Goal: Task Accomplishment & Management: Use online tool/utility

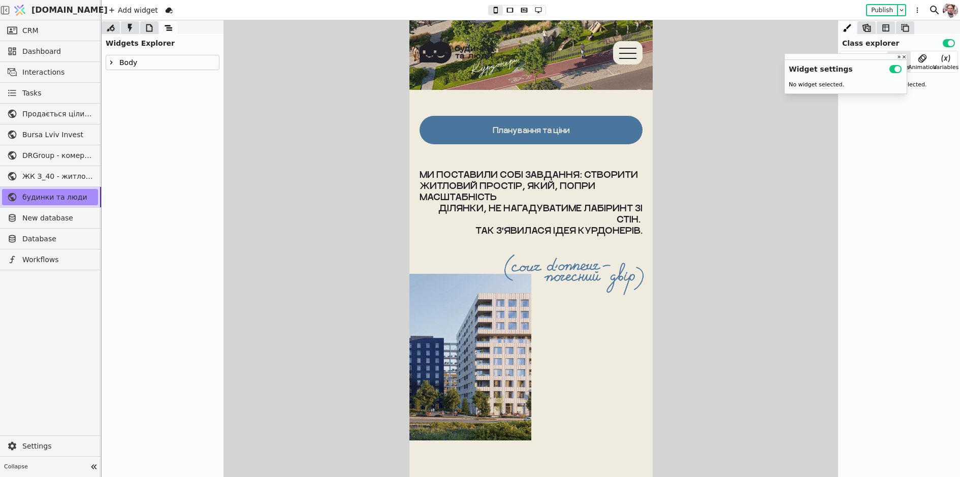
scroll to position [433, 0]
click at [538, 131] on div "Планування та ціни" at bounding box center [530, 130] width 77 height 10
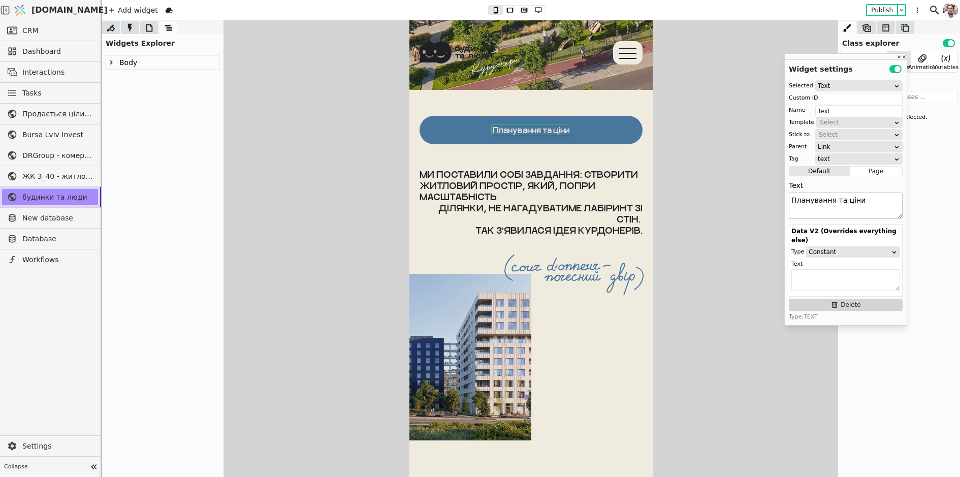
click at [798, 202] on textarea "Планування та ціни" at bounding box center [846, 206] width 114 height 26
drag, startPoint x: 797, startPoint y: 201, endPoint x: 879, endPoint y: 205, distance: 82.9
click at [879, 205] on textarea "Планування та ціни" at bounding box center [846, 206] width 114 height 26
type textarea "П"
paste textarea "ПЛАНУВАННЯ ТА ЦІНИ"
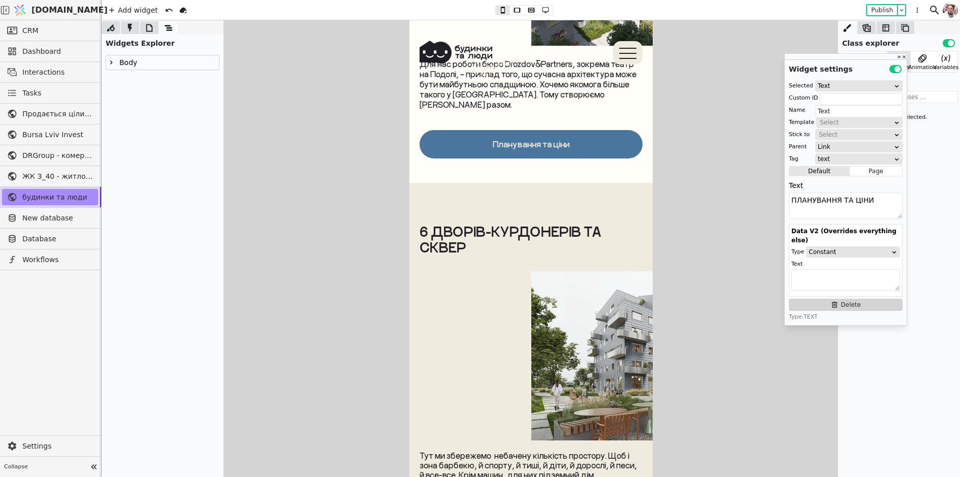
scroll to position [1090, 0]
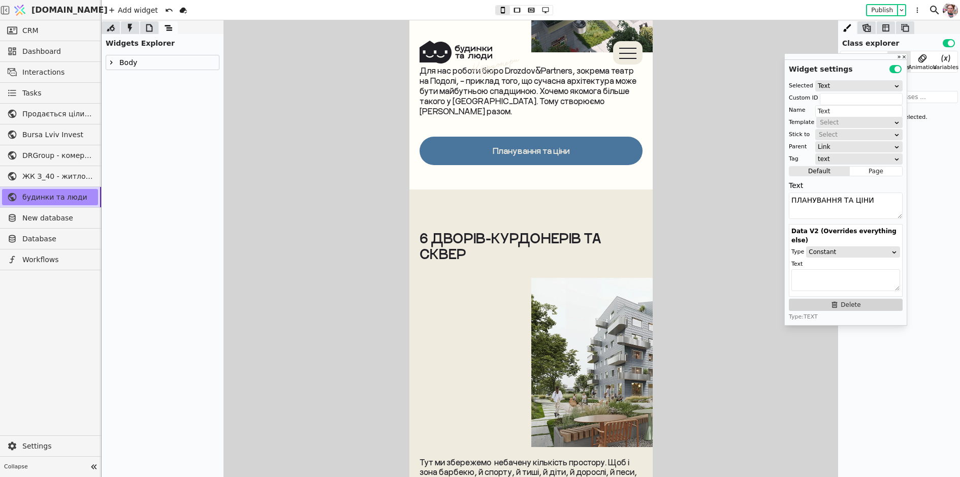
type textarea "ПЛАНУВАННЯ ТА ЦІНИ"
click at [528, 137] on link "Планування та ціни" at bounding box center [530, 151] width 223 height 28
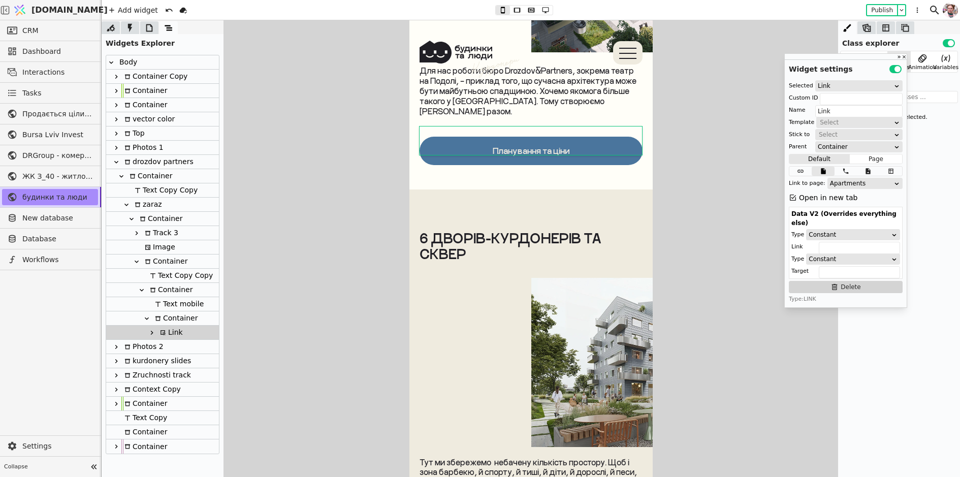
click at [527, 146] on div "Планування та ціни" at bounding box center [530, 151] width 77 height 10
type input "Text"
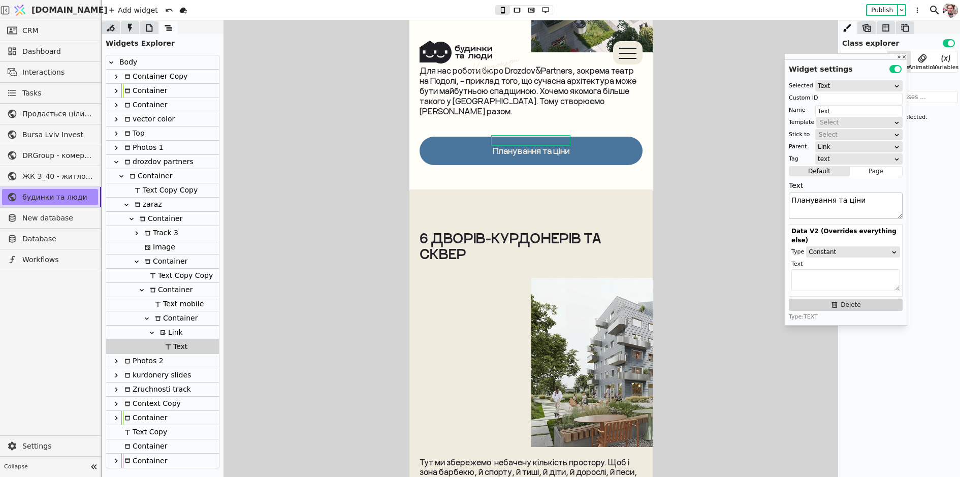
click at [822, 205] on textarea "Планування та ціни" at bounding box center [846, 206] width 114 height 26
paste textarea "АНУВАННЯ ТА ЦІНИ"
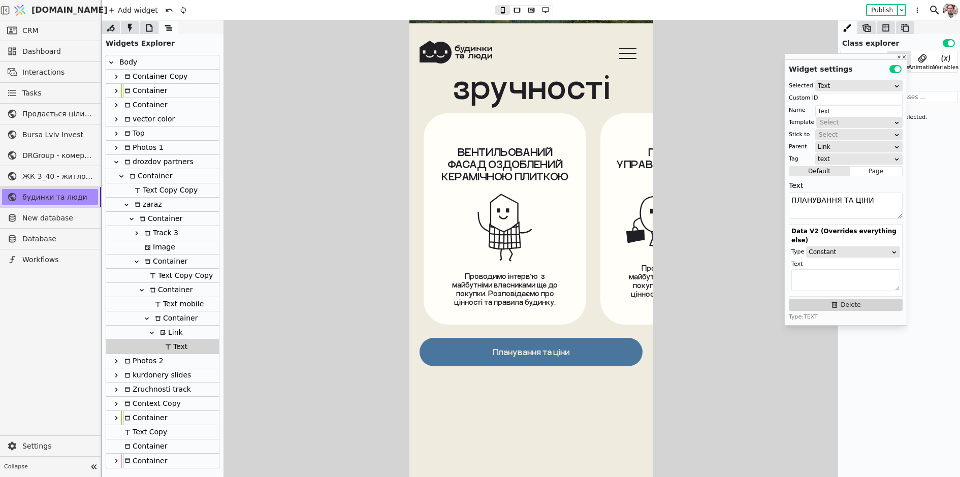
scroll to position [1996, 0]
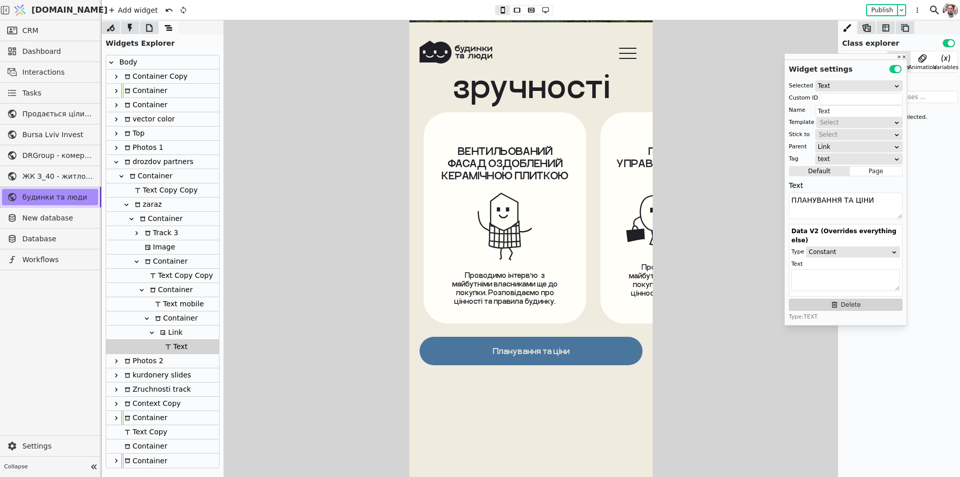
type textarea "ПЛАНУВАННЯ ТА ЦІНИ"
click at [523, 352] on div "Планування та ціни" at bounding box center [530, 351] width 77 height 10
click at [861, 210] on textarea "Планування та ціни" at bounding box center [846, 206] width 114 height 26
paste textarea "АНУВАННЯ ТА ЦІНИ"
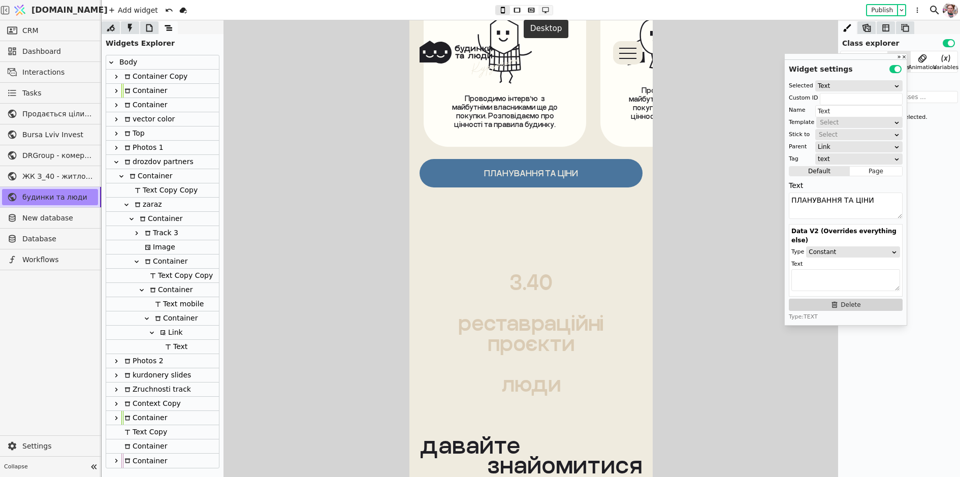
type textarea "ПЛАНУВАННЯ ТА ЦІНИ"
click at [546, 10] on icon at bounding box center [546, 10] width 12 height 7
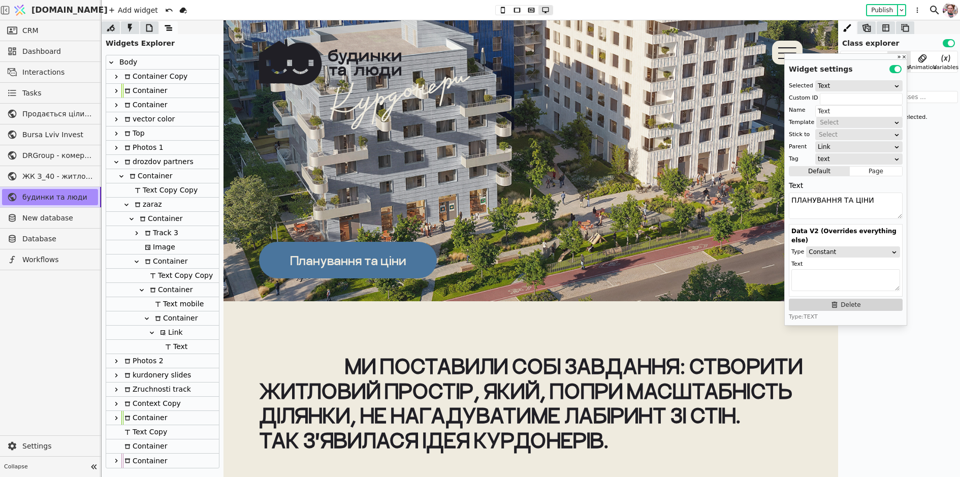
click at [319, 259] on div "Планування та ціни" at bounding box center [348, 260] width 116 height 15
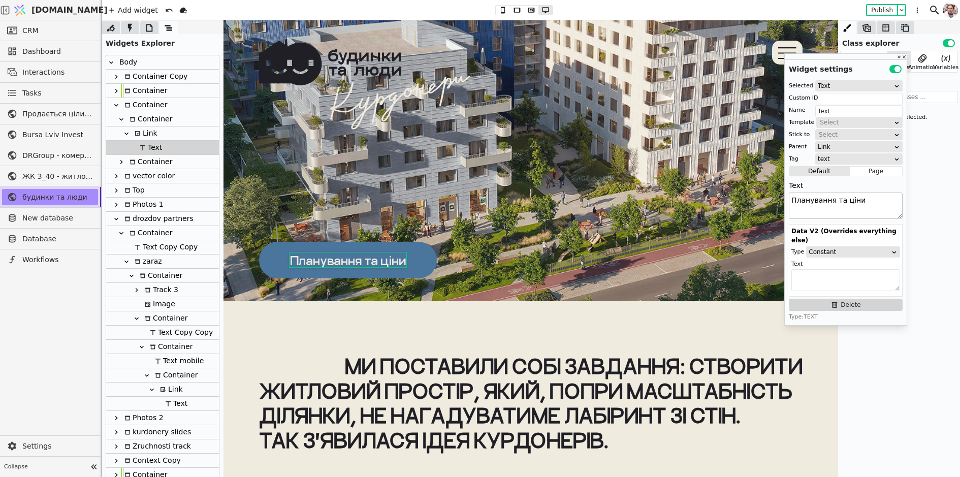
click at [858, 210] on textarea "Планування та ціни" at bounding box center [846, 206] width 114 height 26
paste textarea "АНУВАННЯ ТА ЦІНИ"
type textarea "ПЛАНУВАННЯ ТА ЦІНИ"
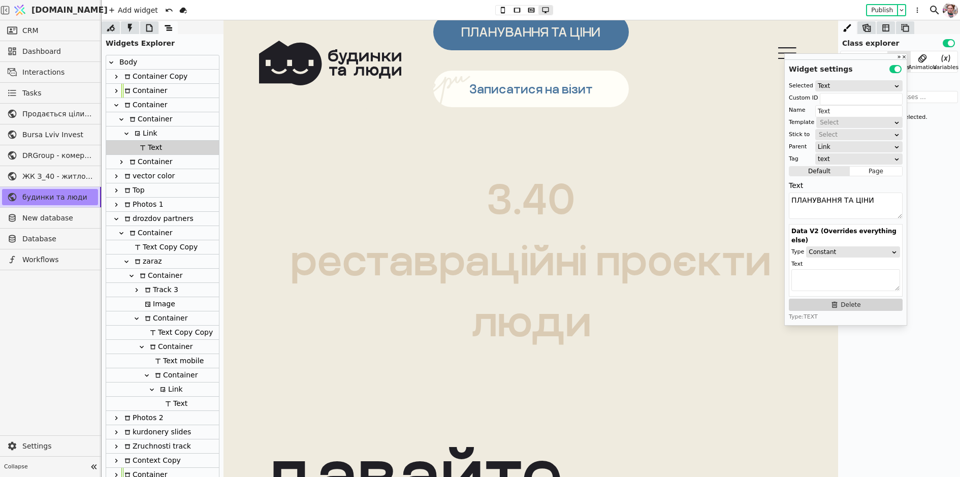
click at [516, 91] on div "Записатися на візит" at bounding box center [530, 88] width 123 height 15
click at [810, 208] on textarea "Записатися на візит" at bounding box center [846, 206] width 114 height 26
paste textarea "ПИСАТИСЯ НА ВІЗИТ"
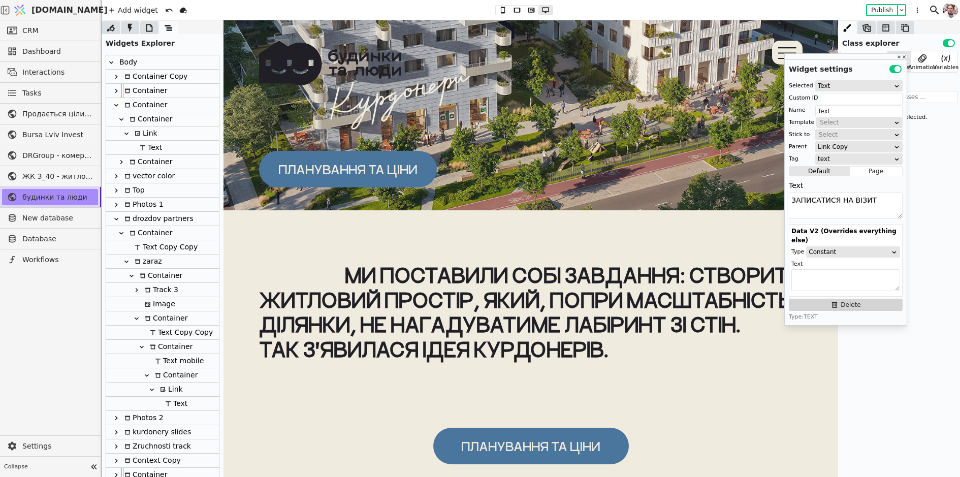
type textarea "ЗАПИСАТИСЯ НА ВІЗИТ"
click at [432, 175] on link "ПЛАНУВАННЯ ТА ЦІНИ" at bounding box center [348, 169] width 178 height 37
type input "Link"
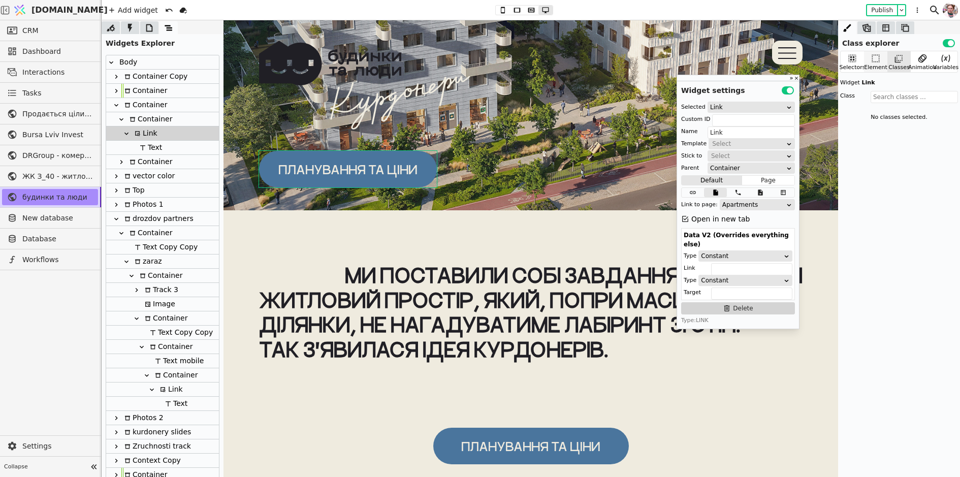
click at [874, 58] on icon at bounding box center [876, 58] width 10 height 10
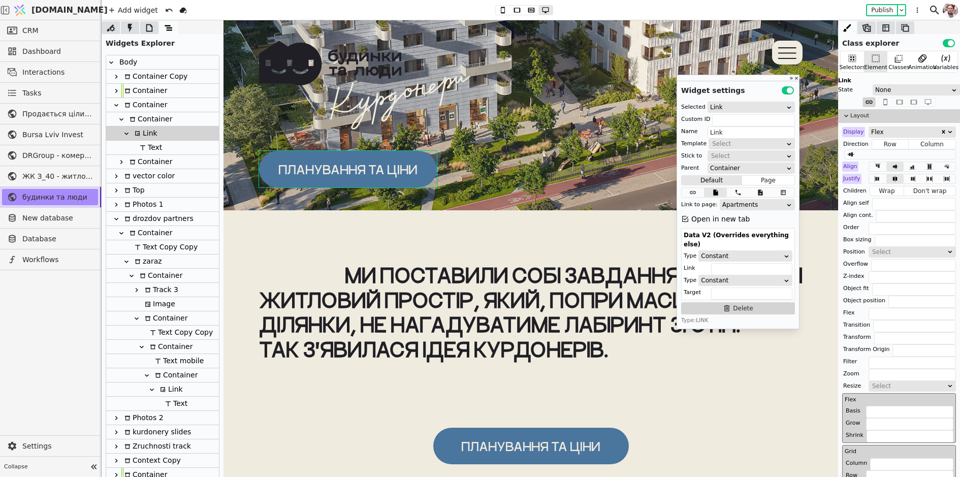
click at [153, 124] on div "Container" at bounding box center [150, 119] width 46 height 14
type input "Container"
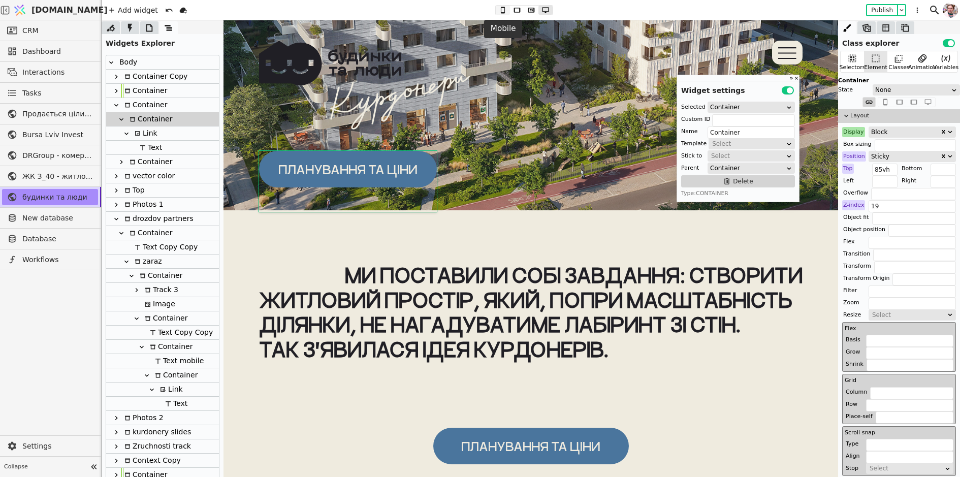
click at [500, 10] on icon at bounding box center [503, 10] width 12 height 7
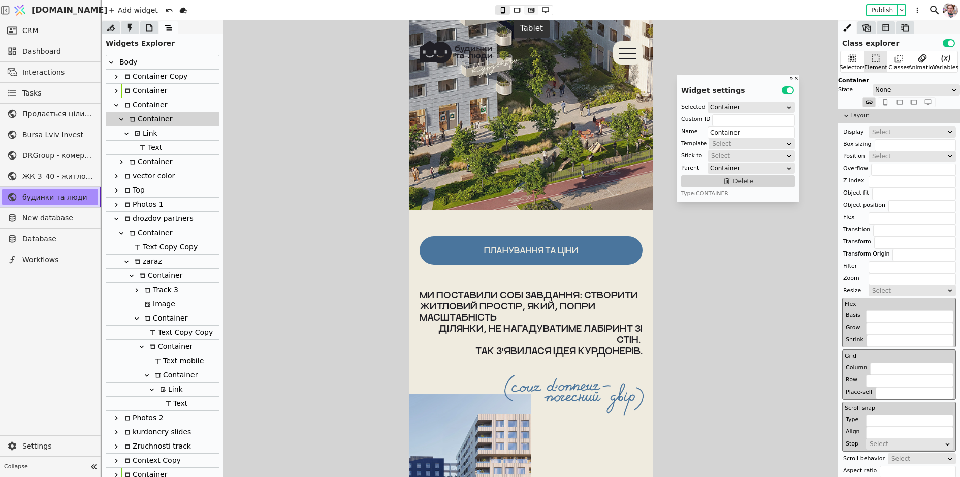
click at [526, 10] on icon at bounding box center [531, 10] width 12 height 7
type input "19"
type input "0 70px"
type input "350px"
type input "120px"
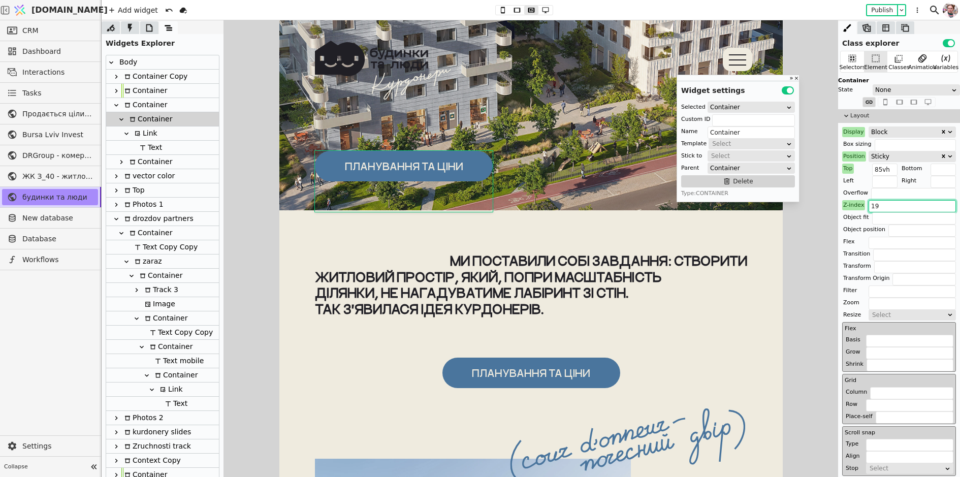
click at [877, 205] on input "19" at bounding box center [912, 206] width 87 height 12
type input "1"
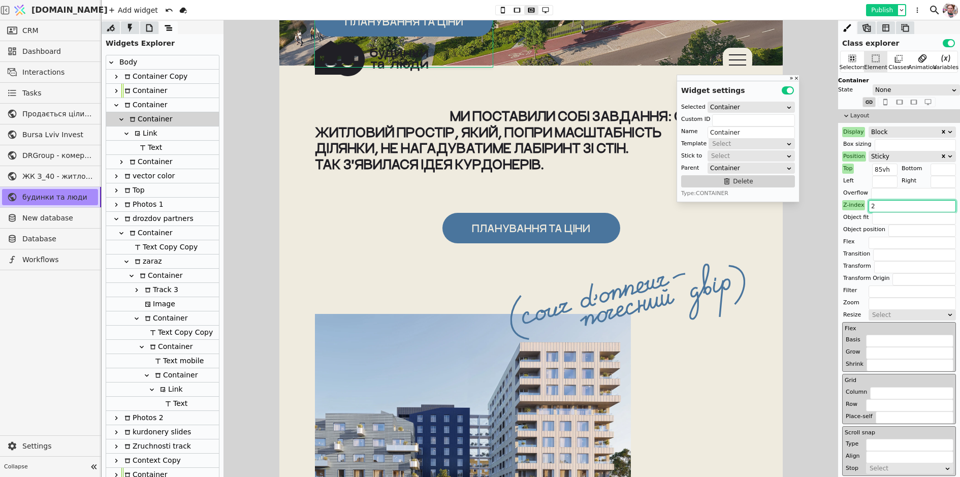
type input "2"
click at [872, 12] on button "Publish" at bounding box center [882, 10] width 30 height 10
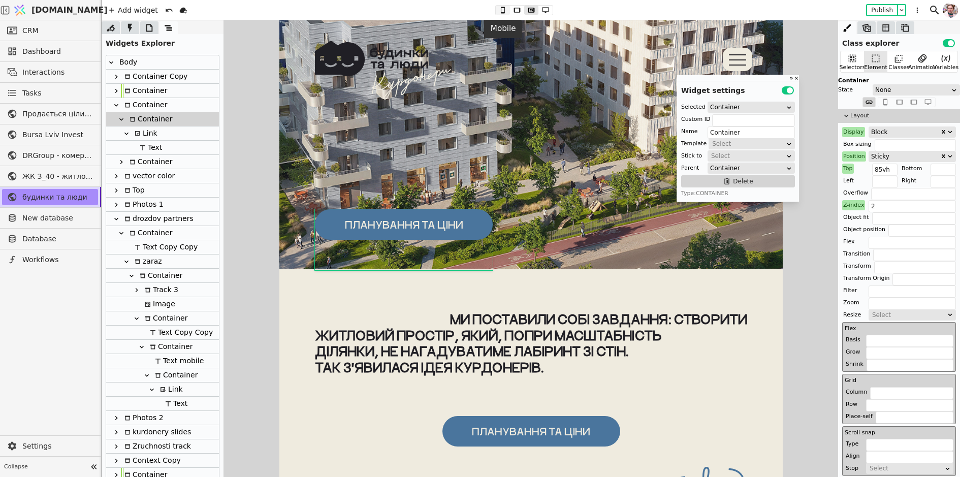
click at [498, 12] on icon at bounding box center [503, 10] width 12 height 7
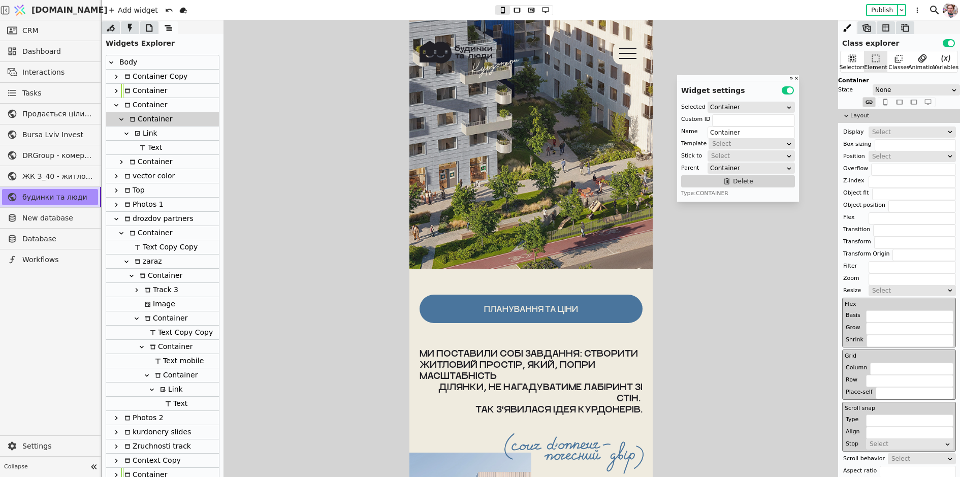
click at [173, 125] on div "Container" at bounding box center [162, 119] width 113 height 14
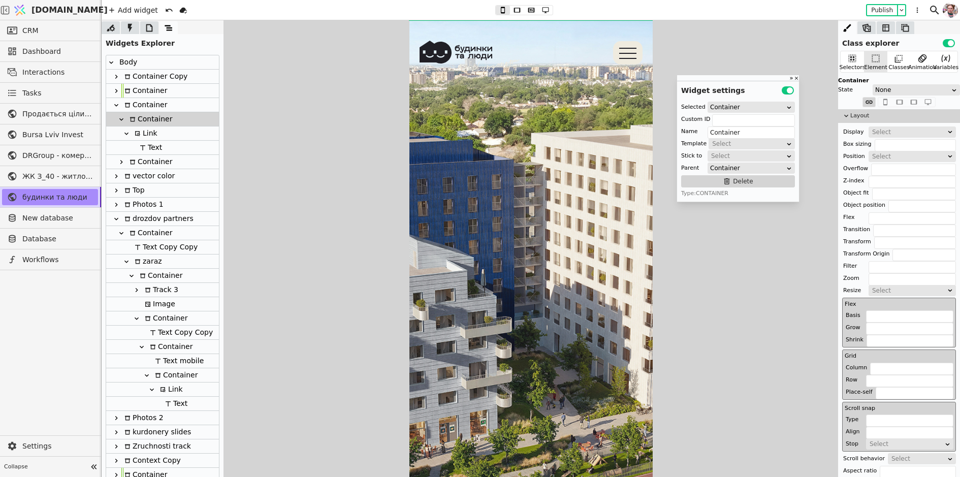
click at [135, 141] on div at bounding box center [132, 148] width 10 height 14
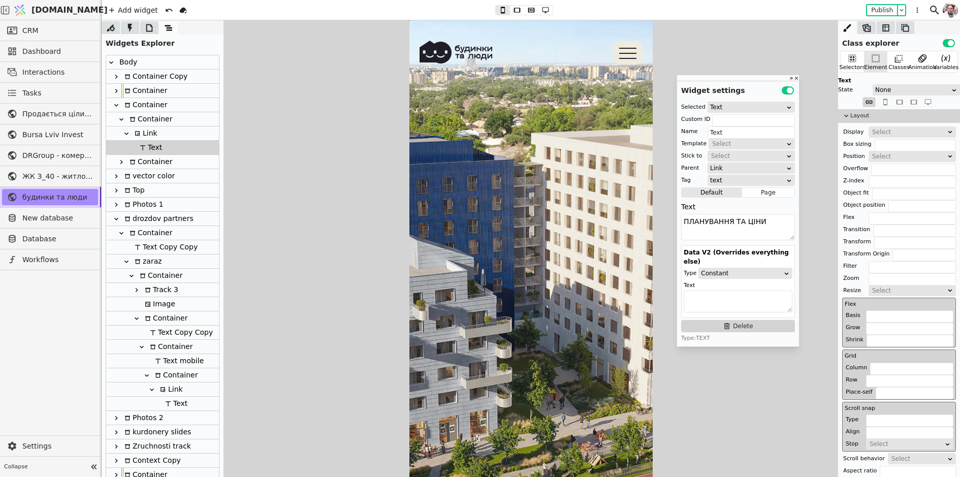
click at [130, 134] on div at bounding box center [126, 134] width 10 height 12
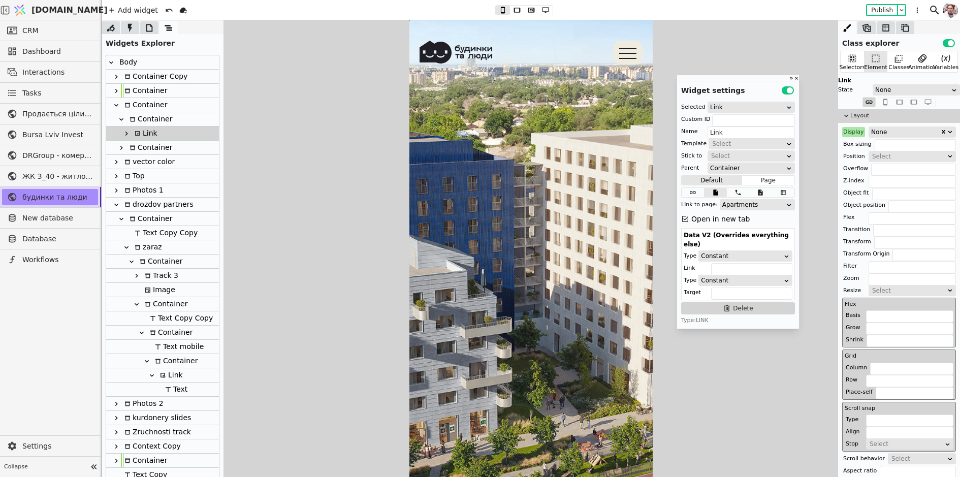
click at [116, 108] on icon at bounding box center [116, 105] width 8 height 8
type input "Container"
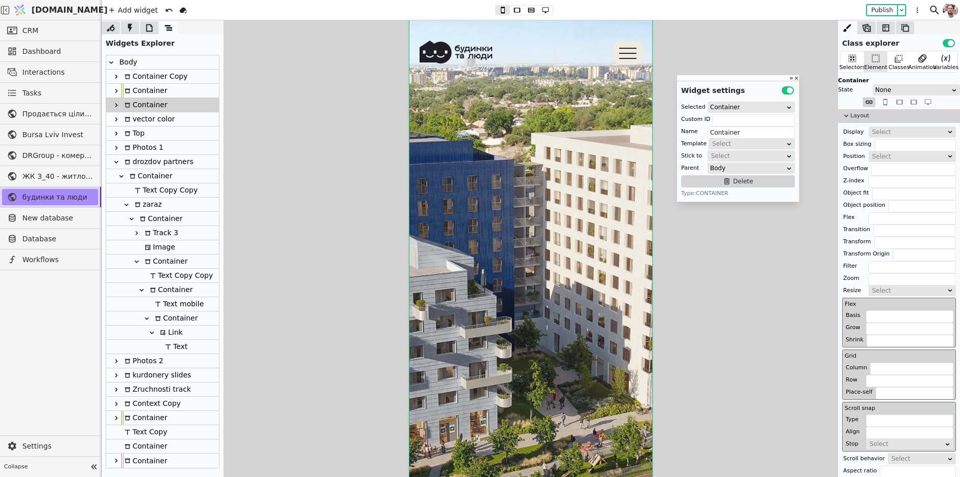
click at [116, 92] on icon at bounding box center [116, 91] width 8 height 8
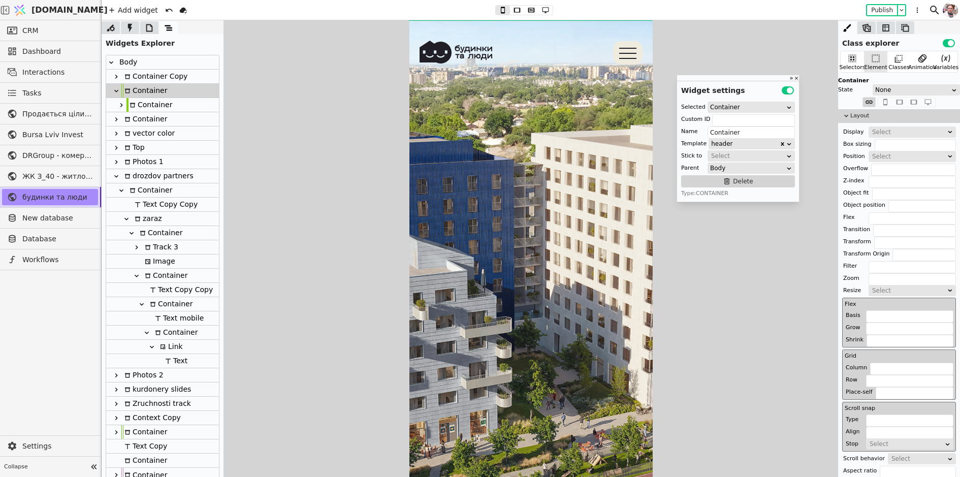
click at [120, 108] on icon at bounding box center [121, 105] width 8 height 8
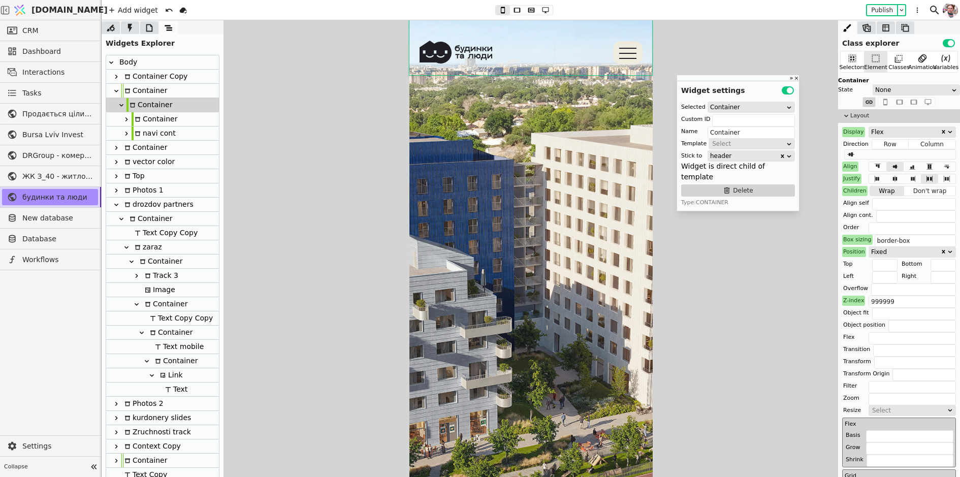
click at [125, 130] on icon at bounding box center [126, 134] width 8 height 8
type input "navi"
type input "navi cont"
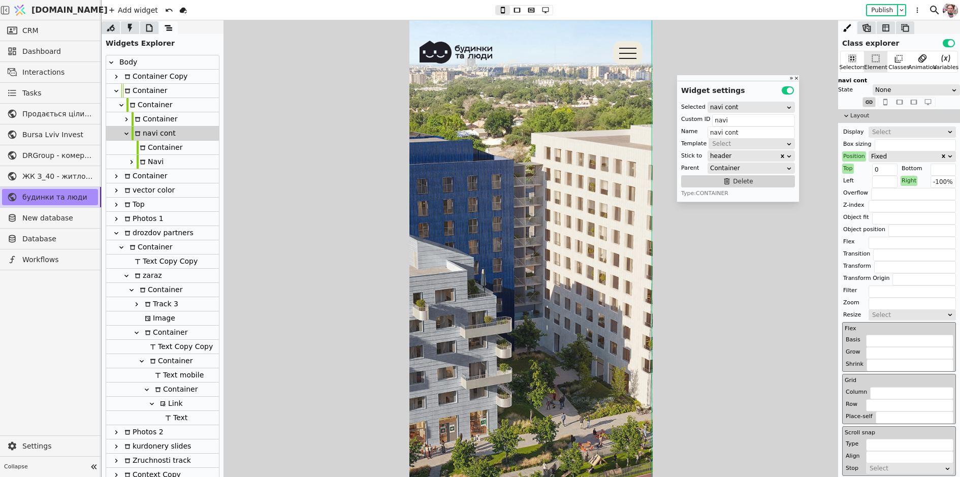
click at [131, 159] on icon at bounding box center [132, 162] width 8 height 8
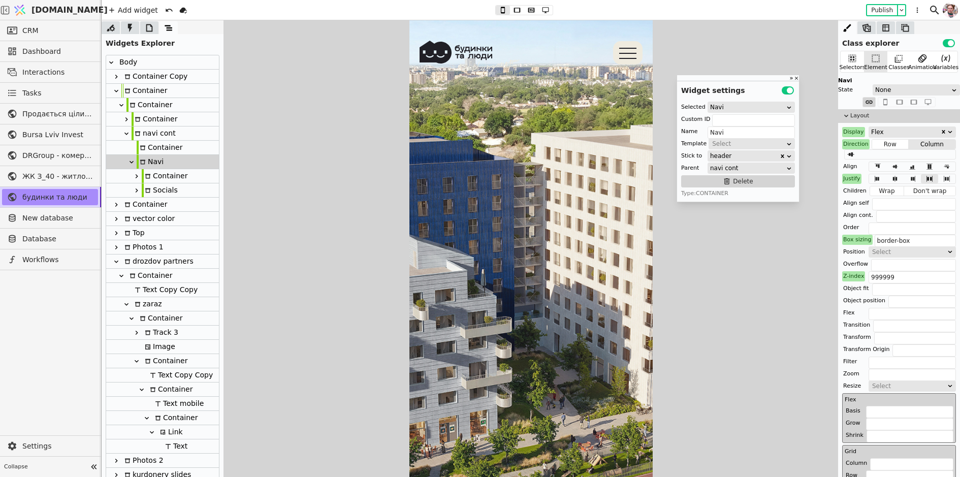
click at [134, 188] on icon at bounding box center [137, 190] width 8 height 8
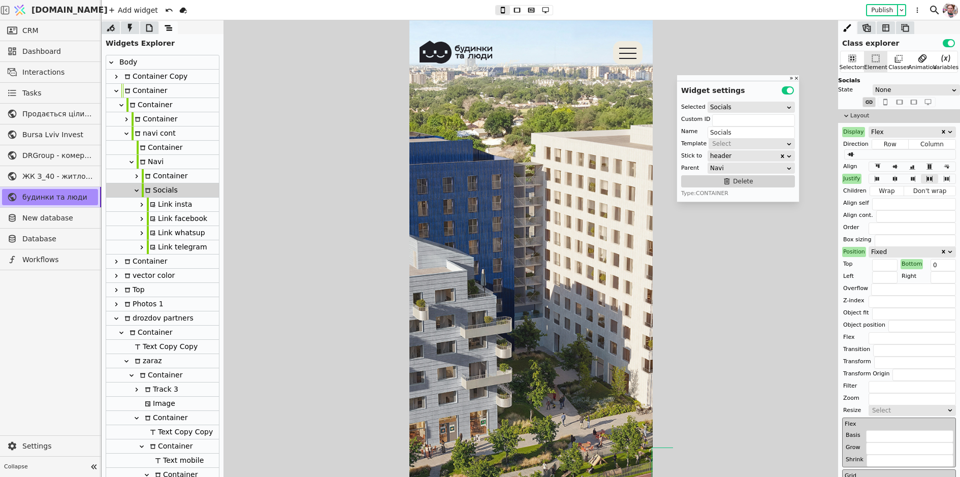
click at [134, 175] on icon at bounding box center [137, 176] width 8 height 8
type input "Container"
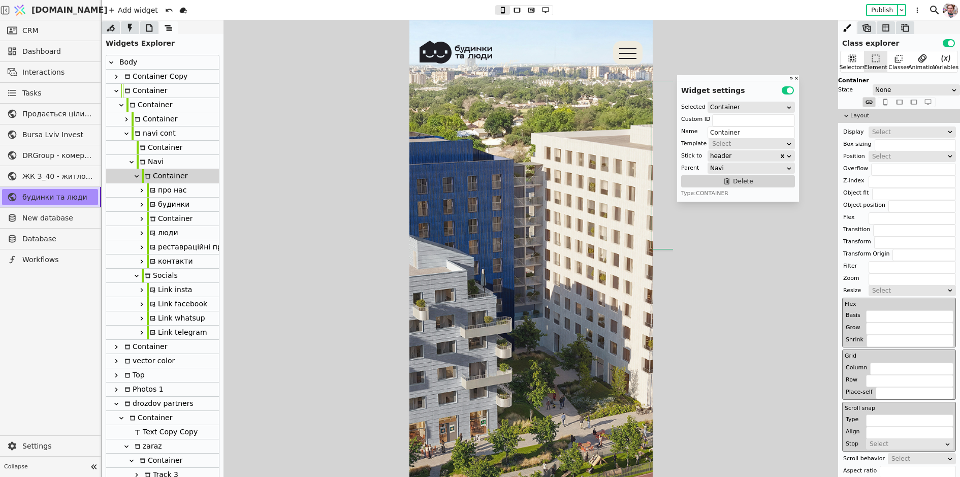
click at [167, 220] on div "Container" at bounding box center [170, 219] width 46 height 14
click at [140, 219] on icon at bounding box center [142, 219] width 8 height 8
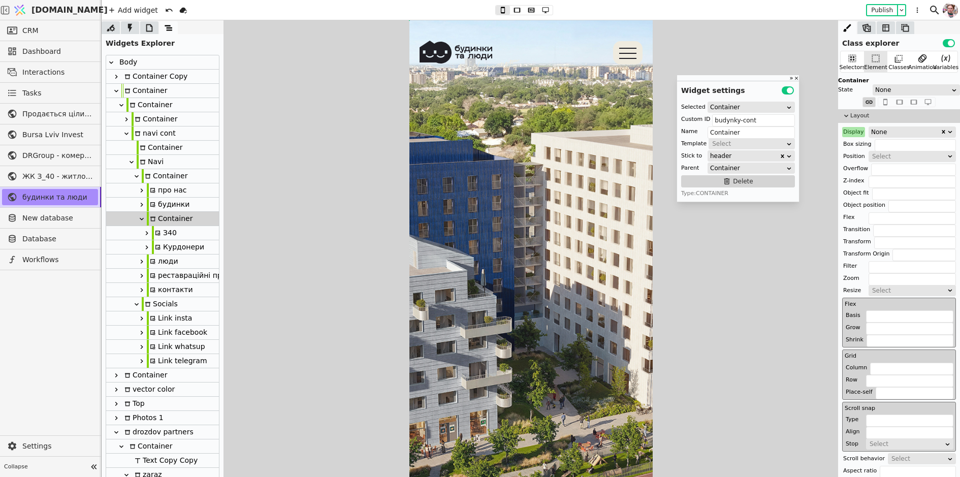
click at [148, 235] on icon at bounding box center [147, 233] width 8 height 8
type input "z40-navi"
type input "З40"
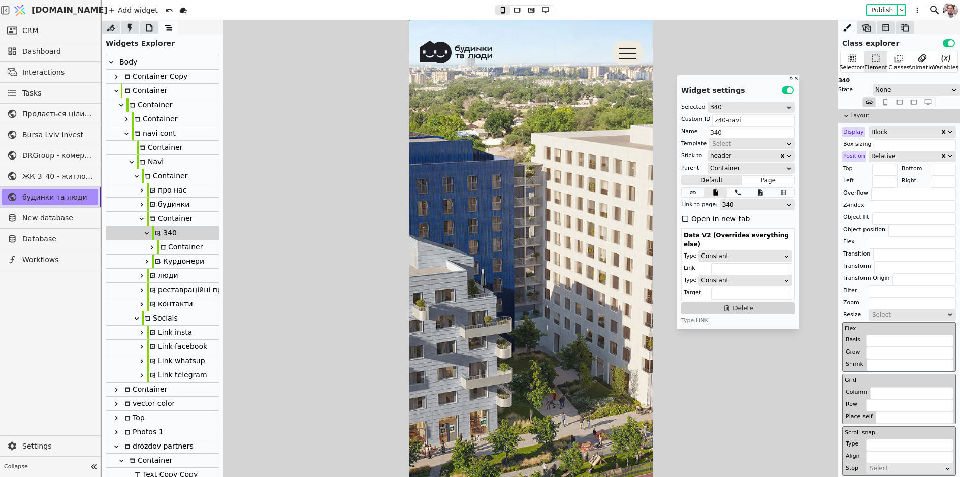
click at [159, 248] on div "Container" at bounding box center [180, 247] width 46 height 14
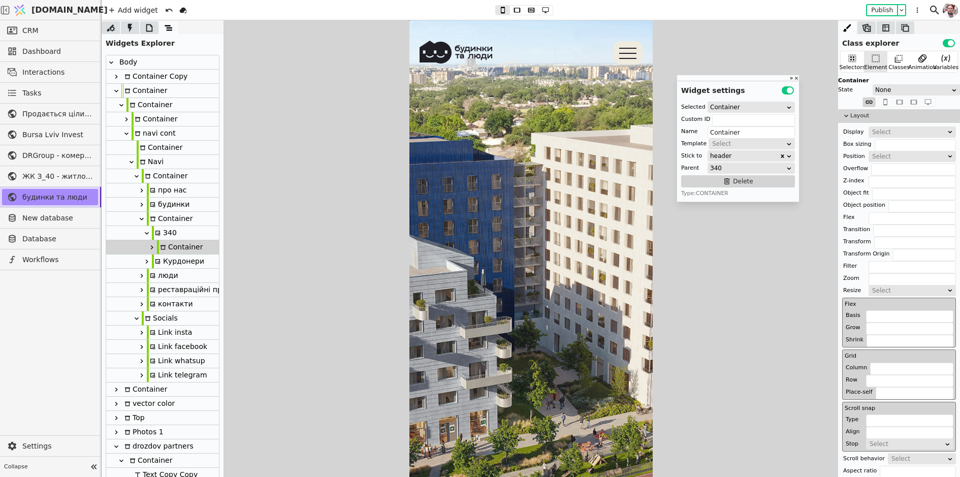
click at [155, 248] on icon at bounding box center [152, 247] width 8 height 8
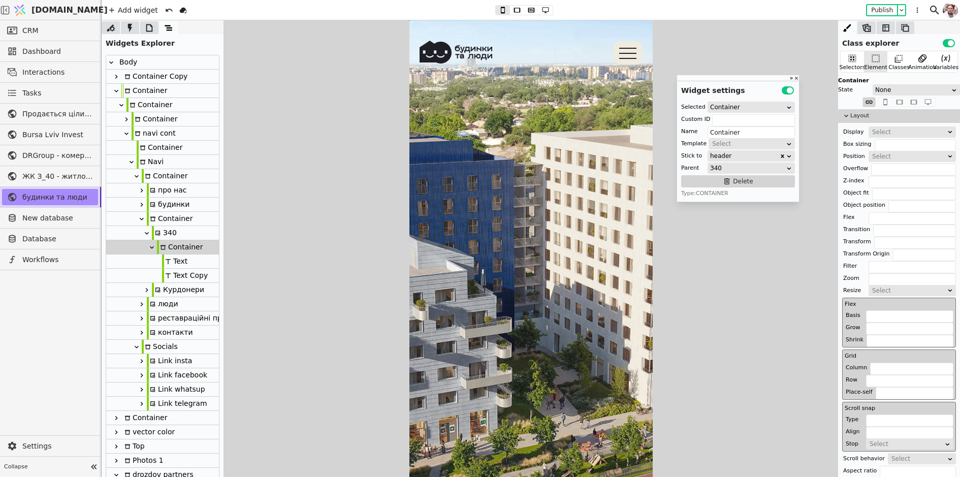
click at [145, 166] on div "Navi" at bounding box center [150, 162] width 27 height 14
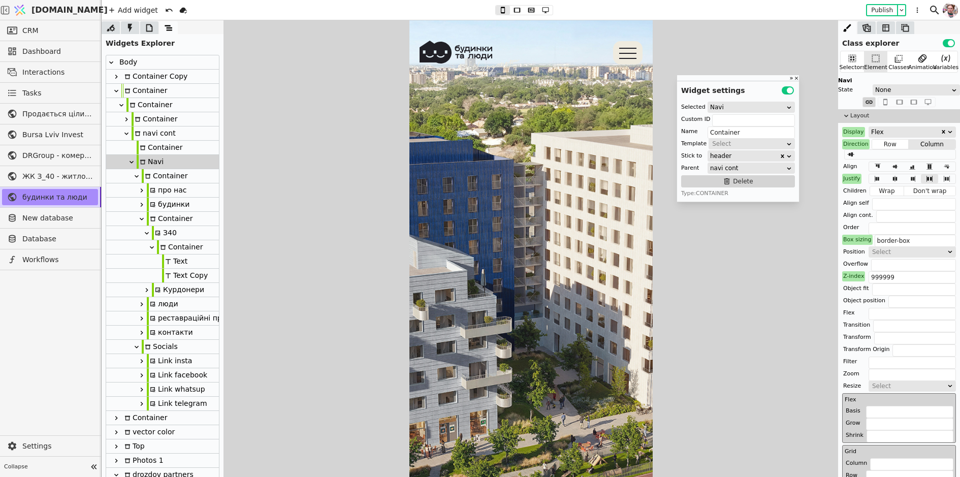
type input "Navi"
click at [150, 135] on div "navi cont" at bounding box center [154, 134] width 44 height 14
type input "navi"
type input "navi cont"
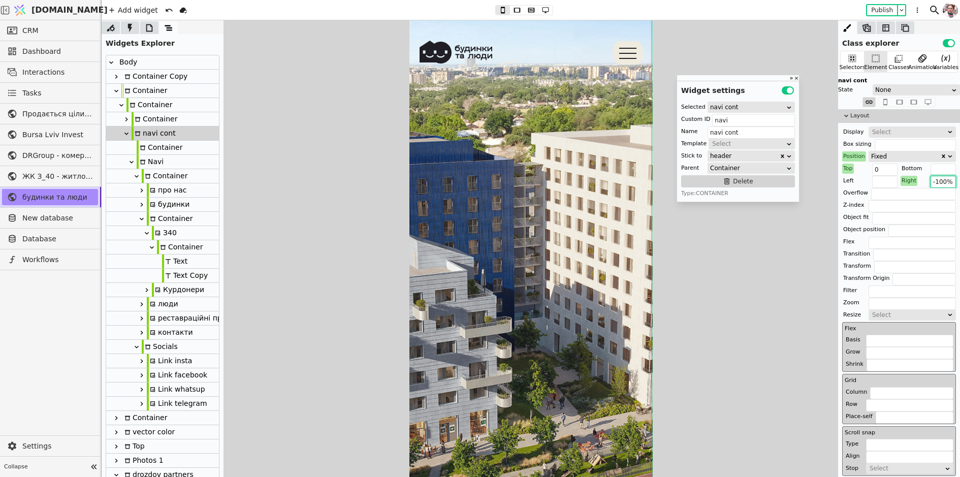
click at [941, 186] on input "-100%" at bounding box center [943, 182] width 25 height 12
type input "0"
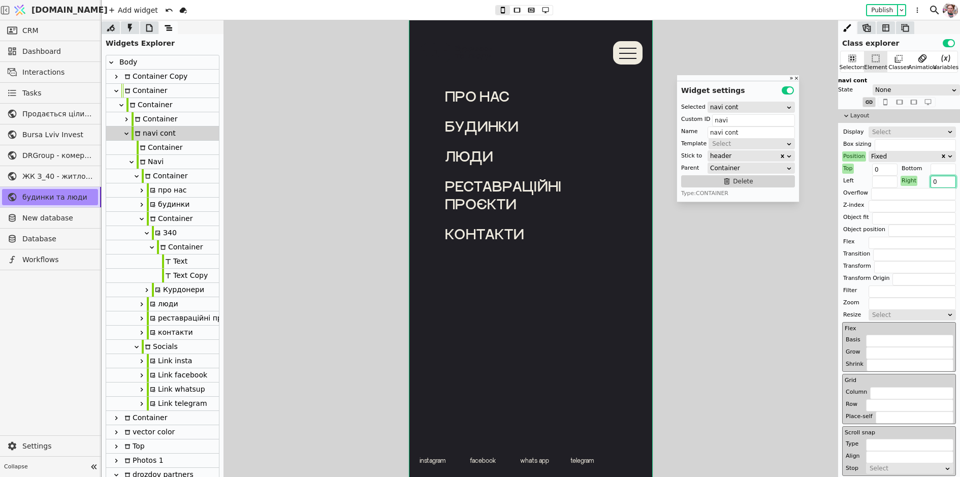
click at [165, 179] on div "Container" at bounding box center [165, 176] width 46 height 14
type input "Container"
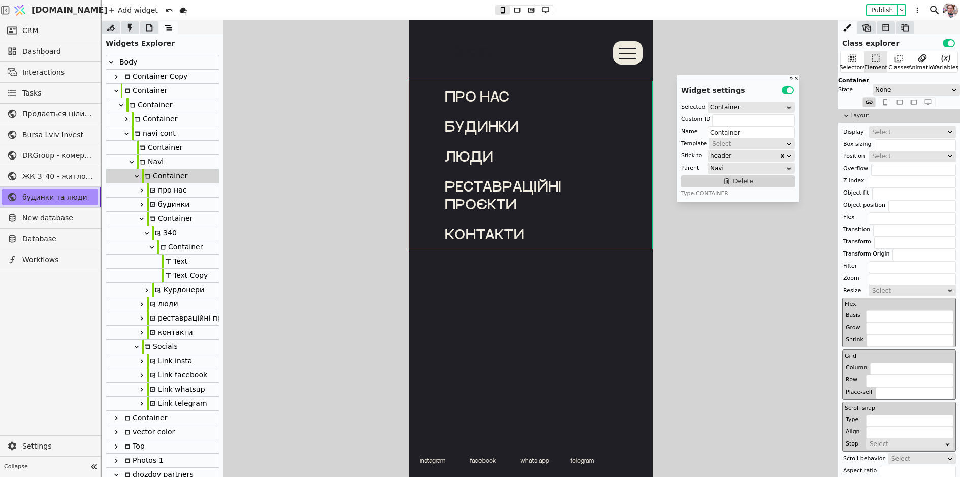
click at [168, 216] on div "Container" at bounding box center [170, 219] width 46 height 14
type input "budynky-cont"
click at [875, 133] on div "None" at bounding box center [905, 132] width 69 height 10
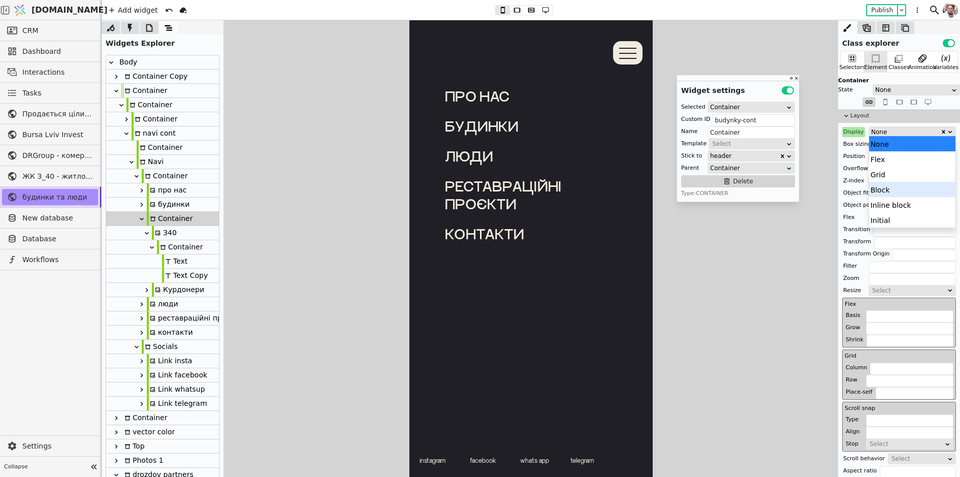
click at [879, 183] on div "Block" at bounding box center [912, 189] width 87 height 15
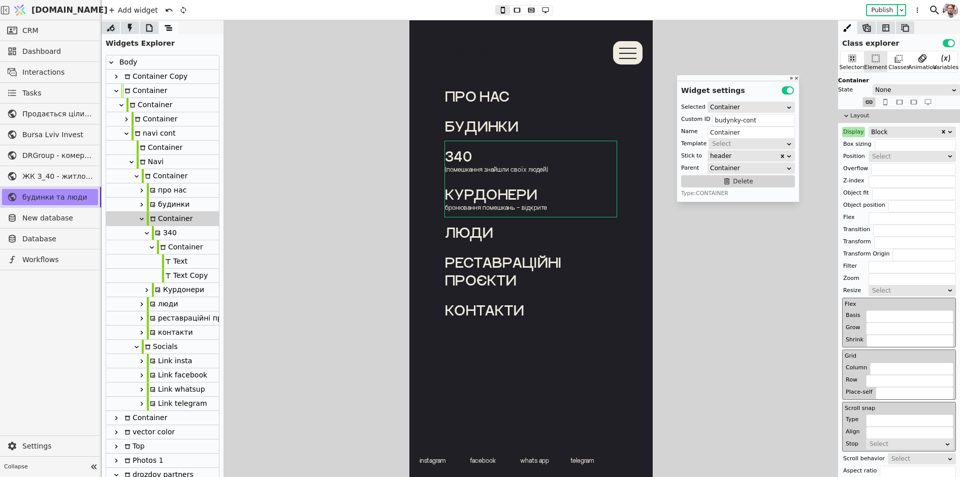
click at [164, 251] on div "Container" at bounding box center [180, 247] width 46 height 14
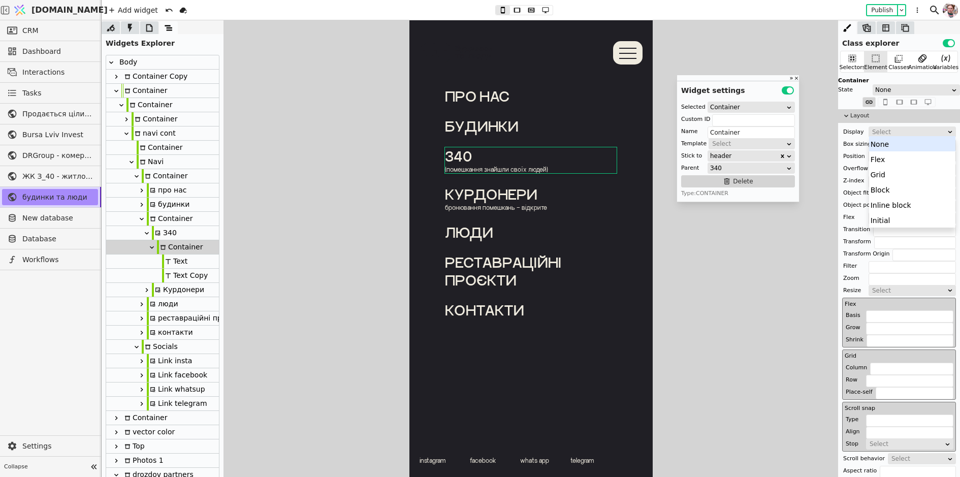
click at [883, 134] on div "Select" at bounding box center [909, 132] width 74 height 10
click at [883, 153] on div "Flex" at bounding box center [912, 158] width 87 height 15
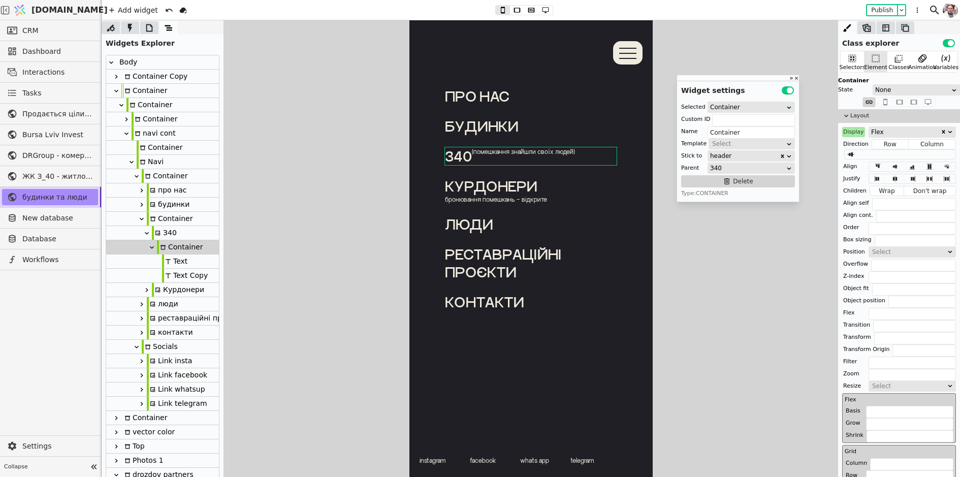
click at [455, 156] on p "З40" at bounding box center [458, 156] width 27 height 18
type input "Text"
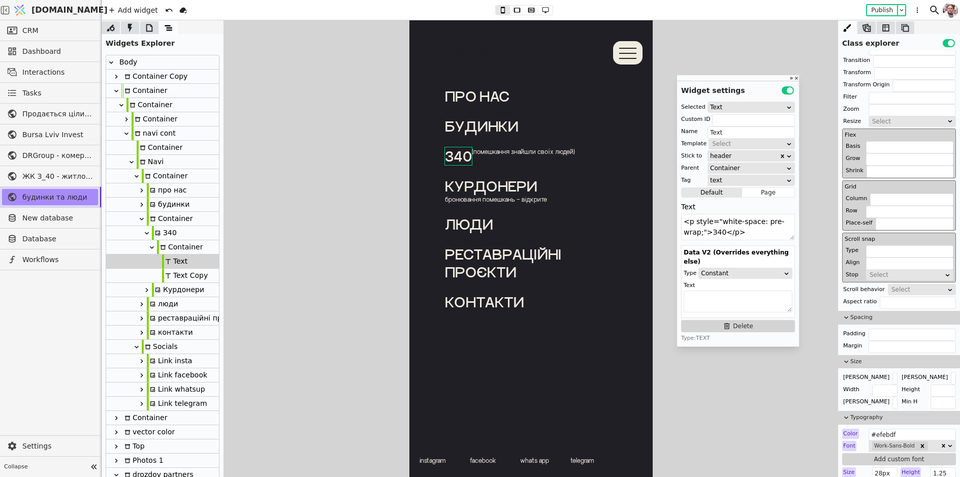
scroll to position [0, 0]
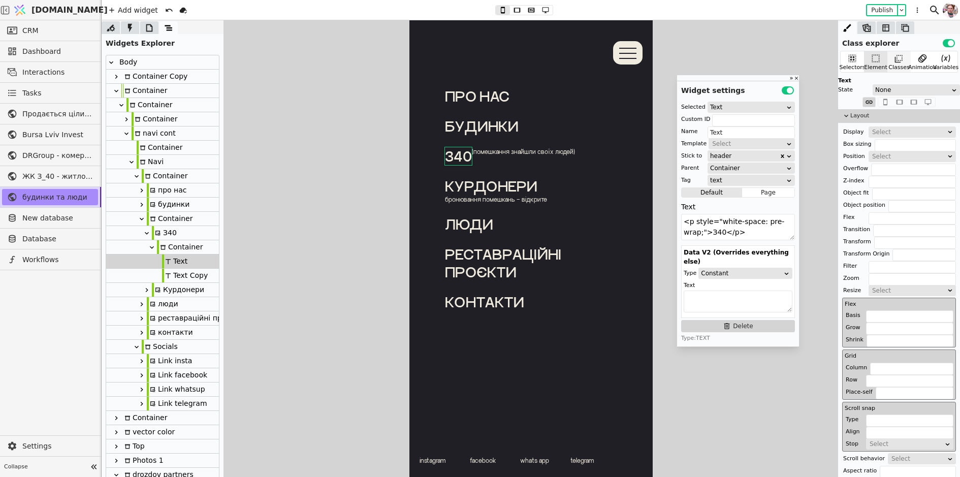
click at [897, 63] on icon at bounding box center [899, 58] width 10 height 10
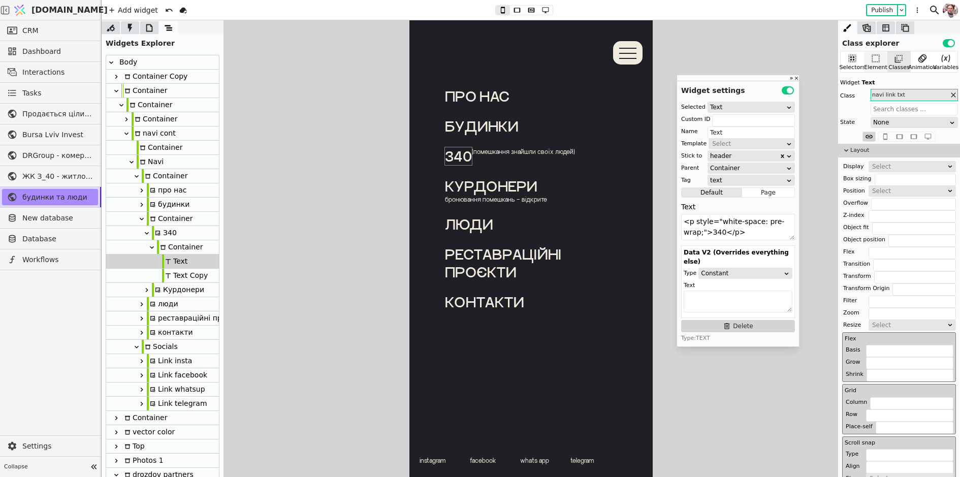
click at [877, 59] on icon at bounding box center [876, 58] width 10 height 10
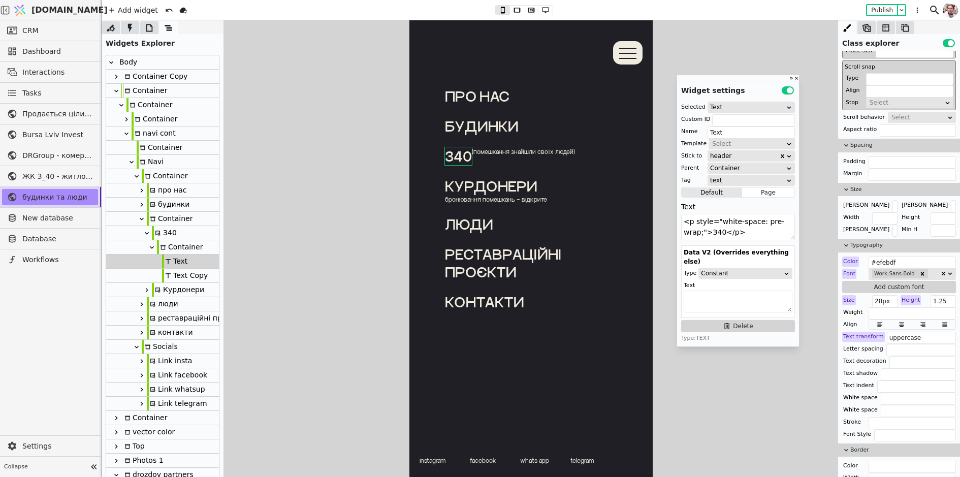
scroll to position [352, 0]
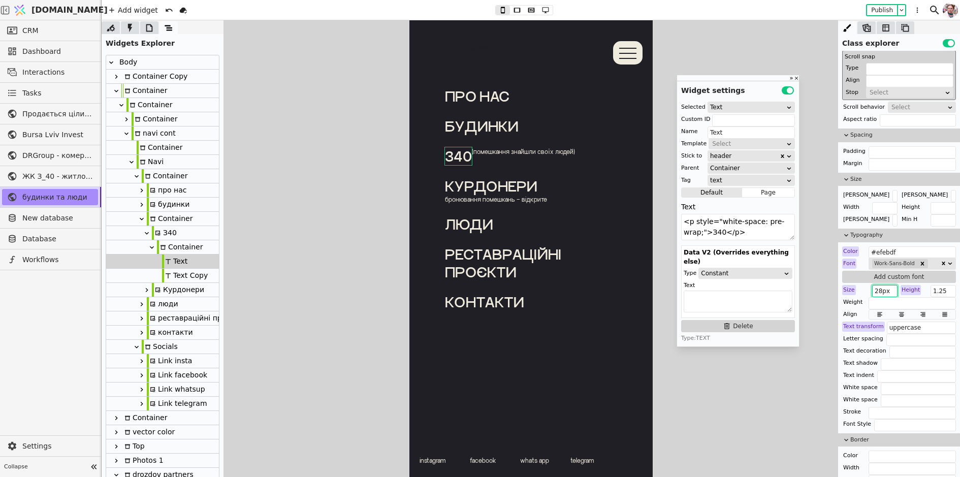
click at [881, 288] on input "28px" at bounding box center [884, 291] width 25 height 12
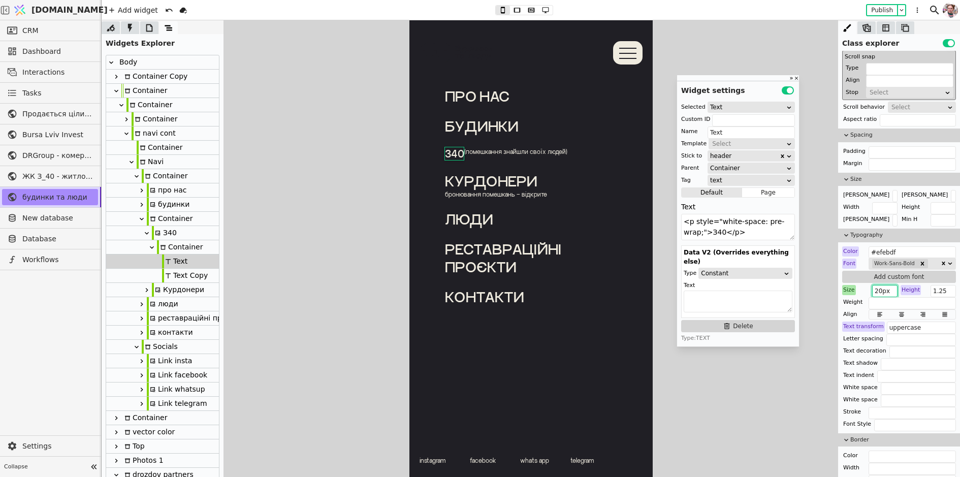
type input "20px"
click at [463, 184] on div "Курдонери" at bounding box center [531, 181] width 172 height 18
click at [877, 285] on input "28px" at bounding box center [884, 291] width 25 height 12
click at [883, 289] on input "28px" at bounding box center [884, 291] width 25 height 12
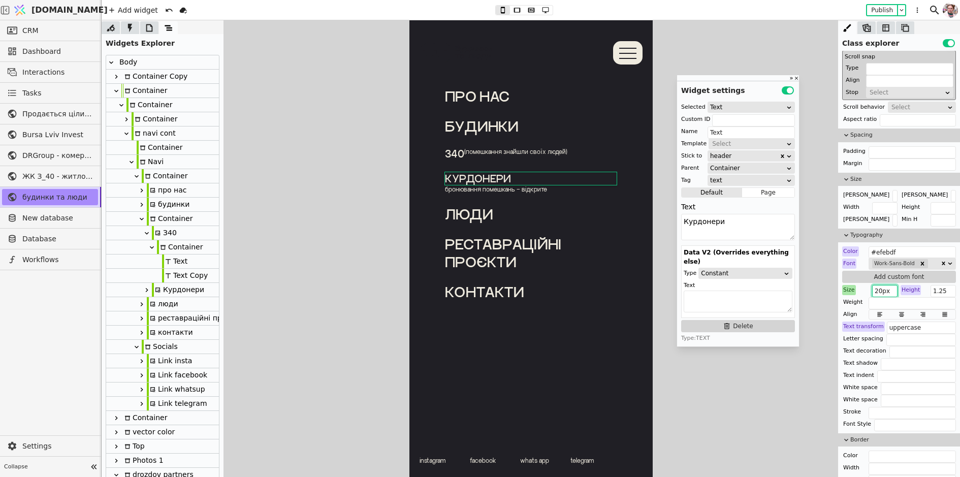
type input "20px"
click at [470, 125] on div "будинки" at bounding box center [531, 126] width 172 height 18
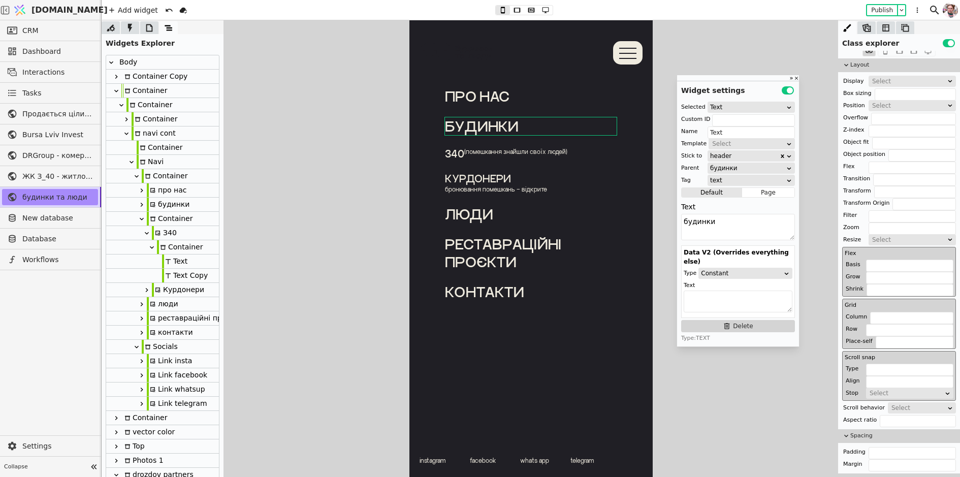
scroll to position [0, 0]
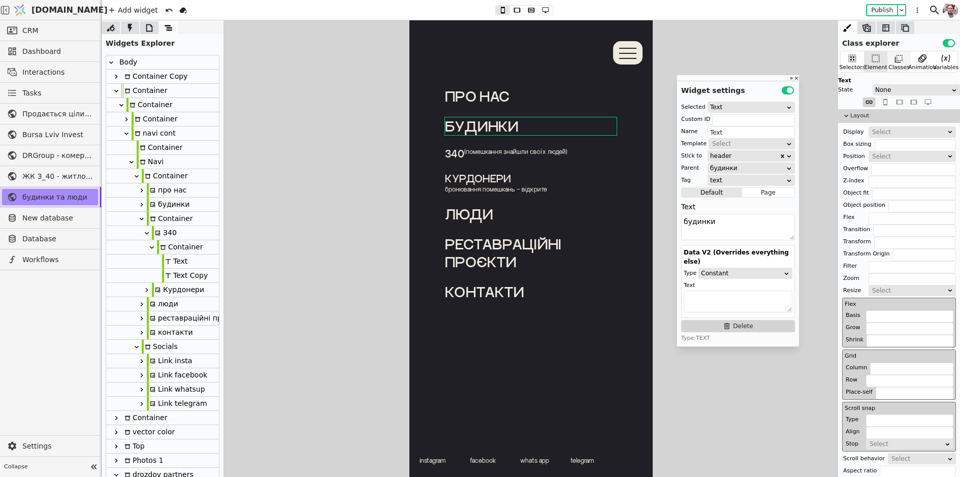
click at [903, 57] on icon at bounding box center [899, 58] width 10 height 10
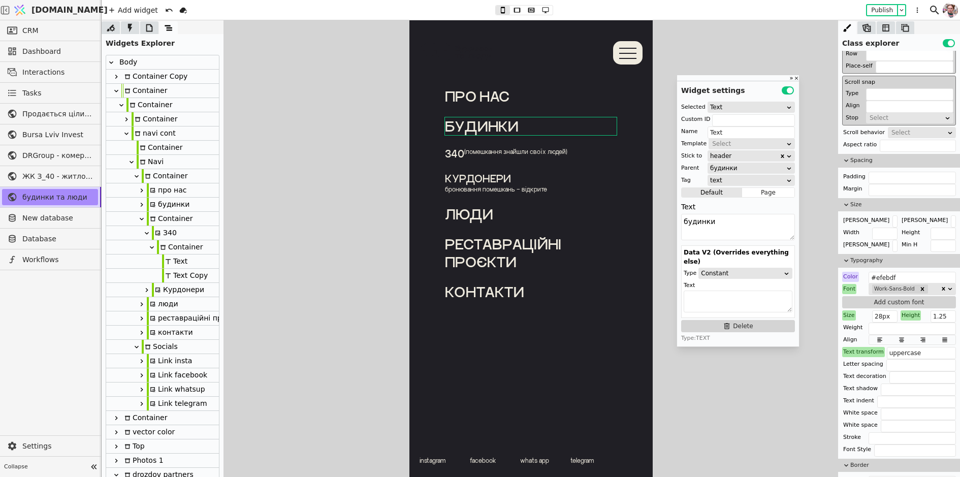
scroll to position [361, 0]
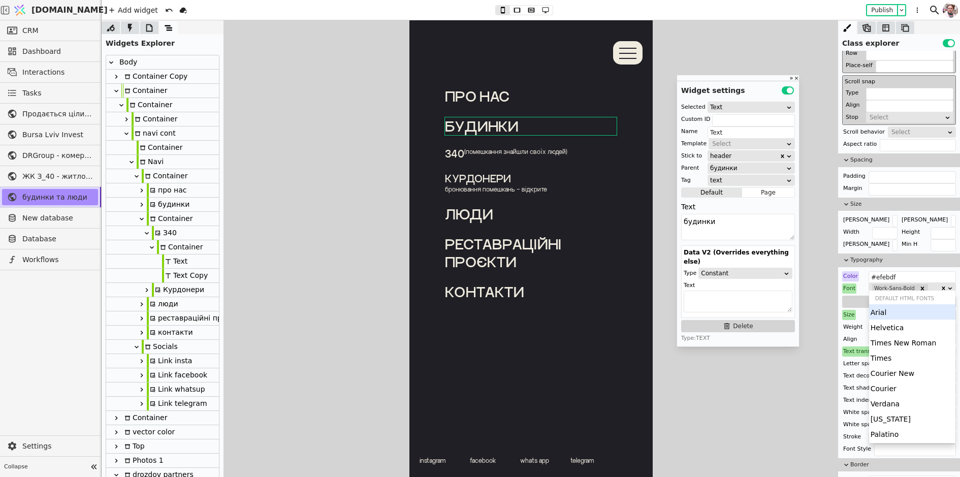
click at [932, 287] on div "Work-Sans-Bold" at bounding box center [905, 288] width 69 height 11
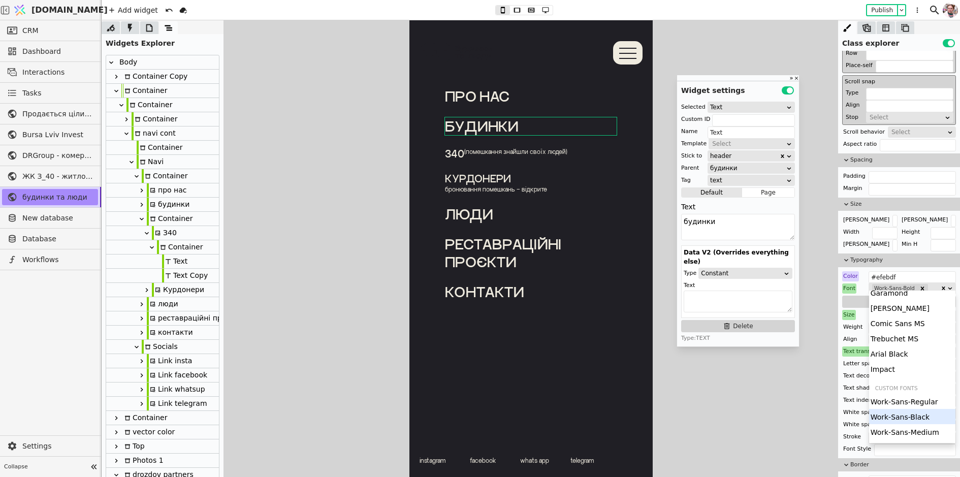
click at [915, 416] on div "Work-Sans-Black" at bounding box center [912, 416] width 87 height 15
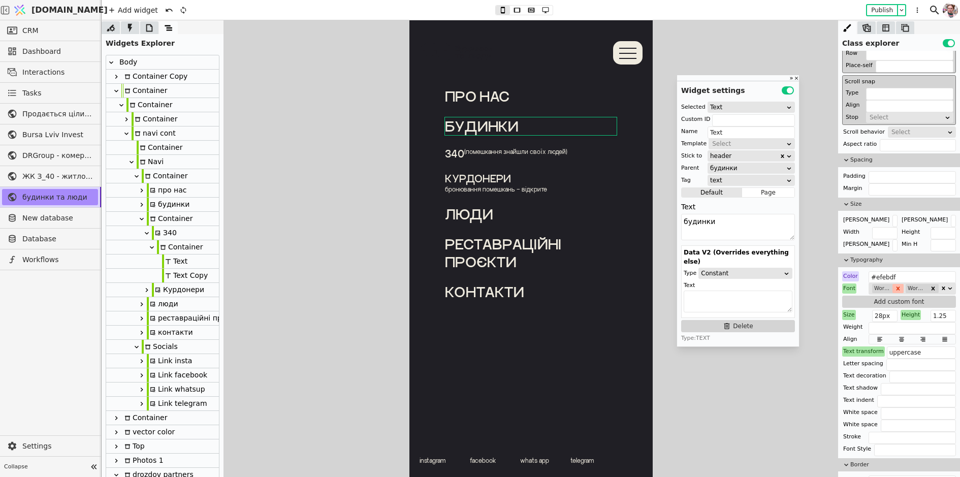
click at [897, 287] on icon "Remove Work-Sans-Bold" at bounding box center [899, 289] width 4 height 4
click at [455, 151] on p "З40" at bounding box center [455, 153] width 20 height 13
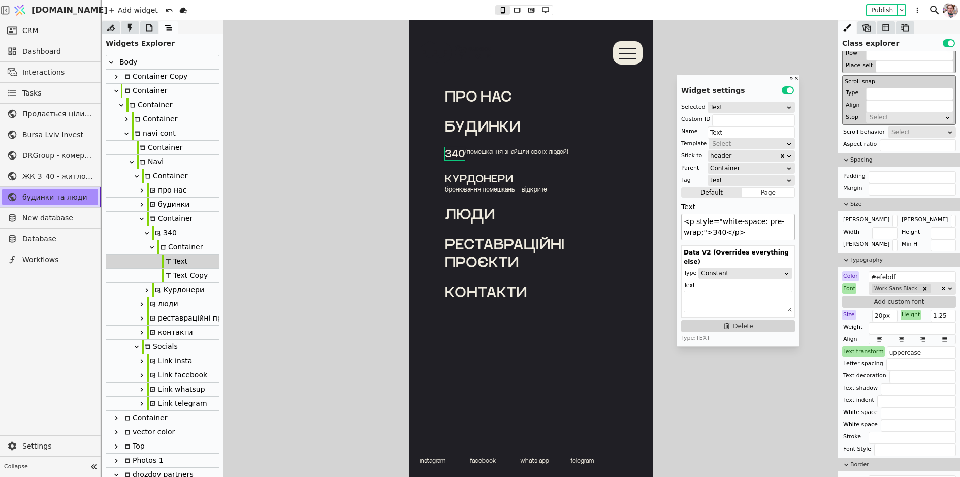
click at [715, 233] on textarea "<p style="white-space: pre-wrap;">З40</p>" at bounding box center [738, 227] width 114 height 26
type textarea "<p style="white-space: pre-wrap;">З.40</p>"
click at [485, 154] on div "(помешкання знайшли своїх людей)" at bounding box center [518, 153] width 103 height 13
type input "Text Copy"
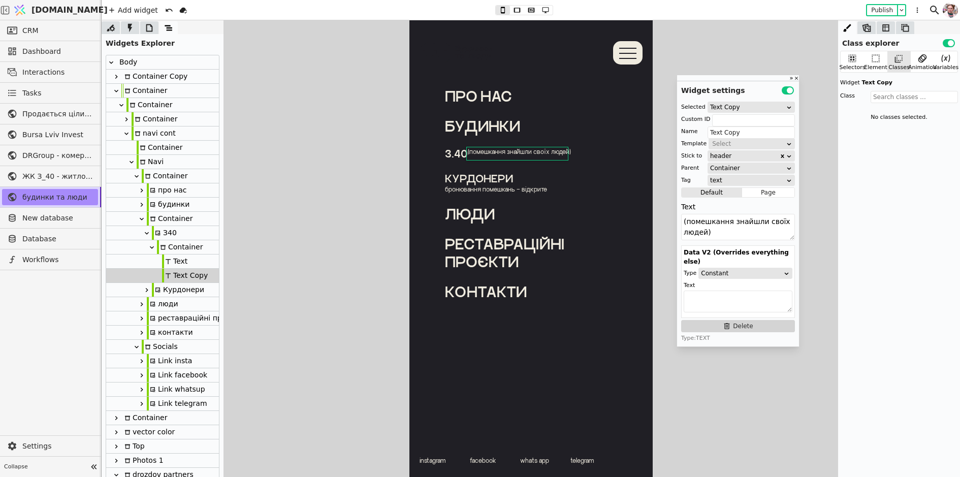
click at [509, 150] on div "(помешкання знайшли своїх людей)" at bounding box center [518, 153] width 103 height 13
click at [505, 151] on span "(помешкання знайшли своїх людей)" at bounding box center [518, 151] width 103 height 8
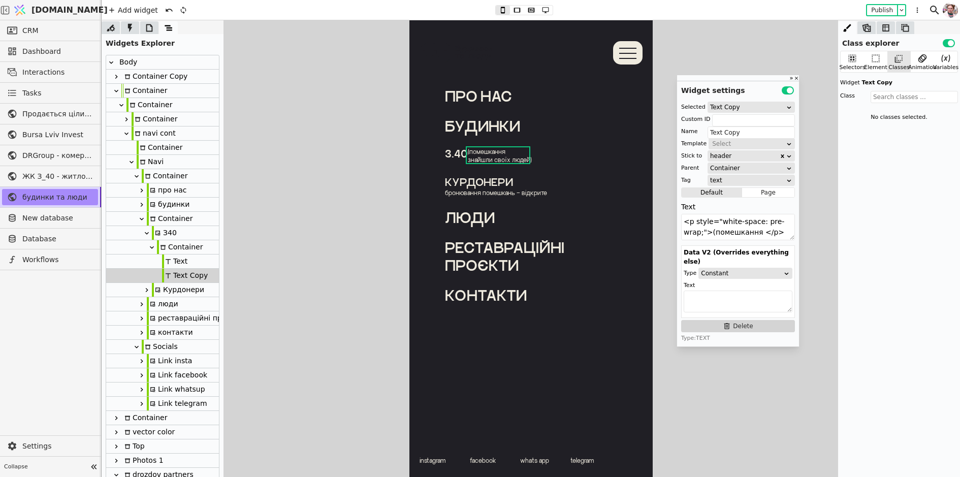
click at [469, 153] on span "(помешкання" at bounding box center [486, 151] width 38 height 8
click at [529, 161] on span "знайшли своїх людей)" at bounding box center [499, 159] width 64 height 8
type textarea "<p style="white-space: pre-wrap;">помешкання </p><p style="white-space: pre-wra…"
click at [488, 187] on div "Курдонери" at bounding box center [531, 182] width 172 height 13
type input "Text"
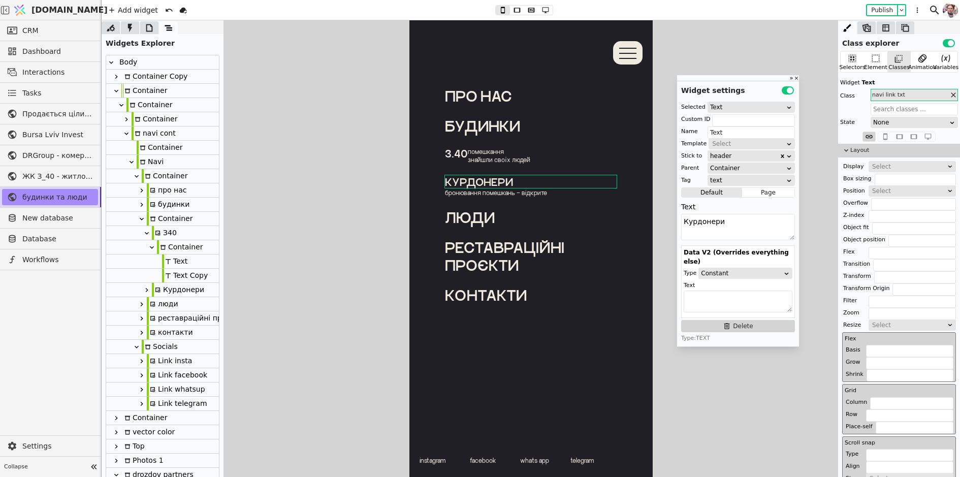
click at [148, 292] on icon at bounding box center [147, 290] width 8 height 8
type input "kurdonery-navi"
type input "Курдонери"
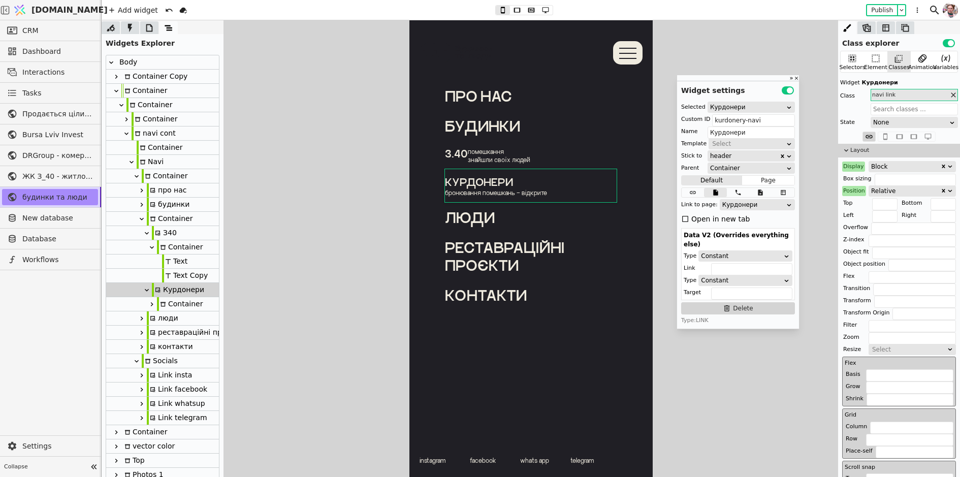
click at [161, 304] on icon at bounding box center [163, 304] width 6 height 6
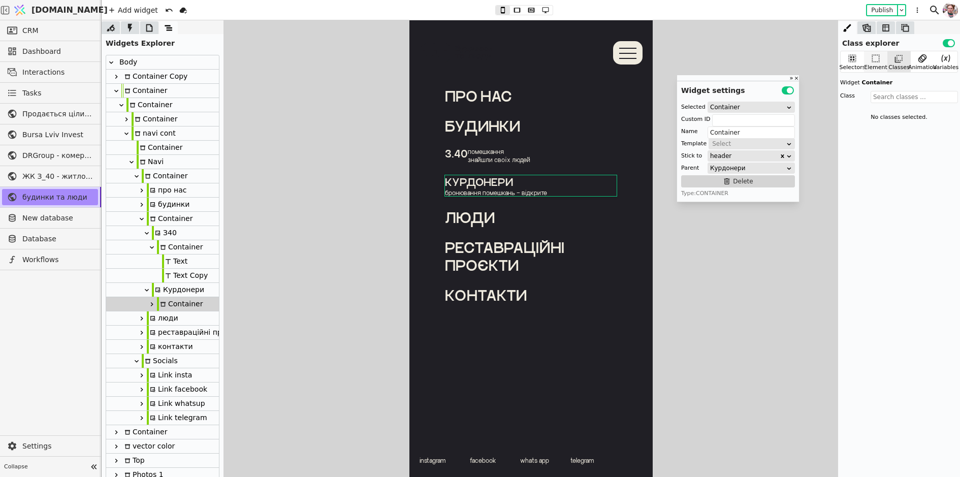
click at [872, 64] on div "Element" at bounding box center [875, 68] width 23 height 9
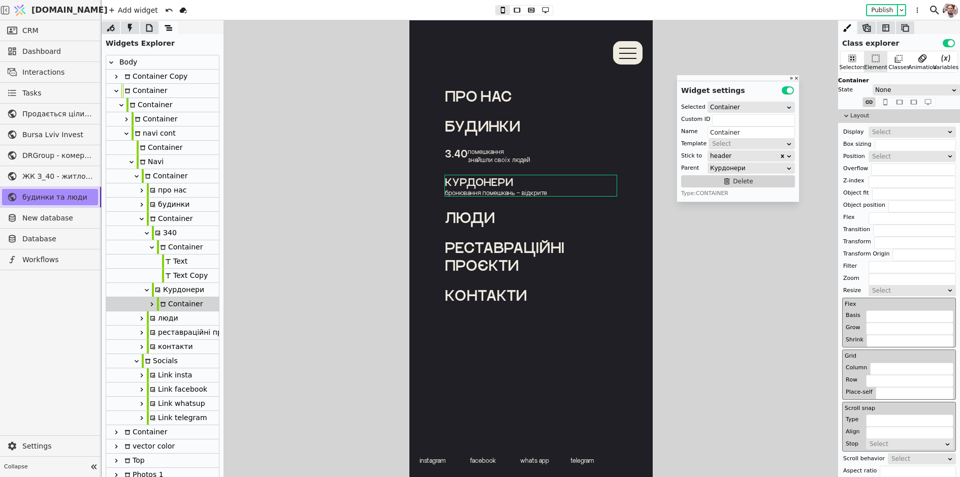
click at [885, 134] on div "Select" at bounding box center [909, 132] width 74 height 10
click at [885, 161] on div "Flex" at bounding box center [912, 158] width 87 height 15
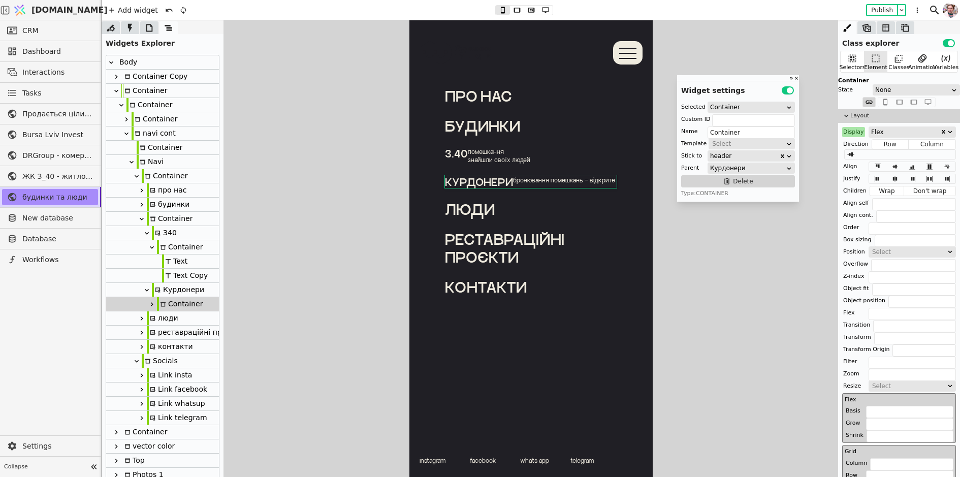
click at [543, 181] on div "бронювання помешкань – відкрите" at bounding box center [564, 182] width 102 height 13
type input "Text"
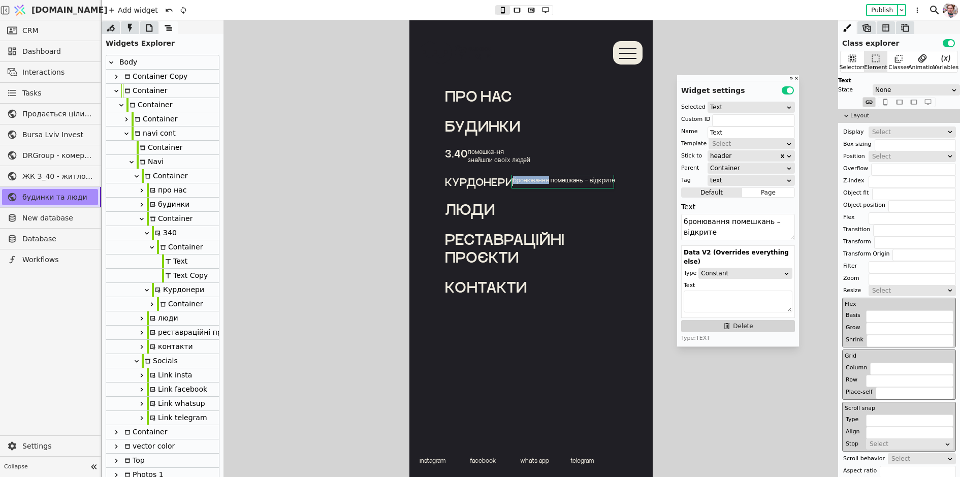
click at [543, 181] on div "бронювання помешкань – відкрите" at bounding box center [564, 182] width 102 height 13
click at [549, 181] on span "бронювання помешкань – відкрите" at bounding box center [564, 180] width 102 height 8
type textarea "<p style="white-space: pre-wrap;">бронювання </p><p style="white-space: pre-wra…"
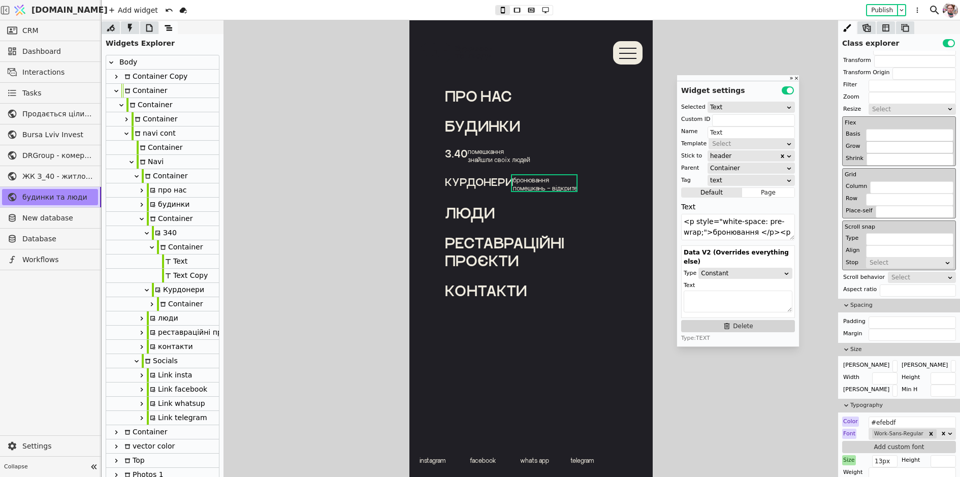
scroll to position [194, 0]
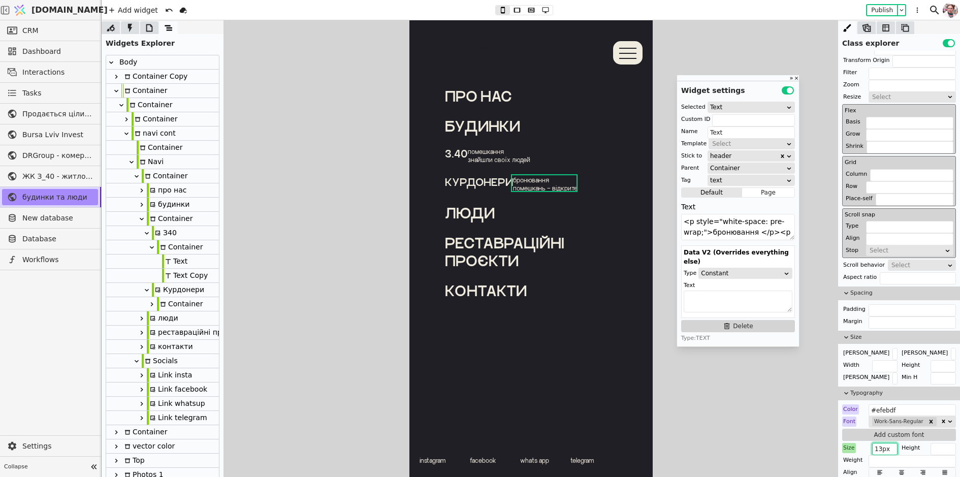
drag, startPoint x: 883, startPoint y: 446, endPoint x: 873, endPoint y: 445, distance: 9.2
click at [873, 445] on input "13px" at bounding box center [884, 449] width 25 height 12
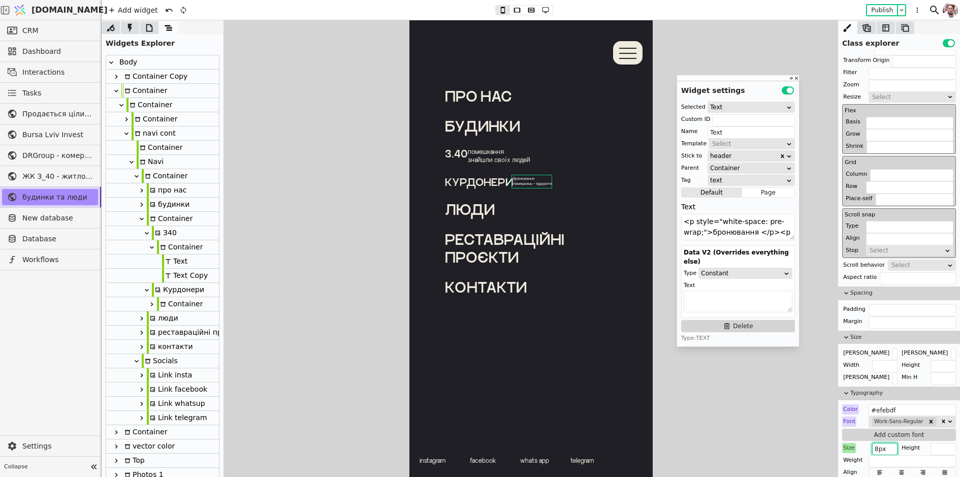
type input "8px"
click at [484, 162] on p "знайшли своїх людей" at bounding box center [498, 159] width 62 height 8
type input "Text Copy"
drag, startPoint x: 882, startPoint y: 444, endPoint x: 869, endPoint y: 444, distance: 12.2
click at [869, 444] on div "Size 13px" at bounding box center [869, 448] width 55 height 10
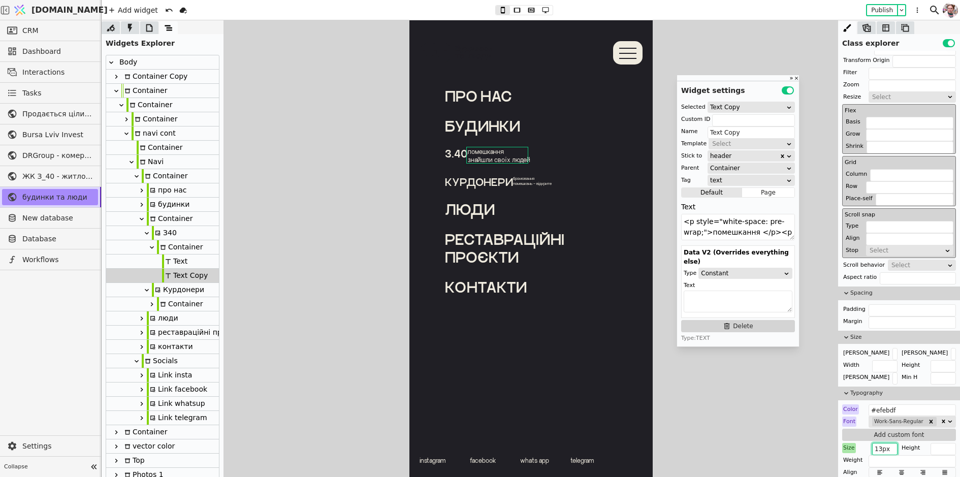
type input "8px"
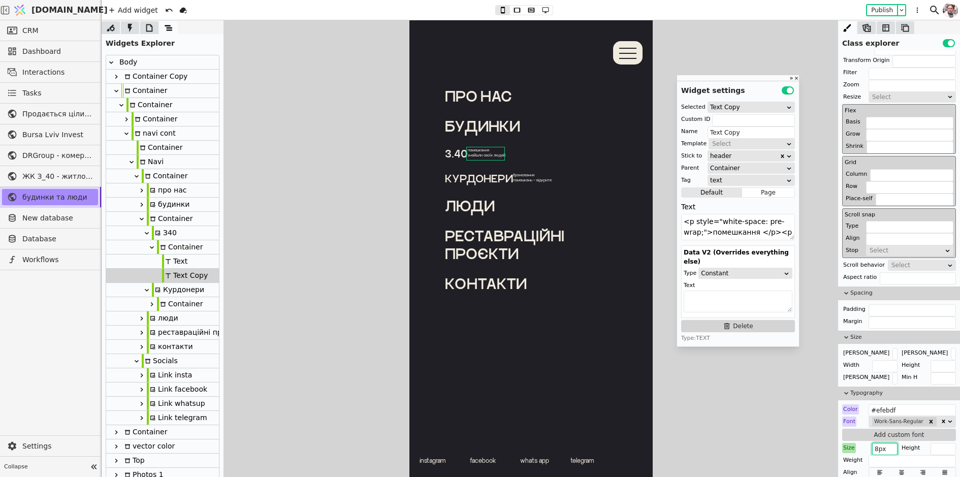
click at [165, 249] on icon at bounding box center [163, 247] width 6 height 6
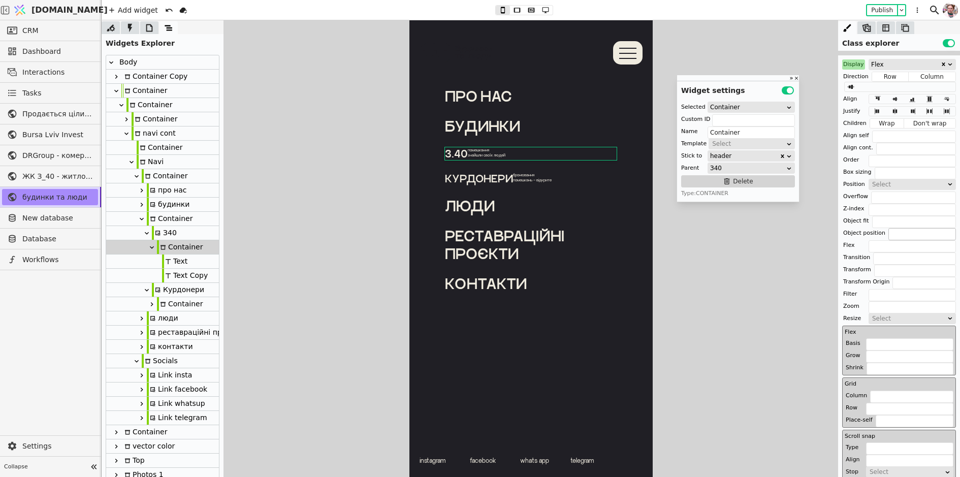
scroll to position [0, 0]
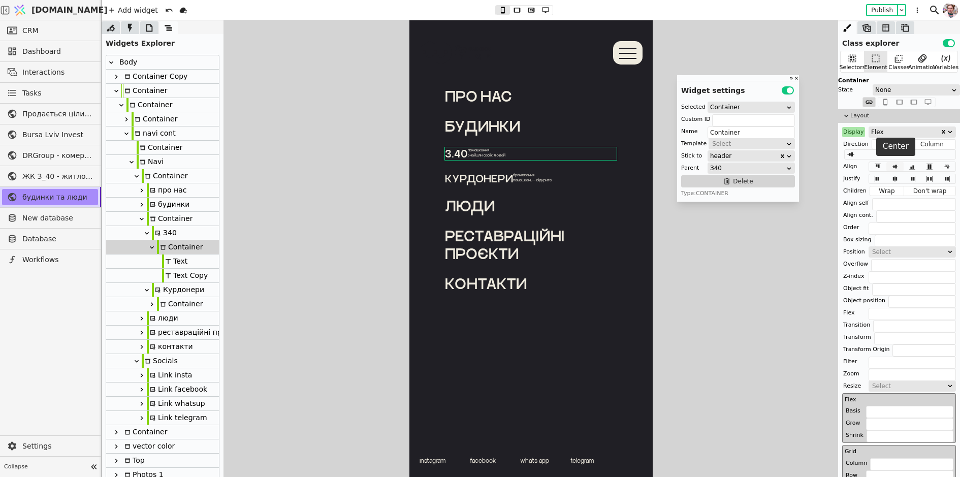
click at [900, 166] on icon at bounding box center [895, 166] width 12 height 7
click at [167, 306] on div "Container" at bounding box center [180, 304] width 46 height 14
click at [898, 169] on icon at bounding box center [895, 166] width 12 height 7
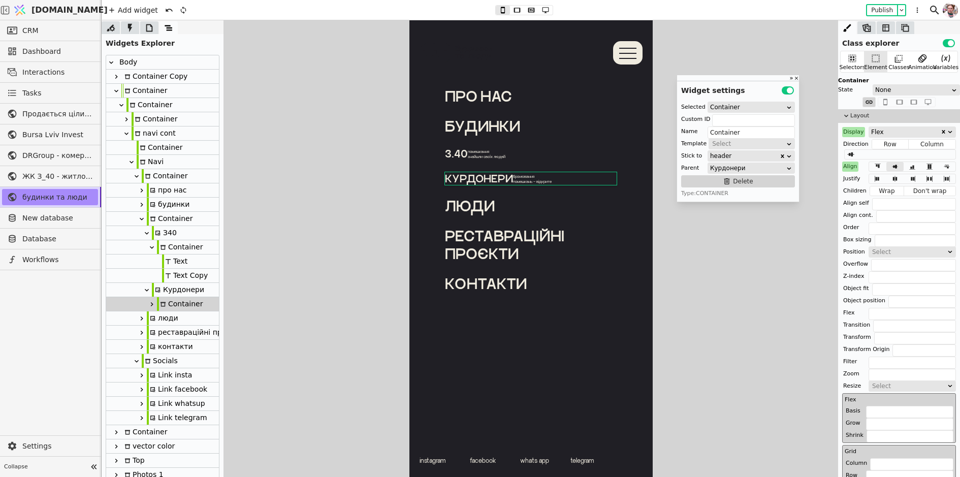
click at [164, 256] on div "Text" at bounding box center [174, 262] width 25 height 14
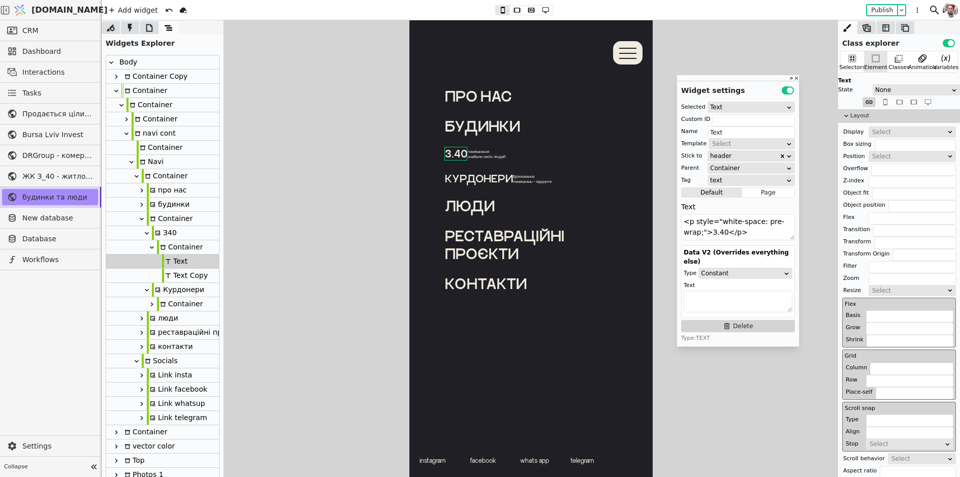
click at [181, 280] on div "Text Copy" at bounding box center [185, 276] width 46 height 14
type input "Text Copy"
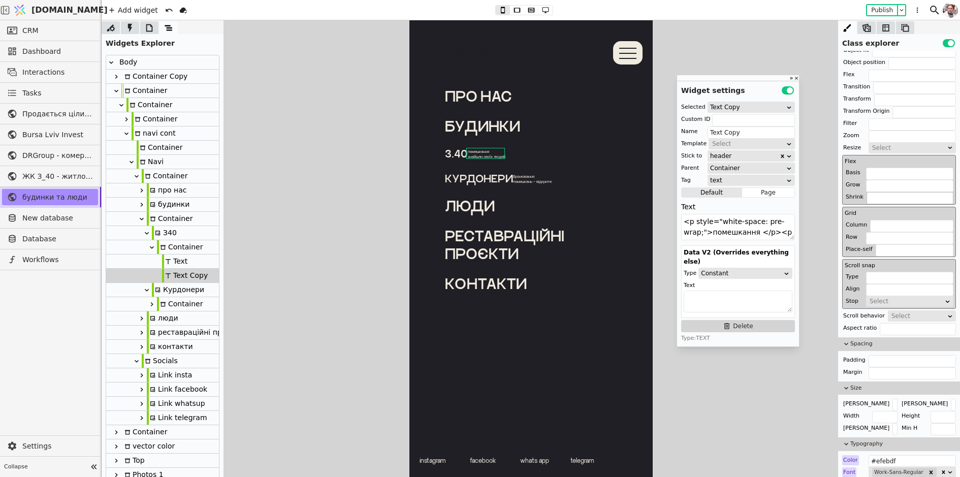
scroll to position [150, 0]
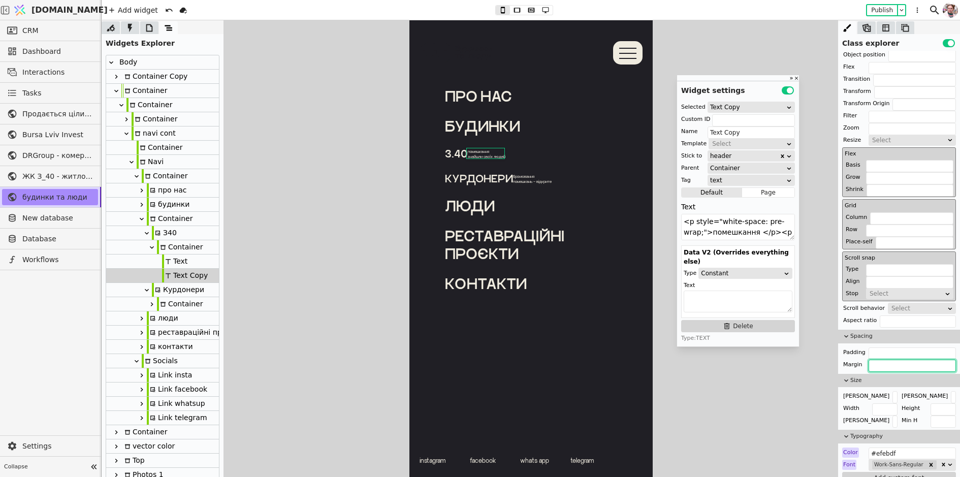
click at [886, 361] on input "text" at bounding box center [912, 366] width 87 height 12
type input "0 0 0 2px"
click at [529, 176] on p "бронювання" at bounding box center [532, 176] width 39 height 5
type input "Text"
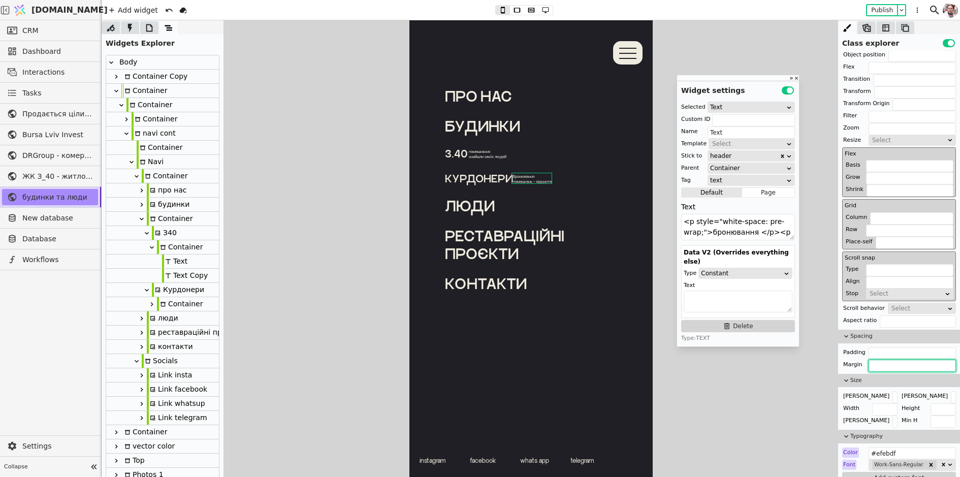
click at [892, 361] on input "text" at bounding box center [912, 366] width 87 height 12
paste input "0 0 0 2px"
type input "0 0 0 2px"
click at [504, 247] on icon at bounding box center [504, 254] width 118 height 20
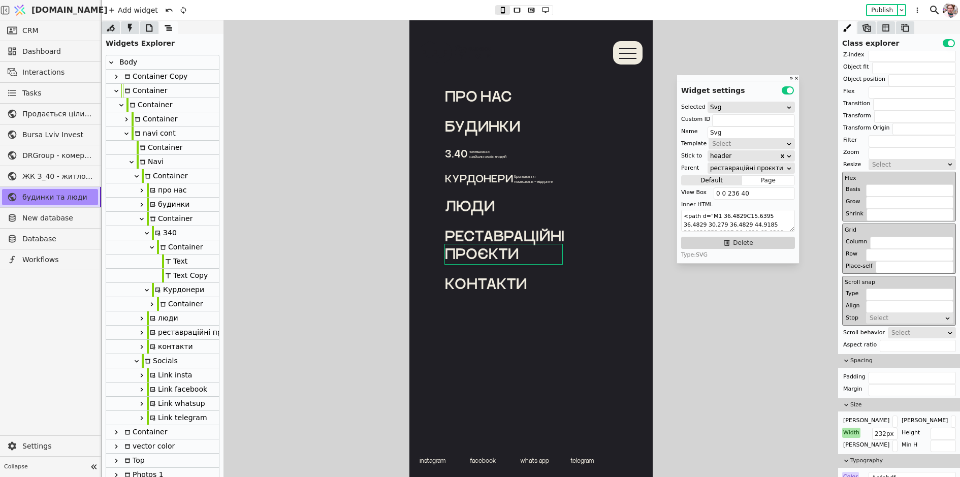
click at [478, 178] on div "Курдонери" at bounding box center [479, 178] width 68 height 13
type input "Text"
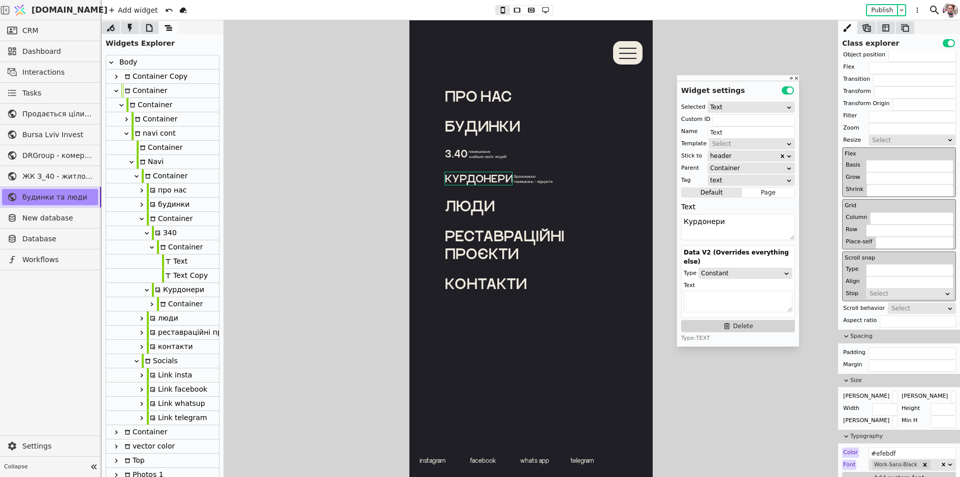
click at [486, 123] on div "будинки" at bounding box center [531, 126] width 172 height 18
type textarea "<p style="white-space: pre-wrap;">будинки</p>"
click at [527, 125] on p "будинки" at bounding box center [531, 126] width 172 height 18
click at [404, 216] on div at bounding box center [531, 248] width 859 height 457
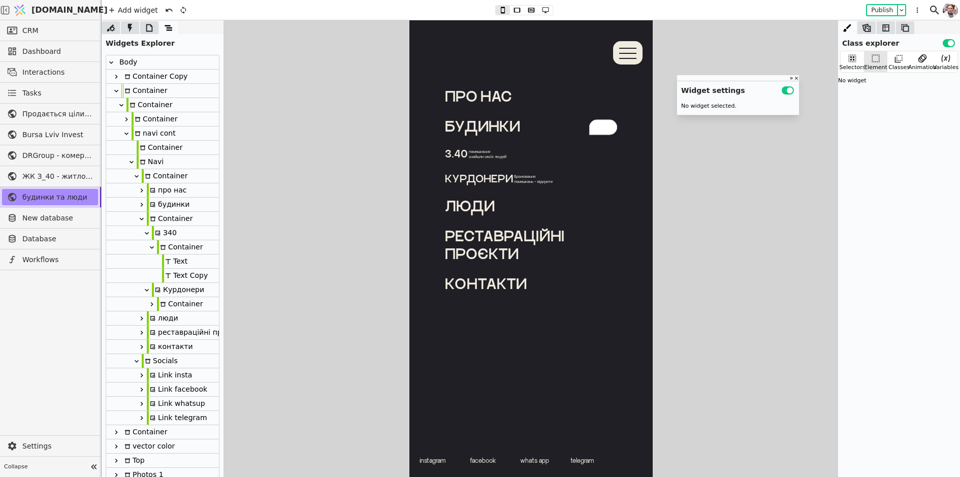
scroll to position [0, 0]
click at [175, 250] on div "Container" at bounding box center [180, 247] width 46 height 14
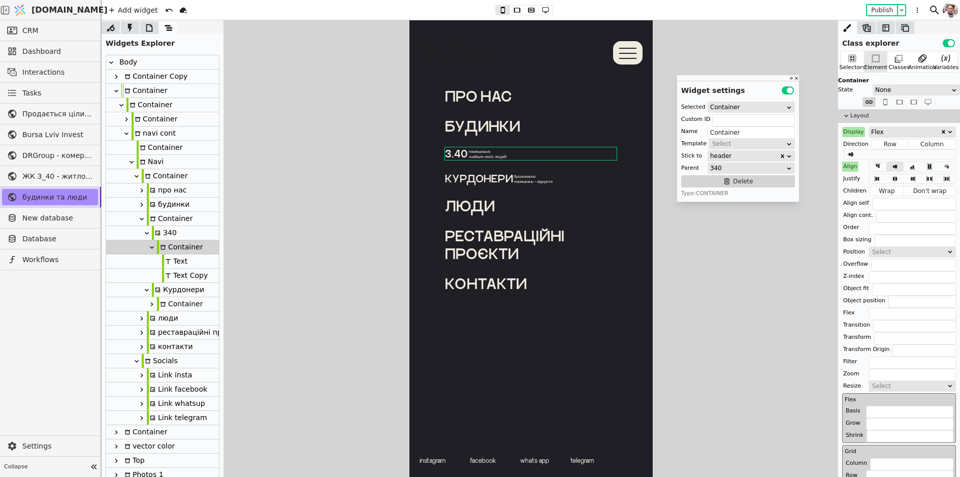
click at [160, 218] on div "Container" at bounding box center [170, 219] width 46 height 14
type input "budynky-cont"
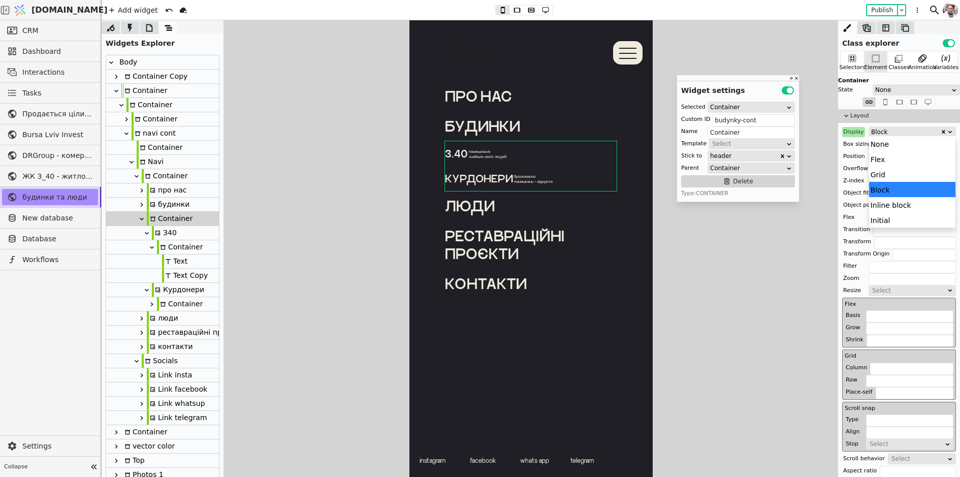
click at [876, 133] on div "Block" at bounding box center [905, 132] width 69 height 10
click at [877, 148] on div "None" at bounding box center [912, 143] width 87 height 15
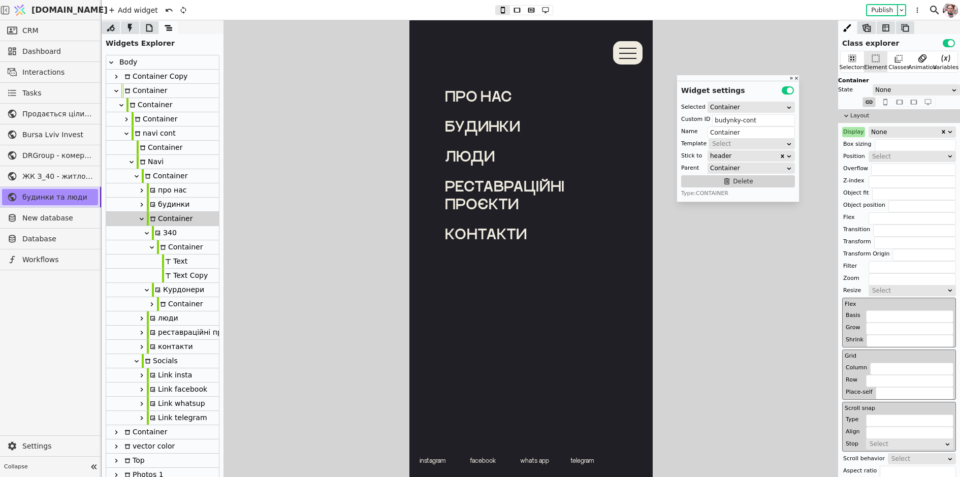
click at [155, 160] on div "Navi" at bounding box center [150, 162] width 27 height 14
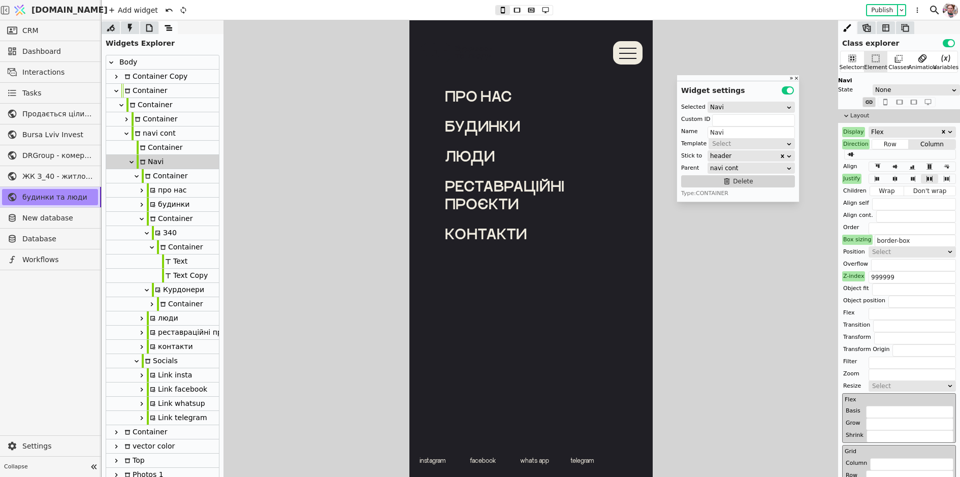
click at [155, 173] on div "Container" at bounding box center [165, 176] width 46 height 14
type input "Container"
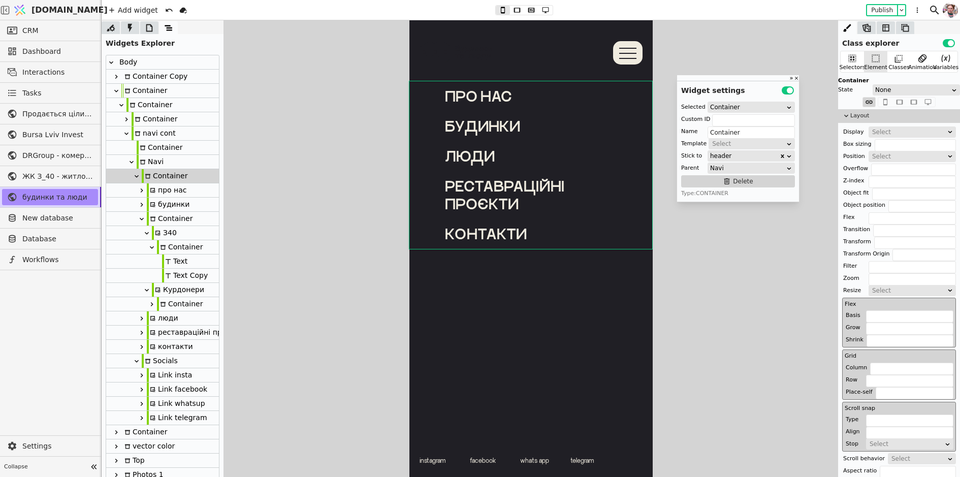
click at [149, 146] on div "Container" at bounding box center [160, 148] width 46 height 14
click at [147, 132] on div "navi cont" at bounding box center [154, 134] width 44 height 14
type input "navi"
type input "navi cont"
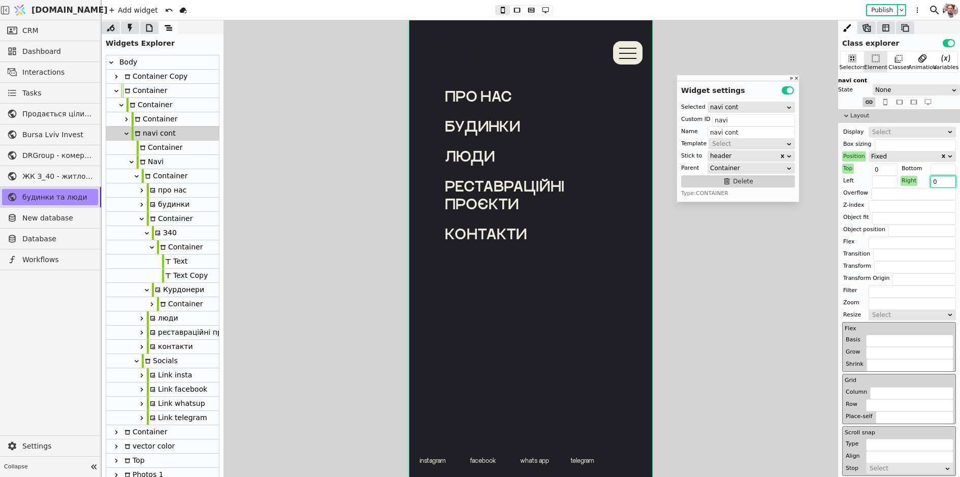
click at [939, 184] on input "0" at bounding box center [943, 182] width 25 height 12
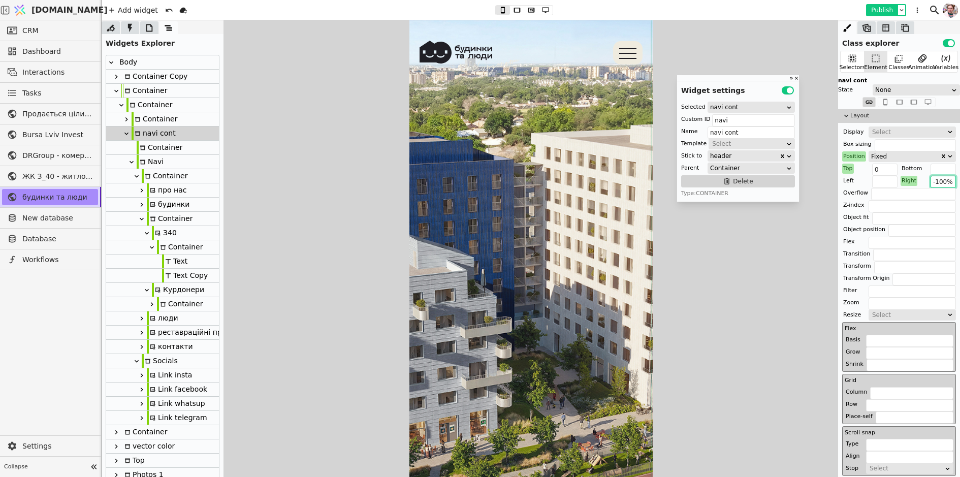
type input "-100%"
click at [873, 10] on button "Publish" at bounding box center [882, 10] width 30 height 10
click at [164, 249] on icon at bounding box center [163, 247] width 6 height 6
type input "Container"
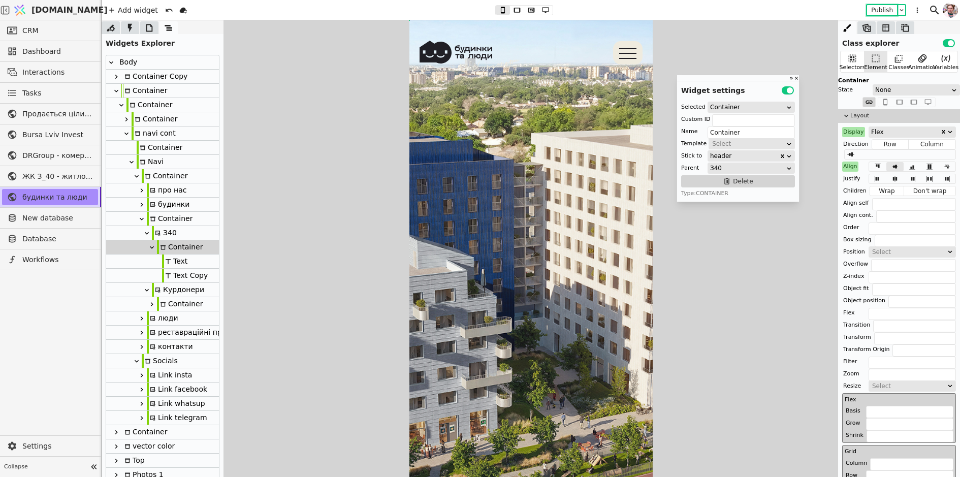
click at [152, 247] on icon at bounding box center [152, 247] width 4 height 3
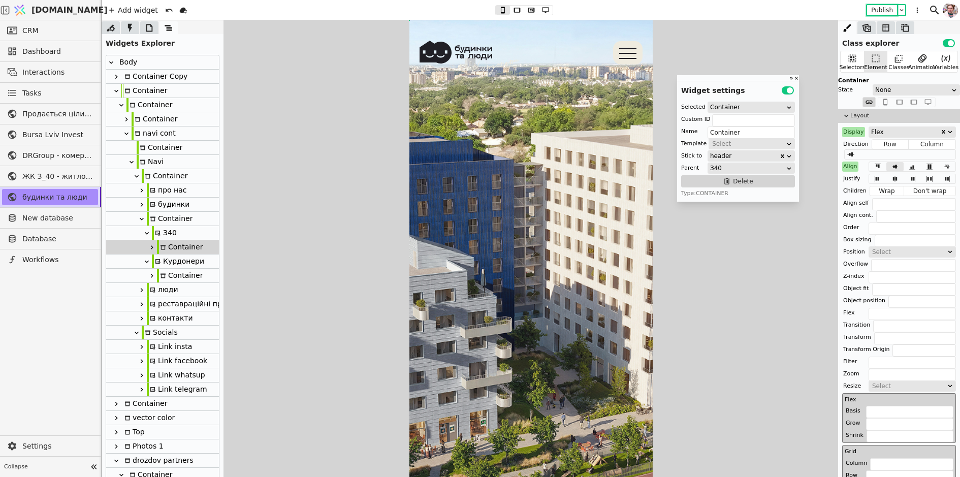
click at [164, 234] on div "З40" at bounding box center [164, 233] width 25 height 14
type input "z40-navi"
type input "З40"
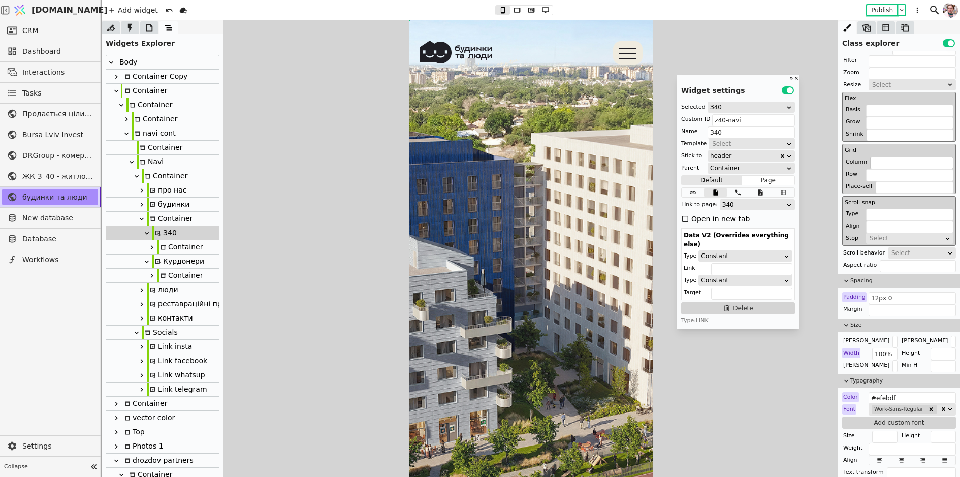
scroll to position [242, 0]
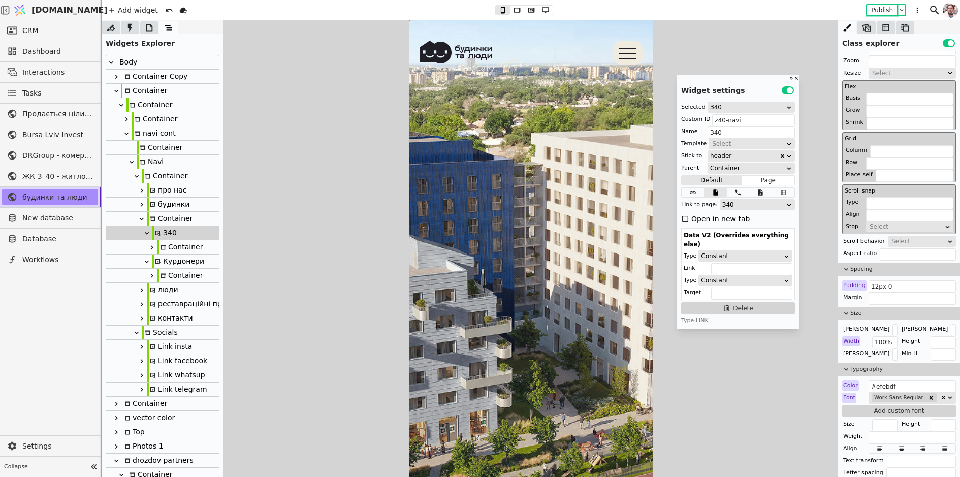
click at [170, 247] on div "Container" at bounding box center [180, 247] width 46 height 14
type input "Container"
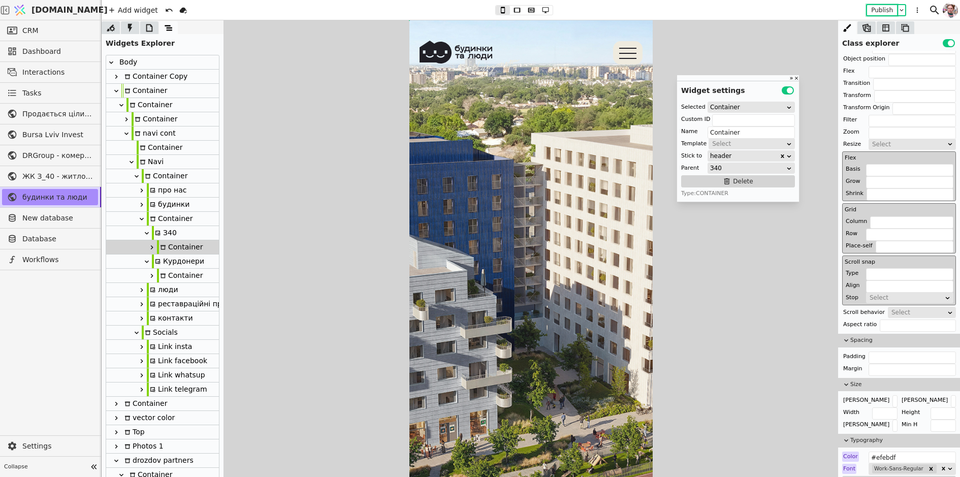
click at [162, 217] on div "Container" at bounding box center [170, 219] width 46 height 14
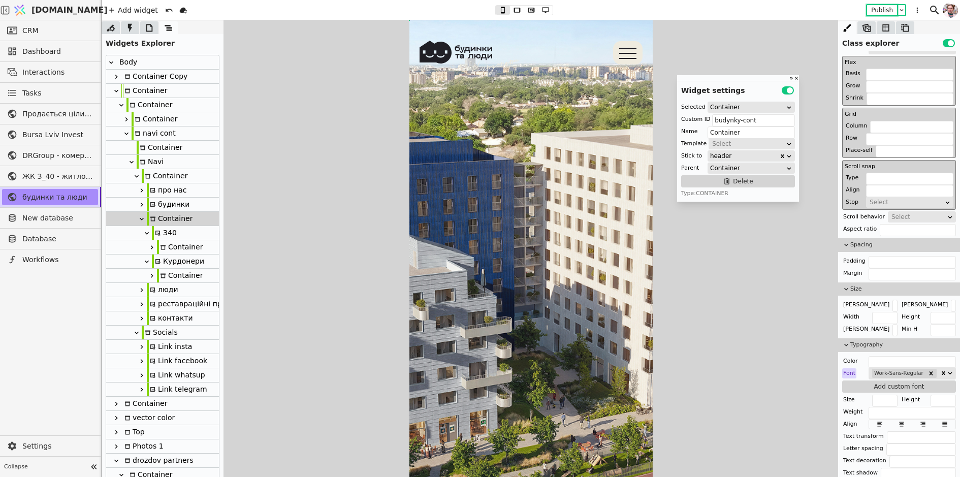
click at [158, 133] on div "navi cont" at bounding box center [154, 134] width 44 height 14
type input "navi"
type input "navi cont"
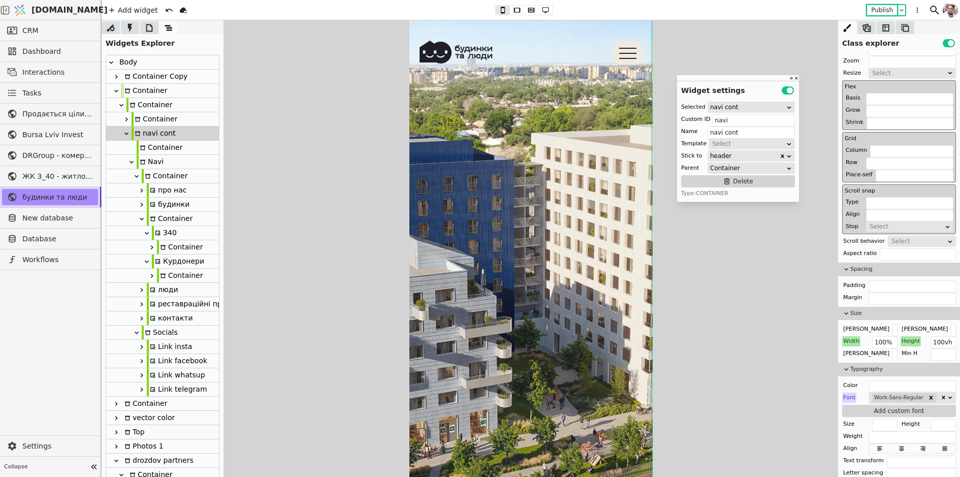
scroll to position [0, 0]
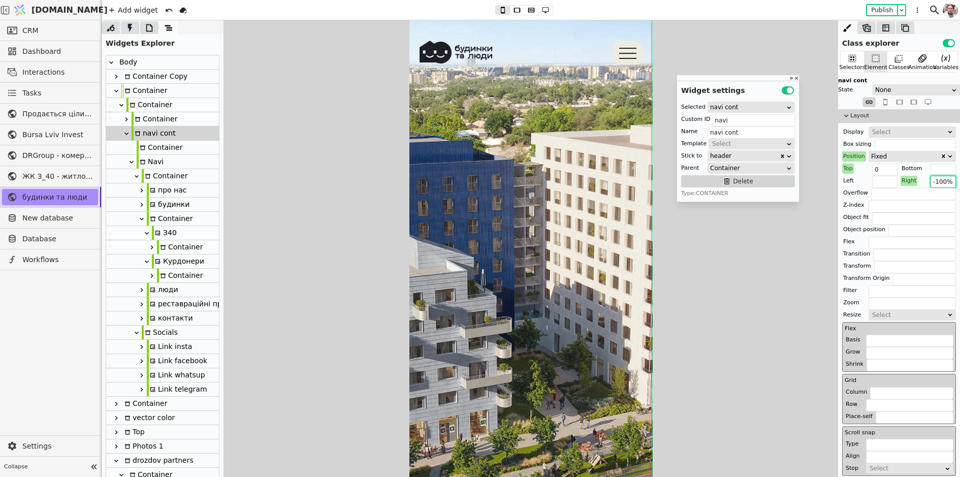
click at [940, 184] on input "-100%" at bounding box center [943, 182] width 25 height 12
type input "-00%"
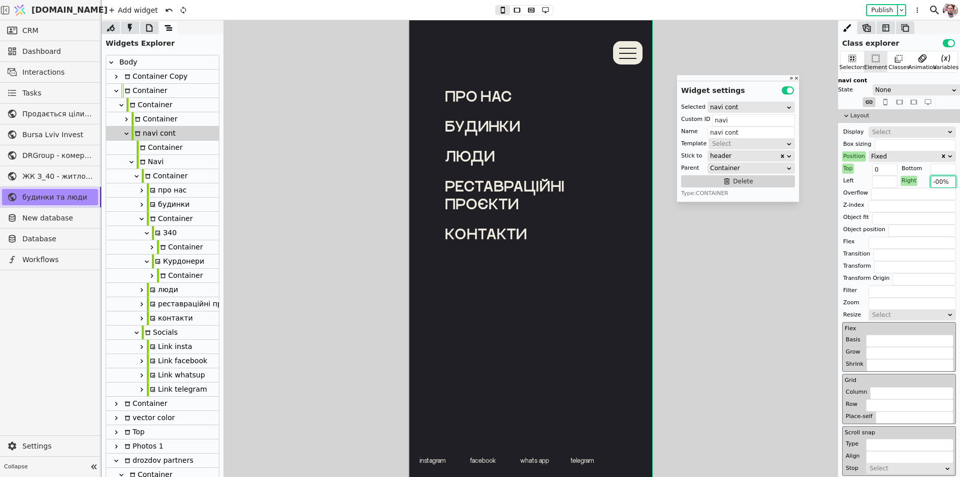
click at [172, 217] on div "Container" at bounding box center [170, 219] width 46 height 14
type input "budynky-cont"
type input "Container"
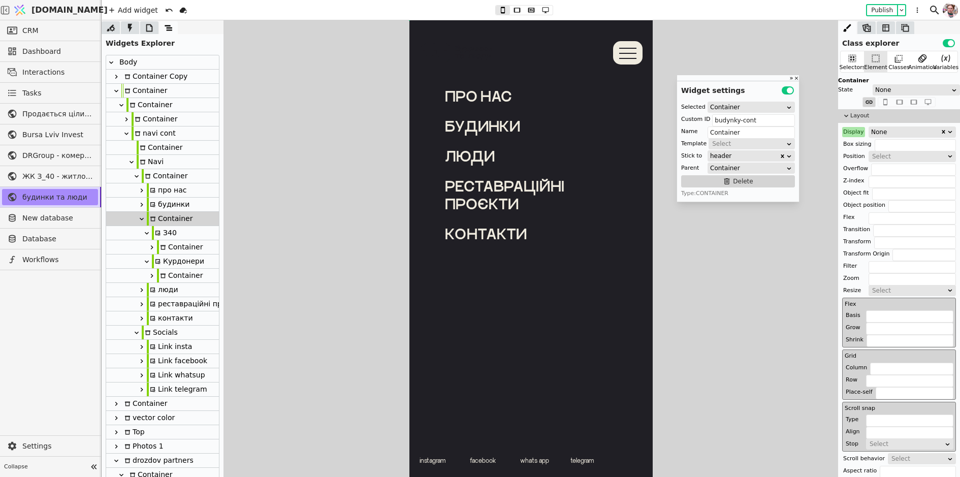
click at [879, 131] on div "None" at bounding box center [905, 132] width 69 height 10
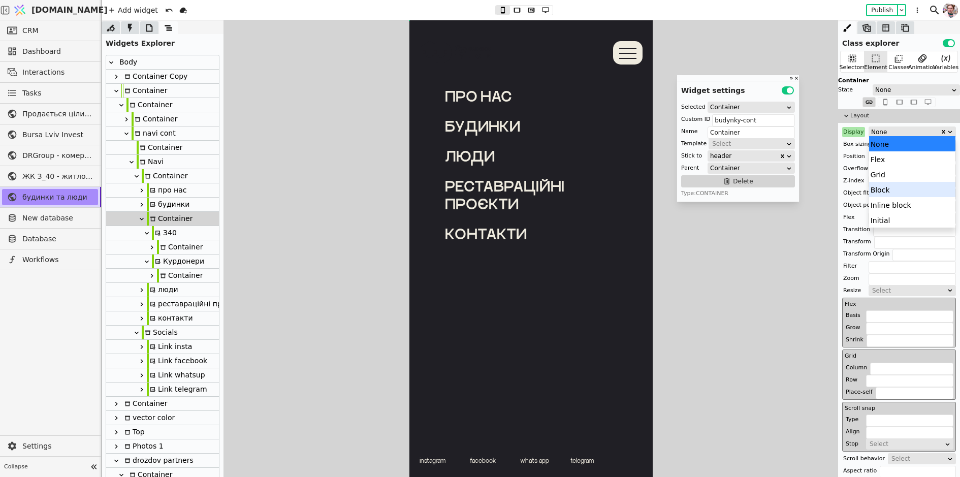
click at [884, 184] on div "Block" at bounding box center [912, 189] width 87 height 15
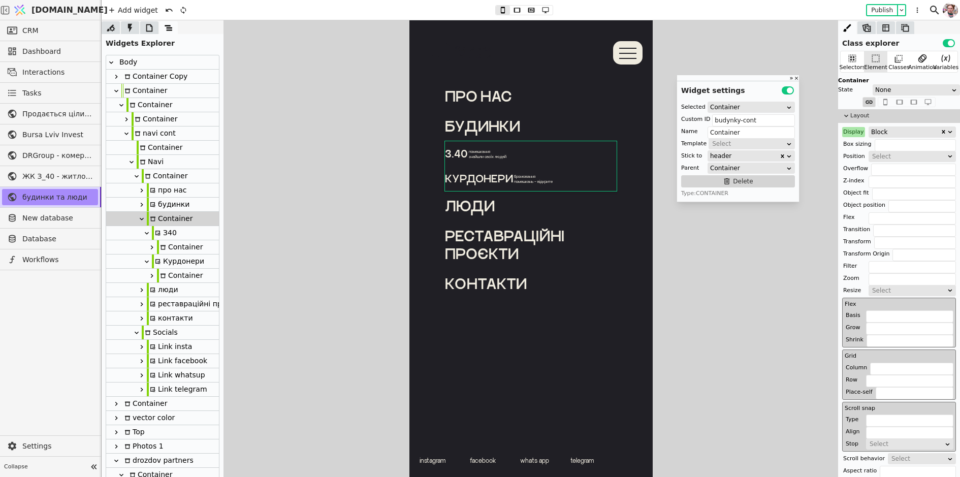
click at [168, 235] on div "З40" at bounding box center [164, 233] width 25 height 14
type input "z40-navi"
type input "З40"
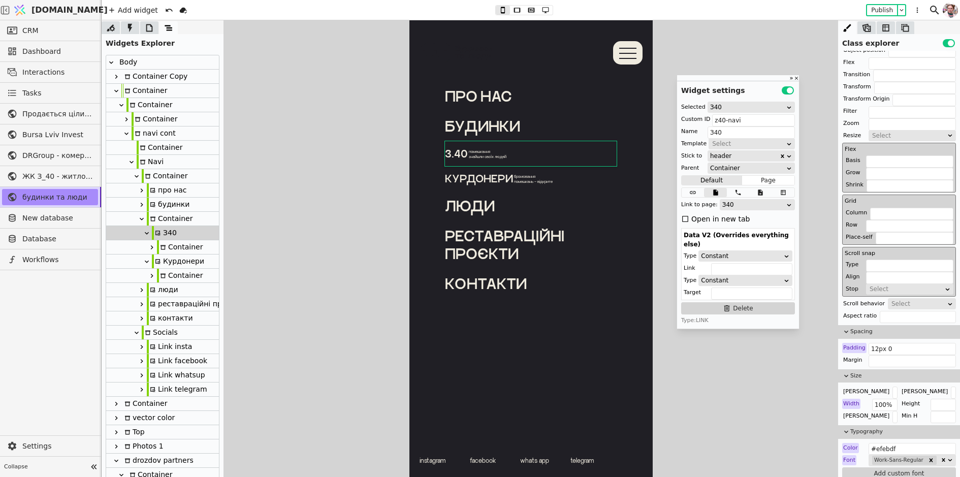
scroll to position [180, 0]
click at [164, 257] on div "Курдонери" at bounding box center [178, 262] width 52 height 14
type input "kurdonery-navi"
type input "Курдонери"
click at [163, 232] on div "З40" at bounding box center [164, 233] width 25 height 14
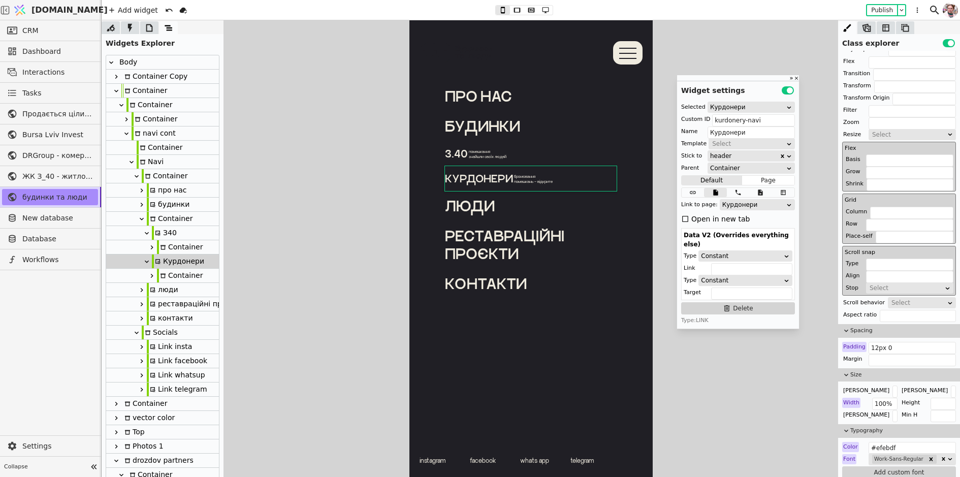
type input "z40-navi"
type input "З40"
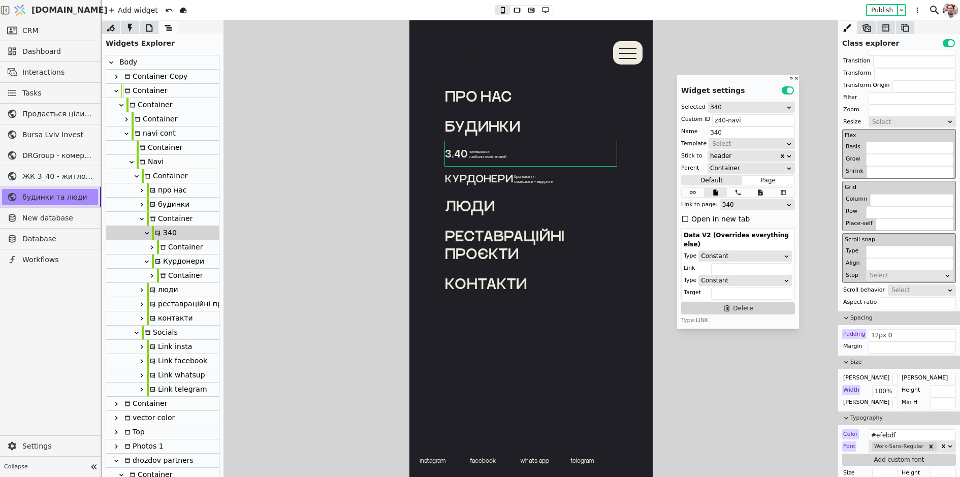
scroll to position [194, 0]
click at [904, 340] on input "text" at bounding box center [912, 346] width 87 height 12
click at [906, 332] on input "12px 0" at bounding box center [912, 334] width 87 height 12
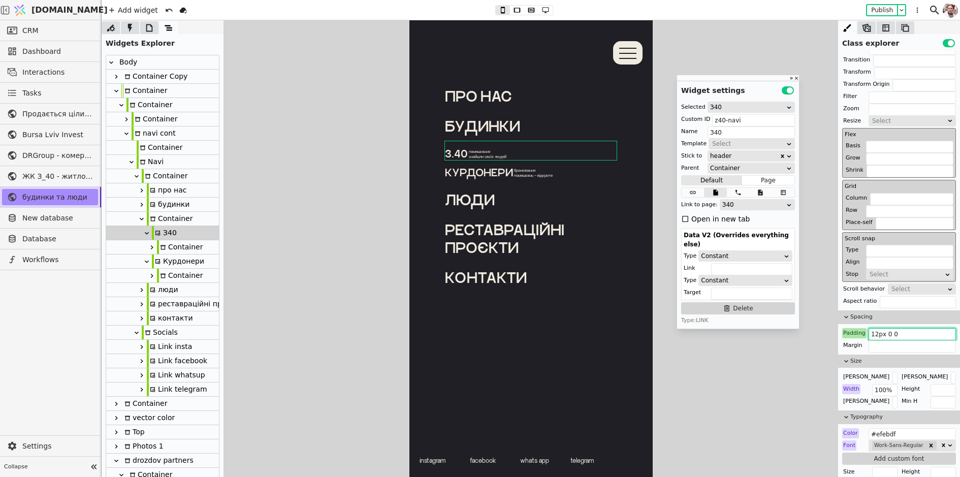
click at [906, 332] on input "12px 0 0" at bounding box center [912, 334] width 87 height 12
type input "12px 0 0"
click at [470, 246] on icon at bounding box center [504, 248] width 118 height 20
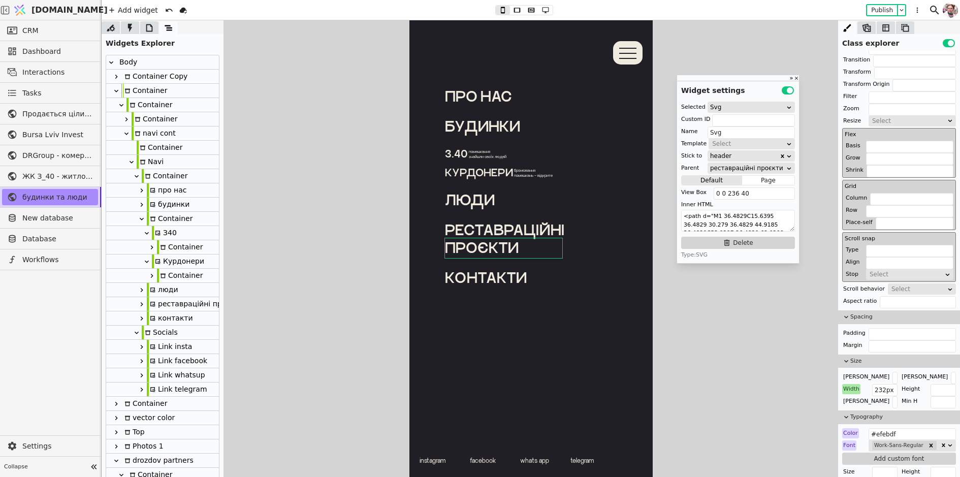
click at [463, 221] on p "реставраційні" at bounding box center [531, 230] width 172 height 18
type input "Text"
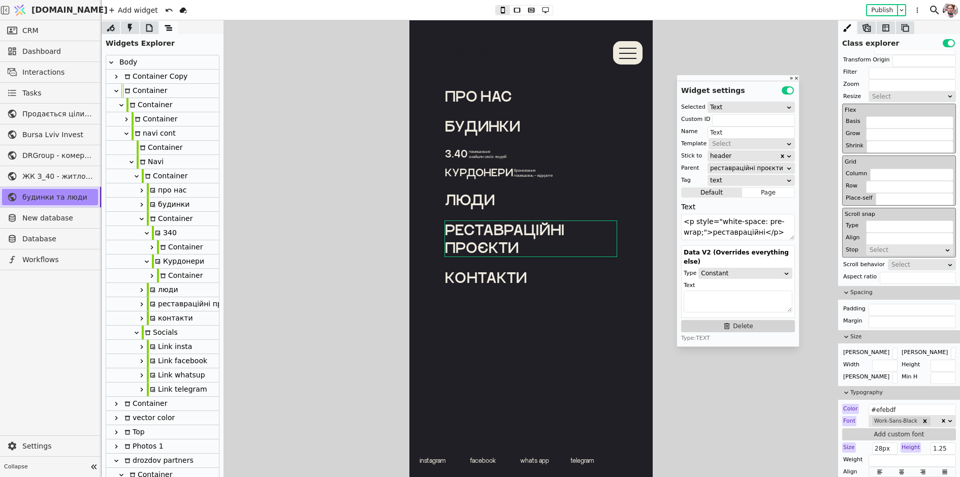
click at [172, 264] on div "Курдонери" at bounding box center [178, 262] width 52 height 14
type input "kurdonery-navi"
type input "Курдонери"
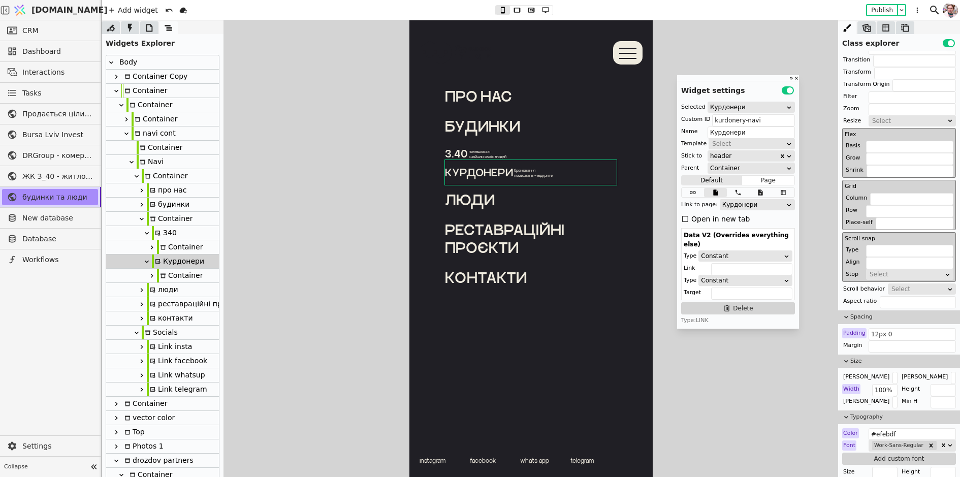
click at [168, 230] on div "З40" at bounding box center [164, 233] width 25 height 14
type input "z40-navi"
type input "З40"
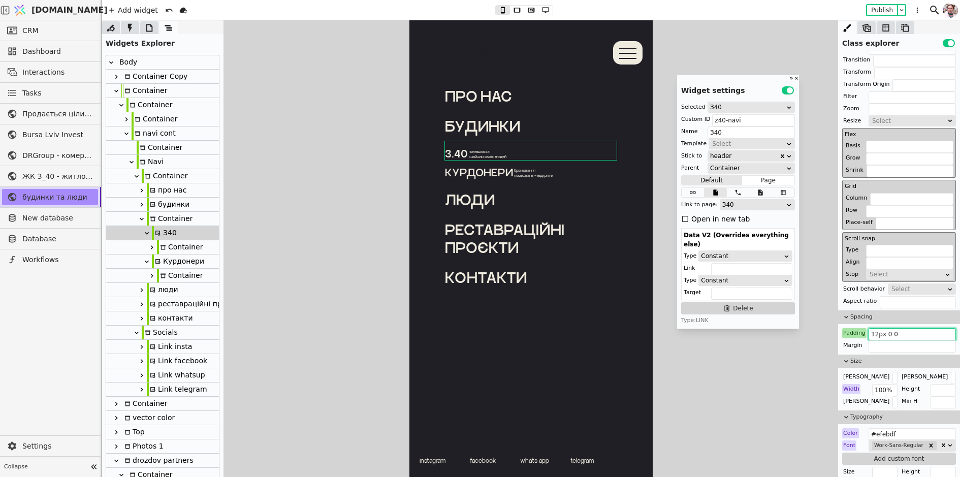
drag, startPoint x: 878, startPoint y: 331, endPoint x: 866, endPoint y: 331, distance: 11.7
click at [866, 331] on div "Padding 12px 0 0" at bounding box center [899, 333] width 114 height 10
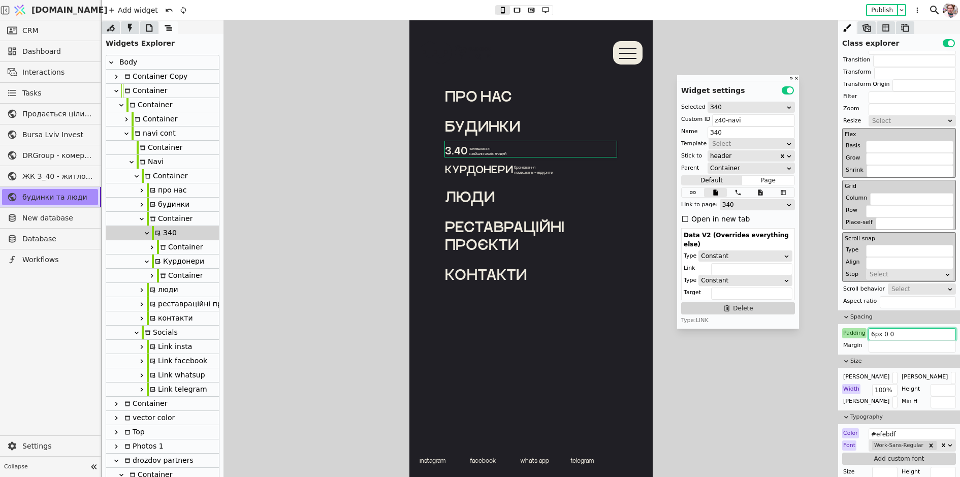
drag, startPoint x: 884, startPoint y: 332, endPoint x: 923, endPoint y: 330, distance: 39.2
click at [923, 330] on input "6px 0 0" at bounding box center [912, 334] width 87 height 12
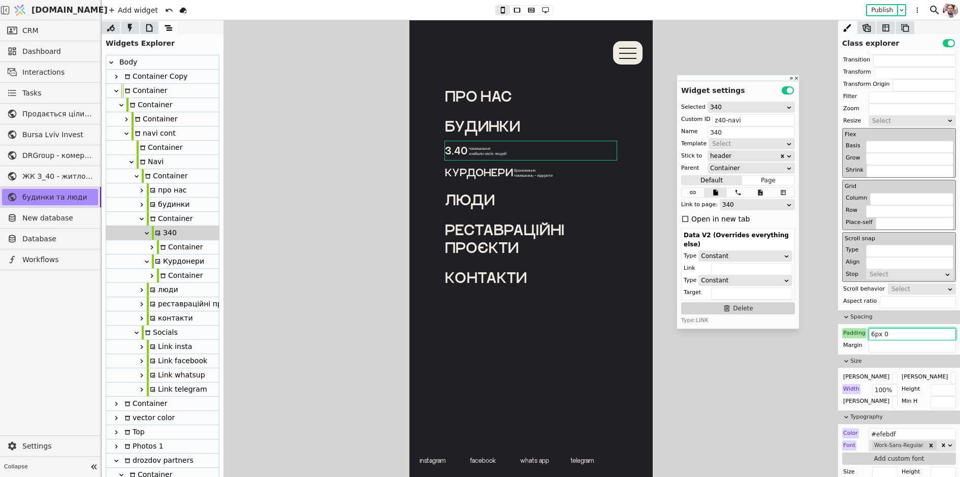
click at [874, 336] on input "6px 0" at bounding box center [912, 334] width 87 height 12
drag, startPoint x: 874, startPoint y: 334, endPoint x: 869, endPoint y: 334, distance: 5.6
click at [869, 334] on input "6px 0" at bounding box center [912, 334] width 87 height 12
type input "8px 0"
click at [170, 264] on div "Курдонери" at bounding box center [178, 262] width 52 height 14
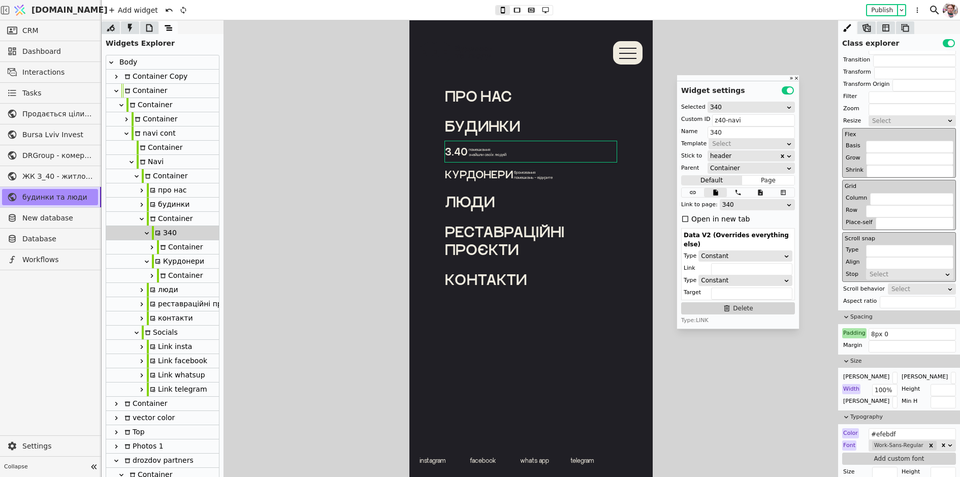
type input "kurdonery-navi"
type input "Курдонери"
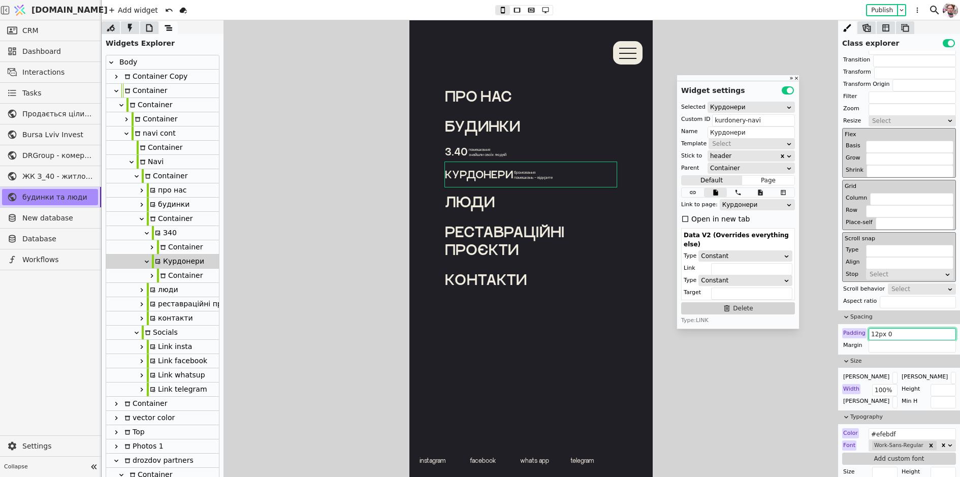
click at [897, 332] on input "12px 0" at bounding box center [912, 334] width 87 height 12
paste input "8px 0"
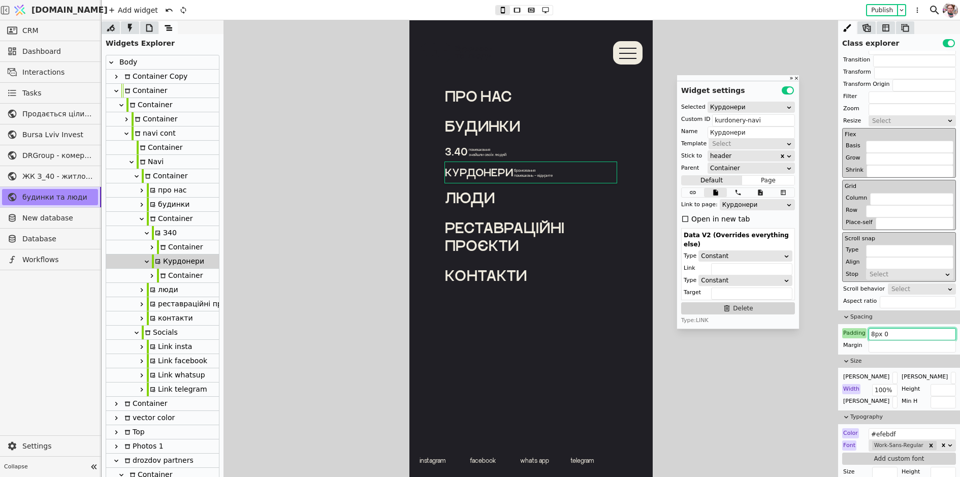
type input "8px 0"
click at [462, 191] on div "люди" at bounding box center [531, 198] width 172 height 18
type input "люди"
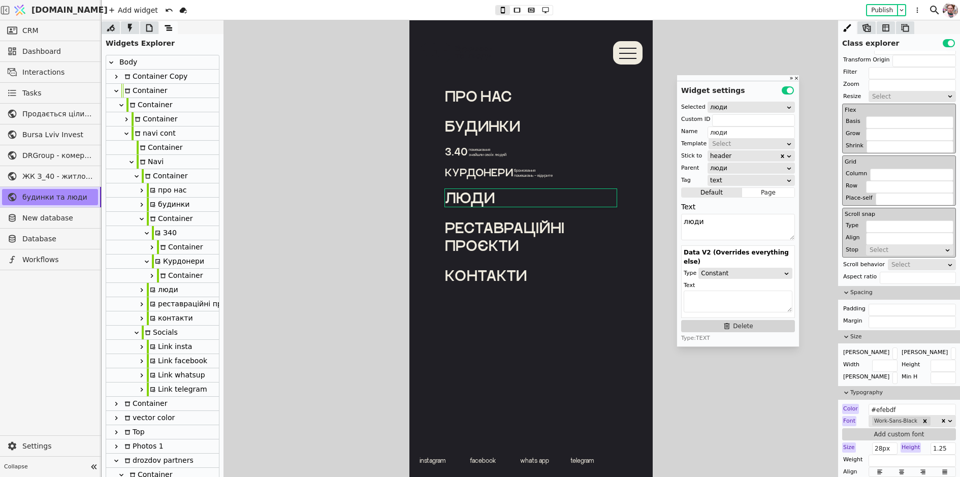
click at [463, 180] on link "Курдонери бронювання помешкань – відкрите" at bounding box center [531, 172] width 172 height 21
type input "kurdonery-navi"
type input "Курдонери"
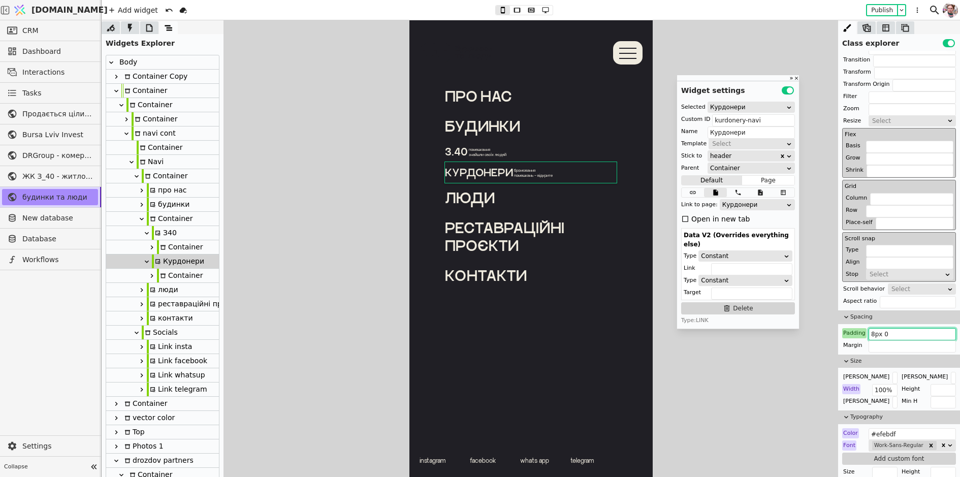
click at [904, 333] on input "8px 0" at bounding box center [912, 334] width 87 height 12
click at [892, 332] on input "8px 0 12px" at bounding box center [912, 334] width 87 height 12
click at [895, 332] on input "8px 0 12px" at bounding box center [912, 334] width 87 height 12
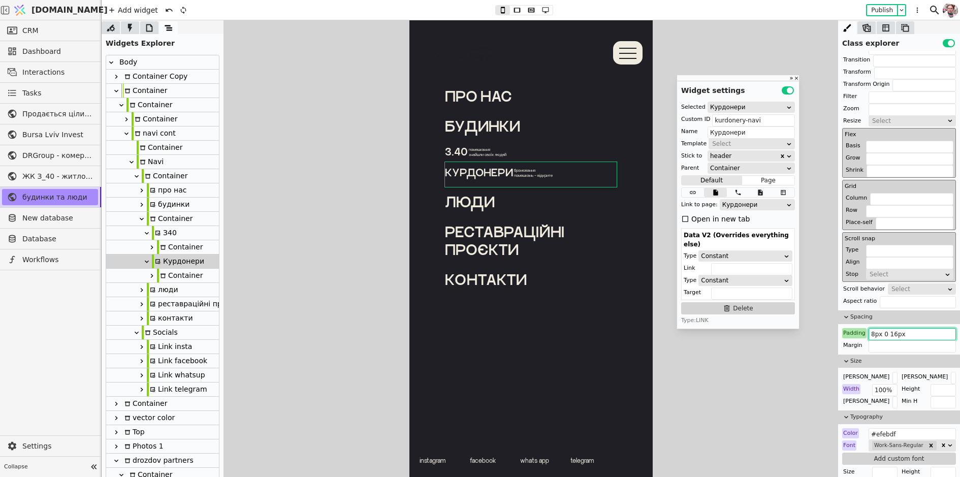
type input "8px 0 16px"
click at [454, 325] on div "про нас будинки [PERSON_NAME].40 помешкання знайшли своїх людей [PERSON_NAME] б…" at bounding box center [530, 248] width 243 height 457
type input "Navi"
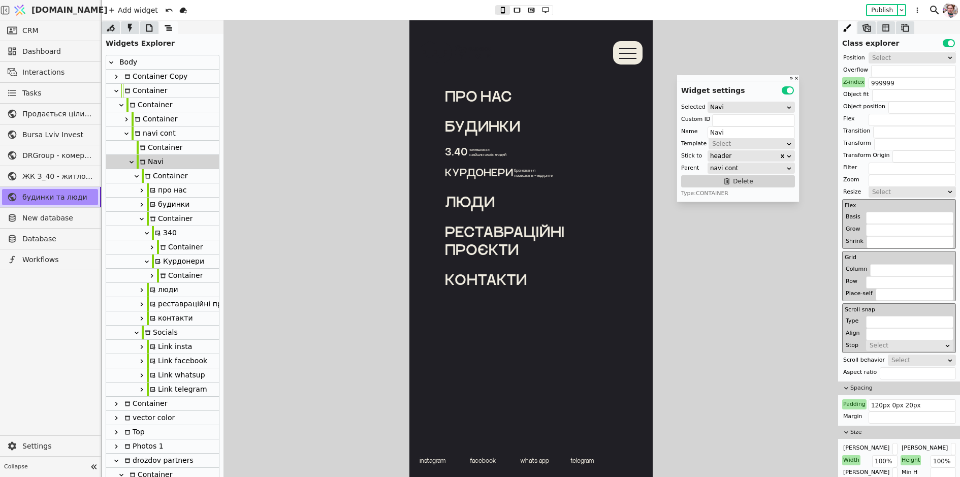
click at [459, 180] on link "Курдонери бронювання помешкань – відкрите" at bounding box center [531, 174] width 172 height 25
type input "kurdonery-navi"
type input "Курдонери"
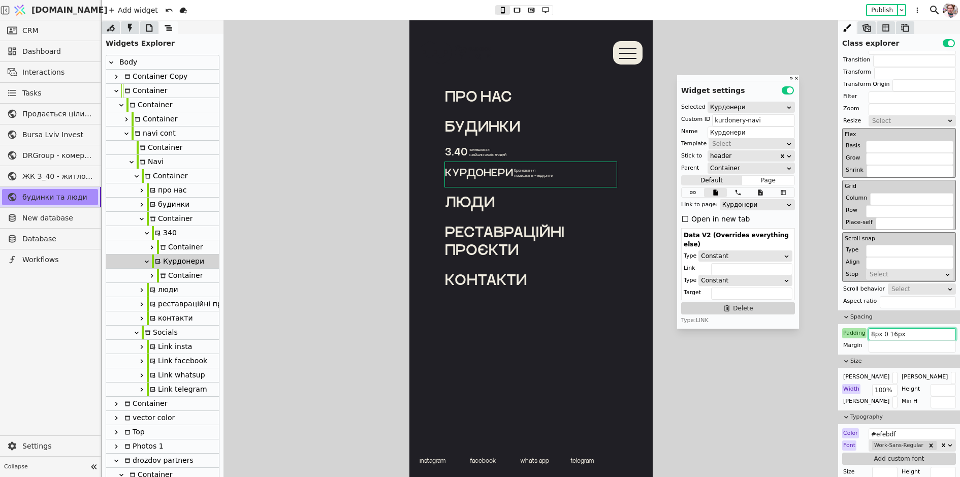
drag, startPoint x: 891, startPoint y: 334, endPoint x: 914, endPoint y: 334, distance: 22.9
click at [913, 334] on input "8px 0 16px" at bounding box center [912, 334] width 87 height 12
type input "8px 0"
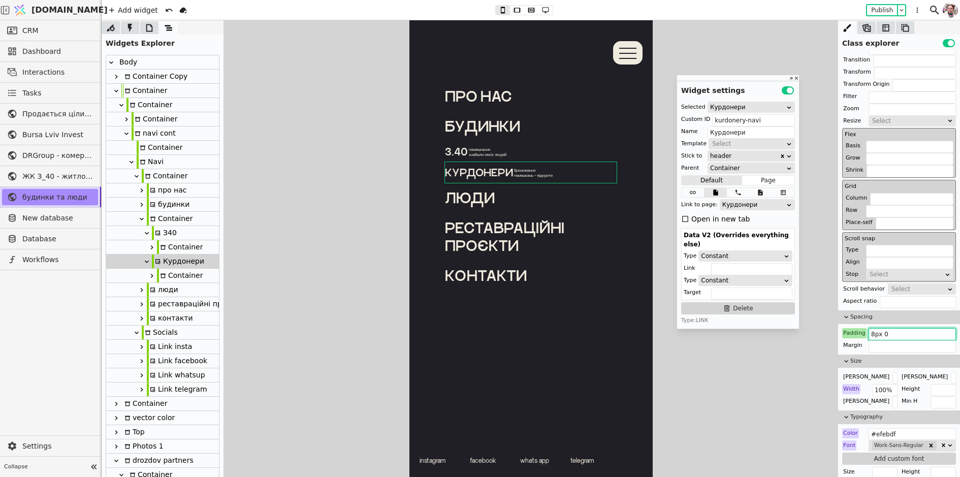
click at [164, 225] on div "Container" at bounding box center [170, 219] width 46 height 14
type input "budynky-cont"
type input "Container"
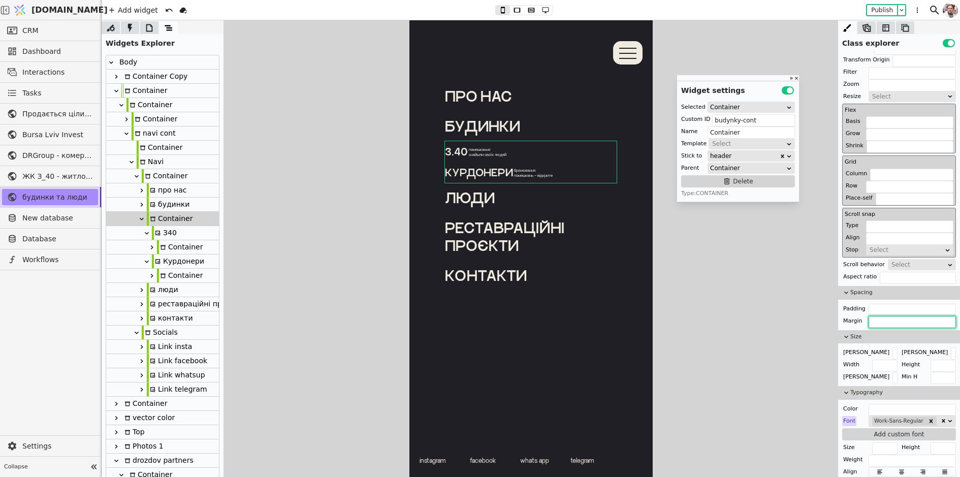
click at [873, 319] on input "text" at bounding box center [912, 322] width 87 height 12
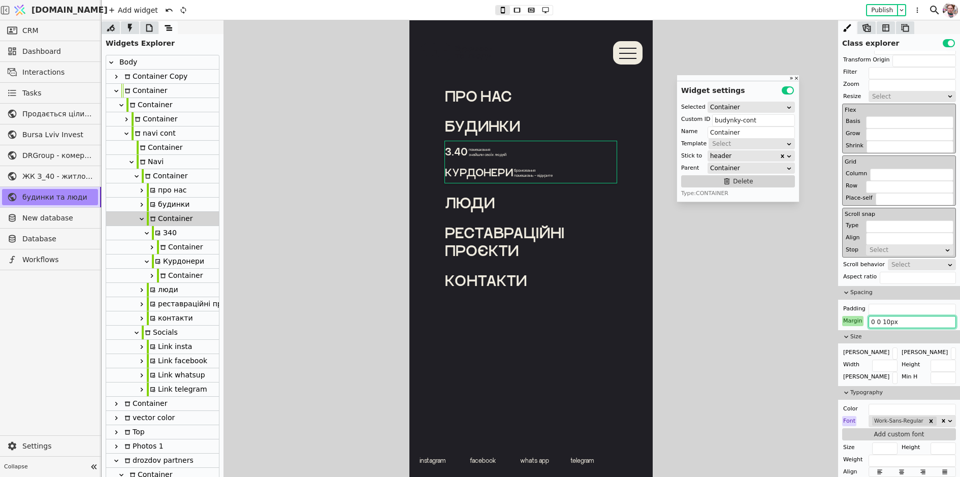
type input "0 0 10px"
click at [516, 356] on div "про нас будинки [PERSON_NAME].40 помешкання знайшли своїх людей [PERSON_NAME] б…" at bounding box center [530, 248] width 243 height 457
type input "Navi"
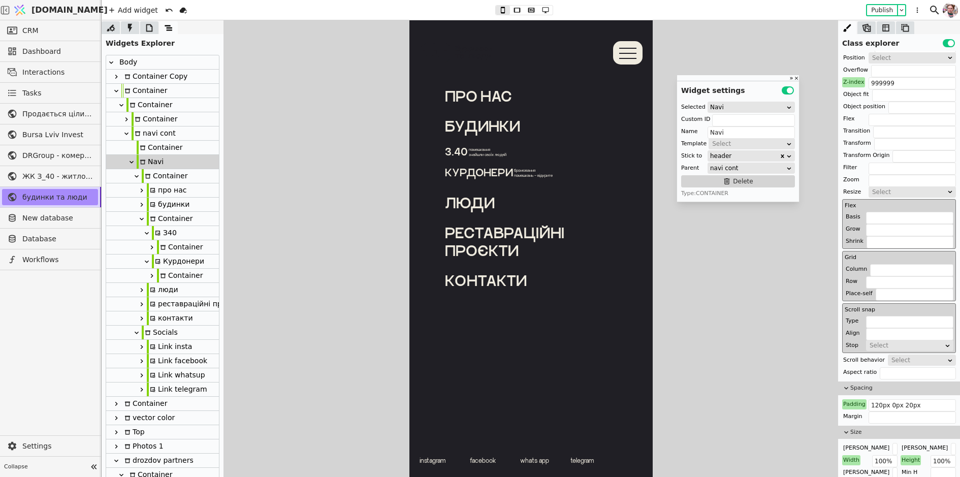
click at [472, 182] on link "Курдонери бронювання помешкань – відкрите" at bounding box center [531, 172] width 172 height 21
type input "kurdonery-navi"
type input "Курдонери"
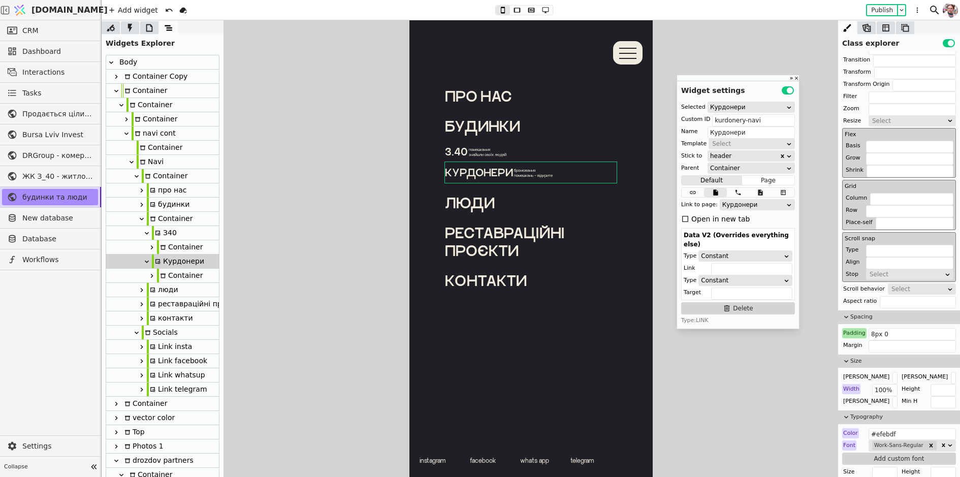
click at [515, 3] on div "Add widget Publish" at bounding box center [515, 10] width 827 height 20
click at [515, 6] on button at bounding box center [517, 10] width 14 height 9
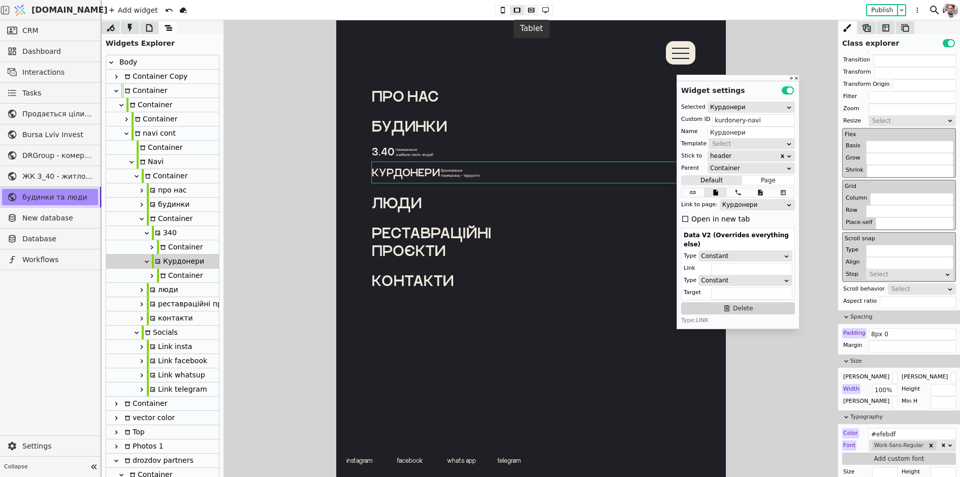
click at [530, 12] on icon at bounding box center [531, 10] width 7 height 5
type input "24px"
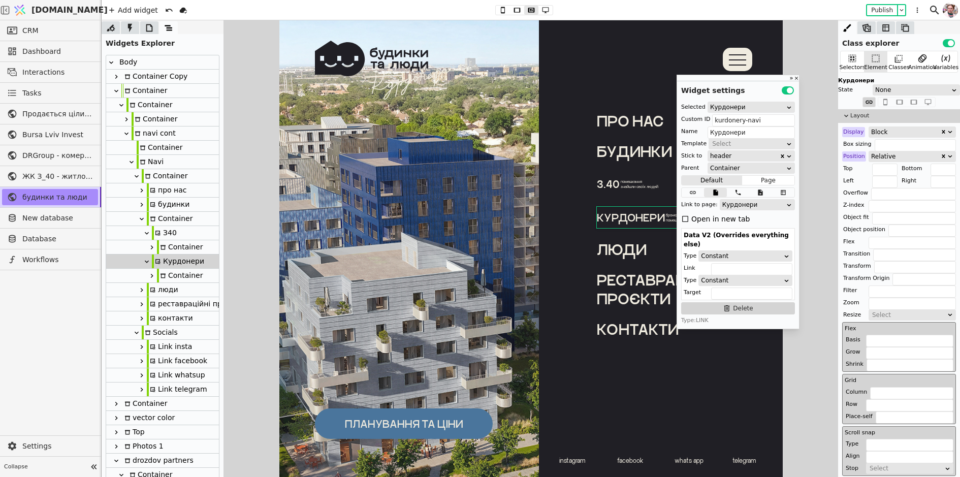
scroll to position [194, 0]
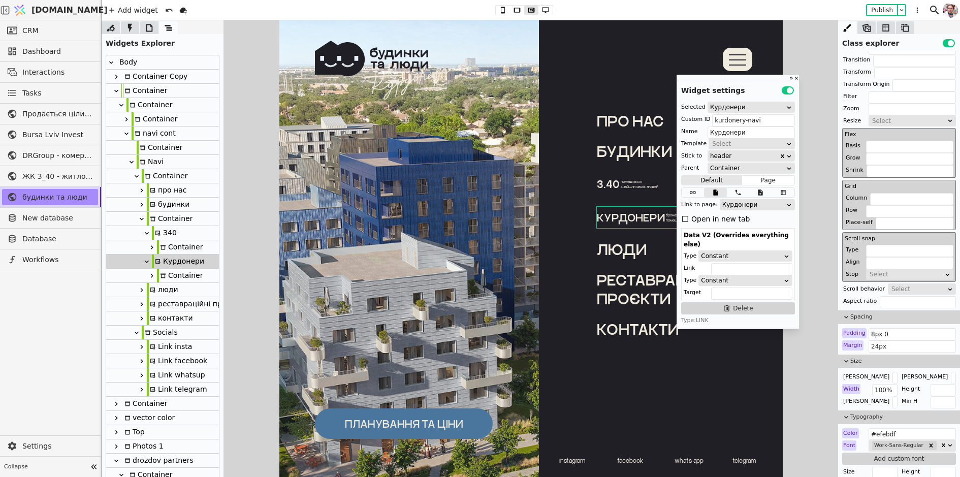
click at [607, 188] on p "З.40" at bounding box center [607, 183] width 23 height 13
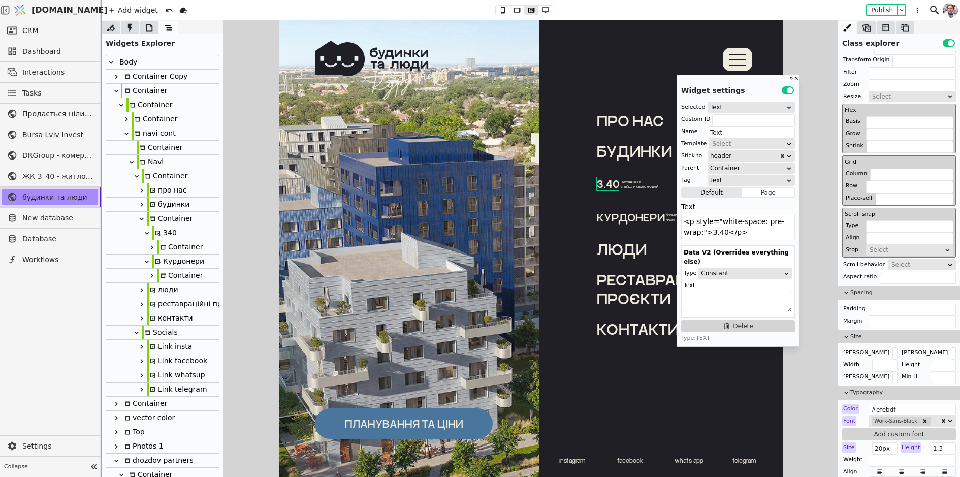
click at [608, 144] on p "будинки" at bounding box center [672, 151] width 152 height 18
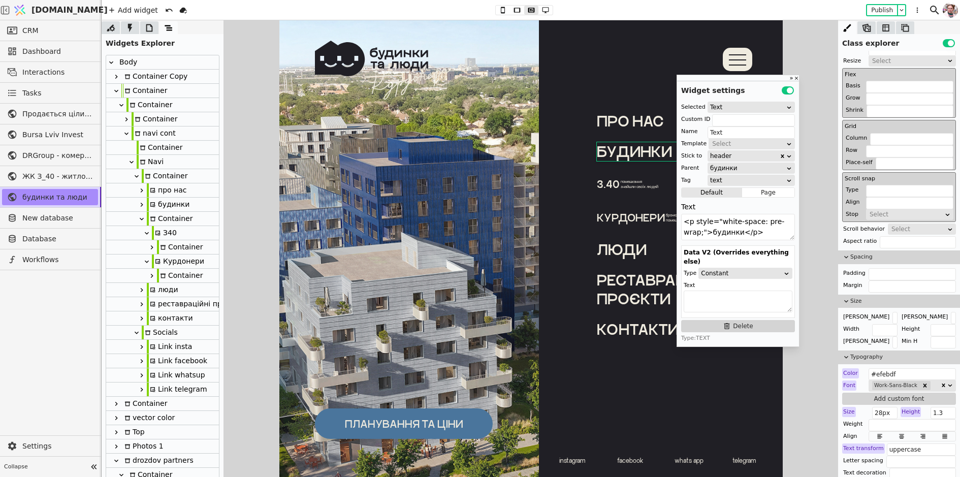
scroll to position [233, 0]
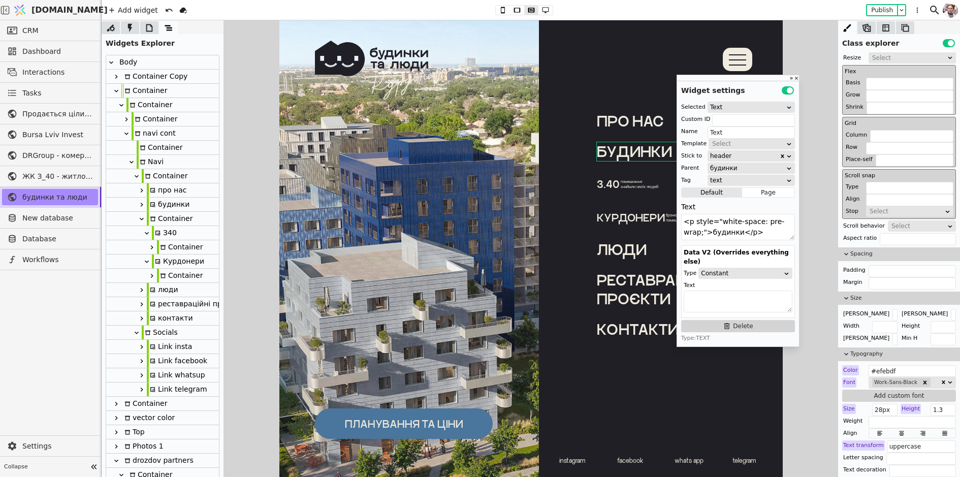
click at [601, 187] on p "З.40" at bounding box center [607, 183] width 23 height 13
click at [605, 201] on icon at bounding box center [632, 199] width 72 height 76
type input "Svg"
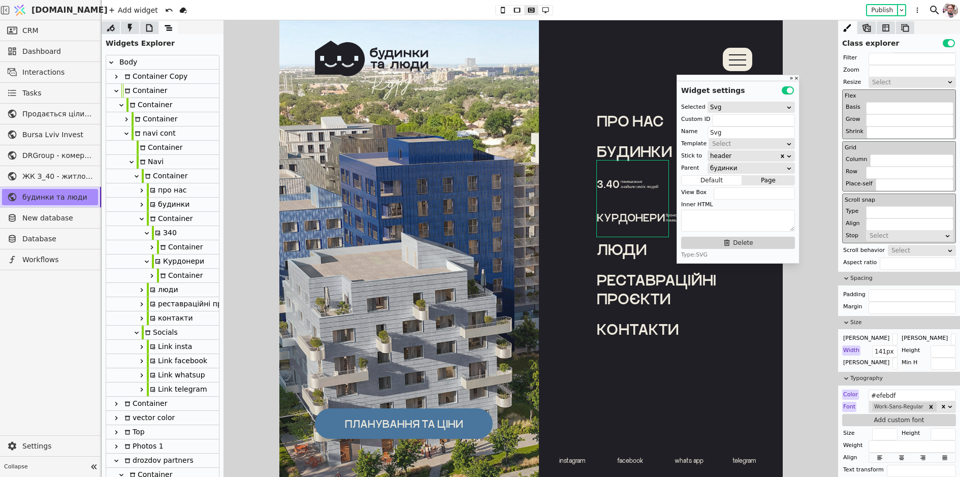
click at [168, 258] on div "Курдонери" at bounding box center [178, 262] width 52 height 14
type input "kurdonery-navi"
type input "Курдонери"
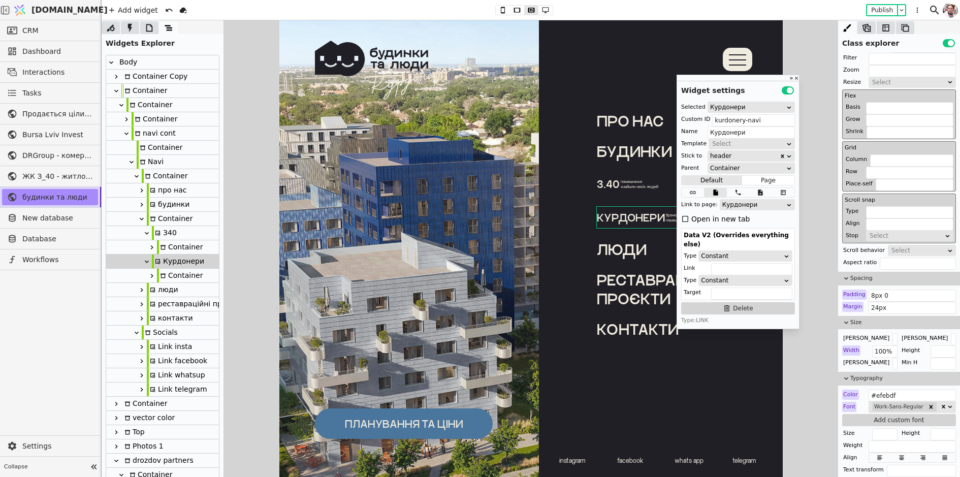
click at [169, 248] on div "Container" at bounding box center [180, 247] width 46 height 14
type input "Container"
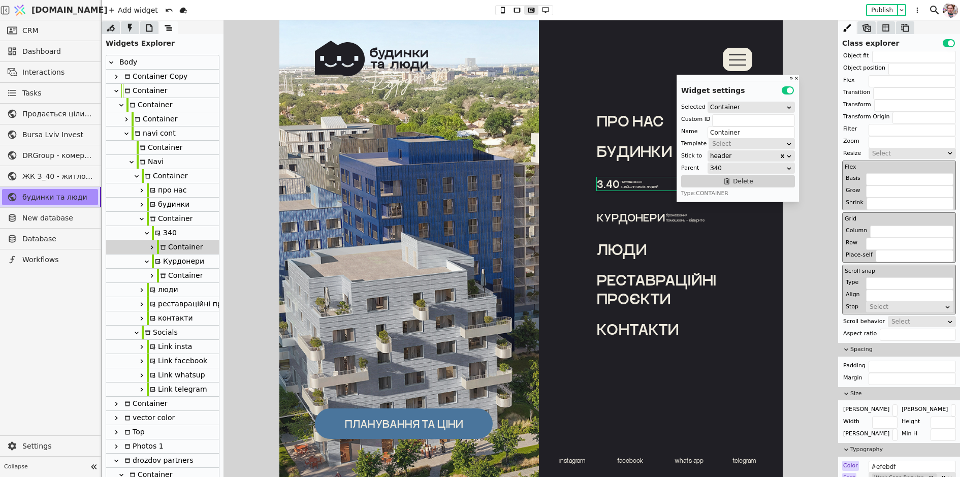
click at [164, 234] on div "З40" at bounding box center [164, 233] width 25 height 14
type input "z40-navi"
type input "З40"
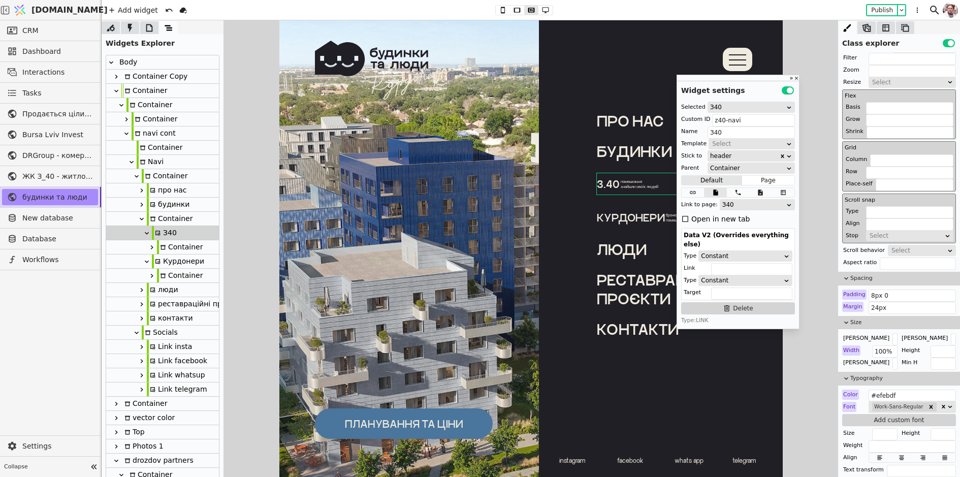
click at [164, 220] on div "Container" at bounding box center [170, 219] width 46 height 14
type input "budynky-cont"
type input "Container"
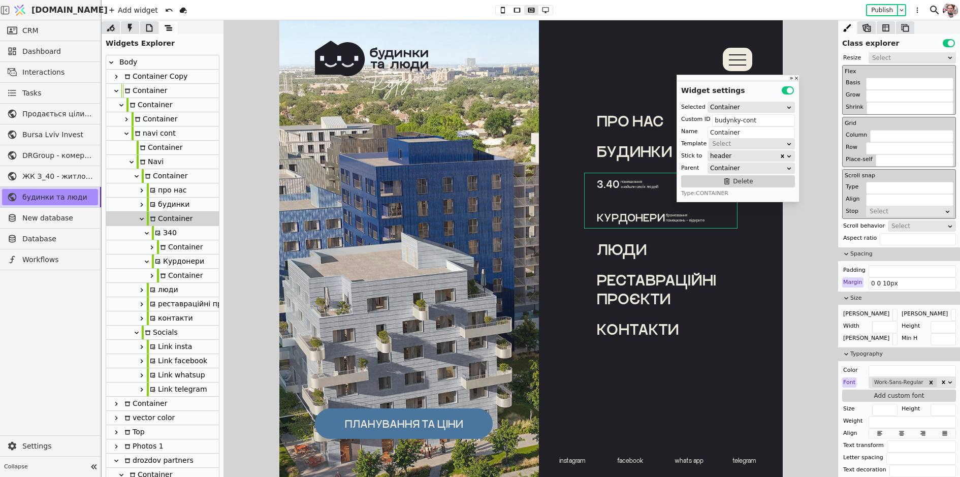
click at [165, 234] on div "З40" at bounding box center [164, 233] width 25 height 14
type input "z40-navi"
type input "З40"
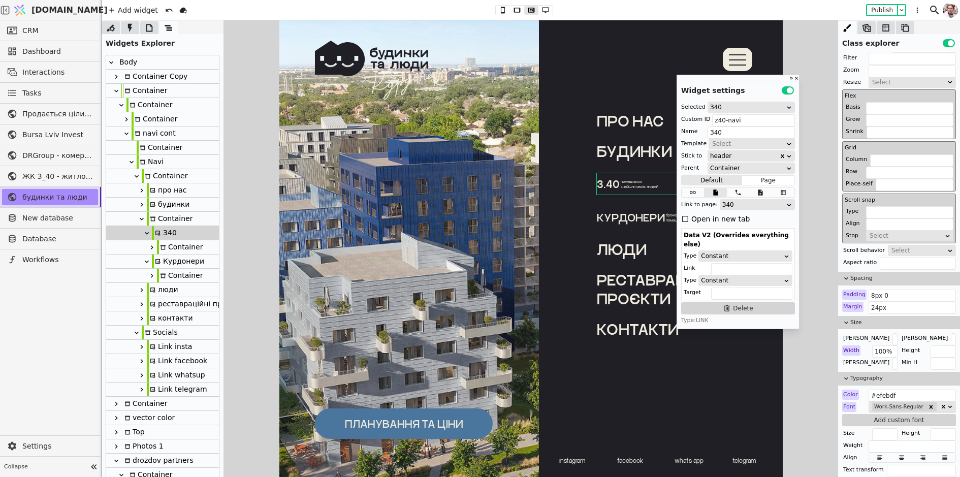
click at [169, 246] on div "Container" at bounding box center [180, 247] width 46 height 14
type input "Container"
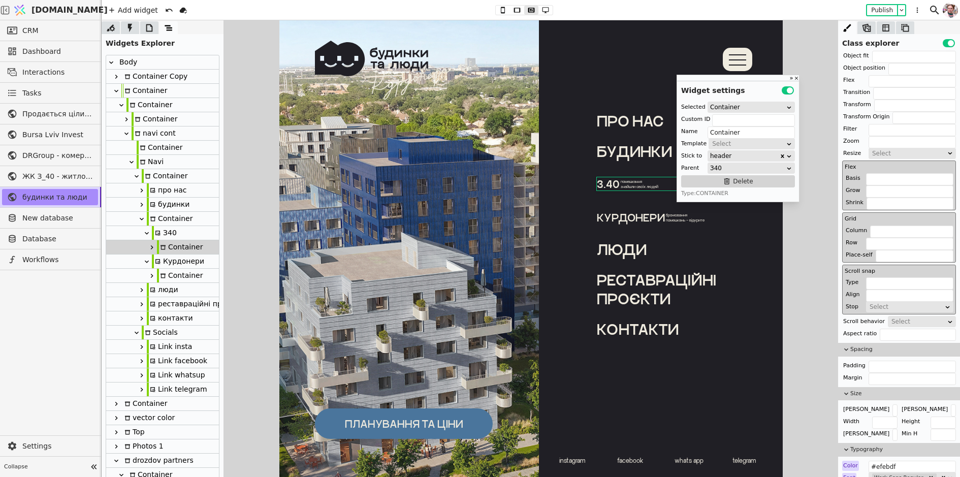
click at [166, 262] on div "Курдонери" at bounding box center [178, 262] width 52 height 14
type input "kurdonery-navi"
type input "Курдонери"
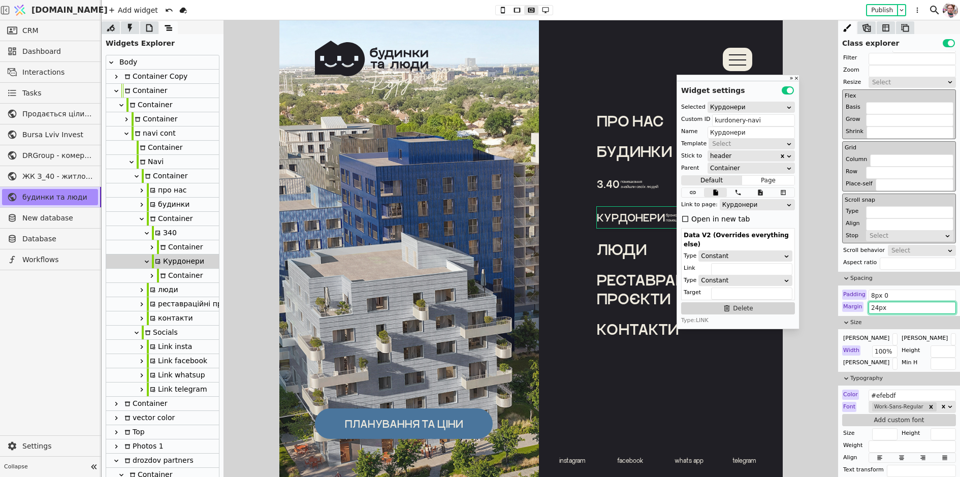
click at [873, 307] on input "24px" at bounding box center [912, 308] width 87 height 12
click at [870, 306] on input "24px" at bounding box center [912, 308] width 87 height 12
click at [515, 7] on icon at bounding box center [517, 10] width 12 height 7
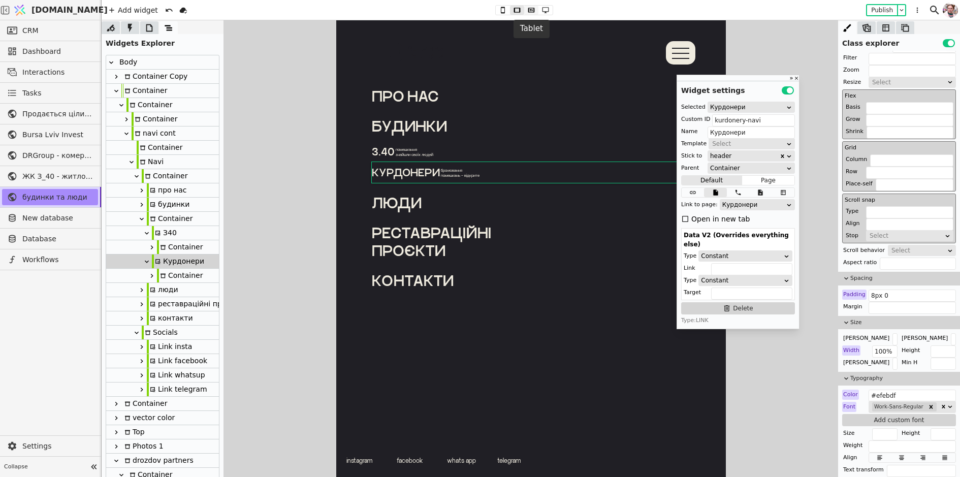
click at [527, 8] on icon at bounding box center [531, 10] width 12 height 7
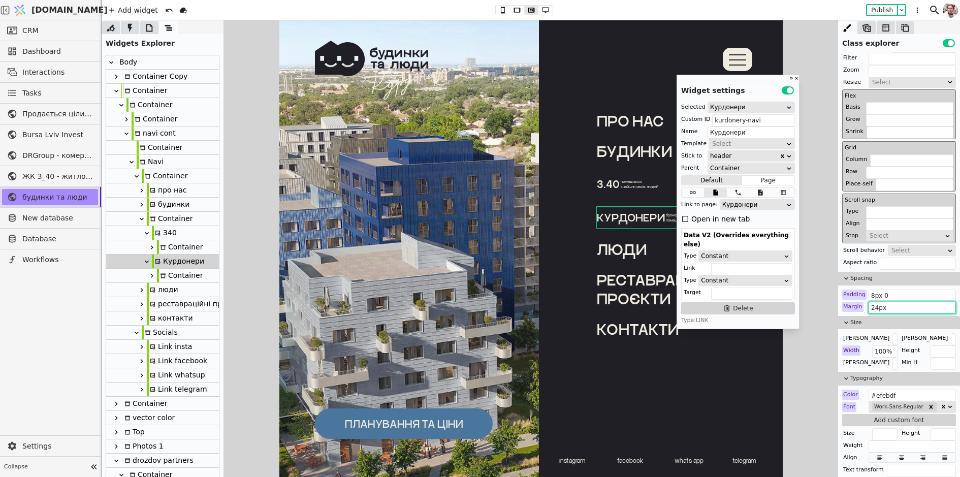
drag, startPoint x: 872, startPoint y: 305, endPoint x: 890, endPoint y: 305, distance: 17.3
click at [890, 305] on input "24px" at bounding box center [912, 308] width 87 height 12
type input "0 24px"
click at [161, 234] on div "З40" at bounding box center [164, 233] width 25 height 14
type input "z40-navi"
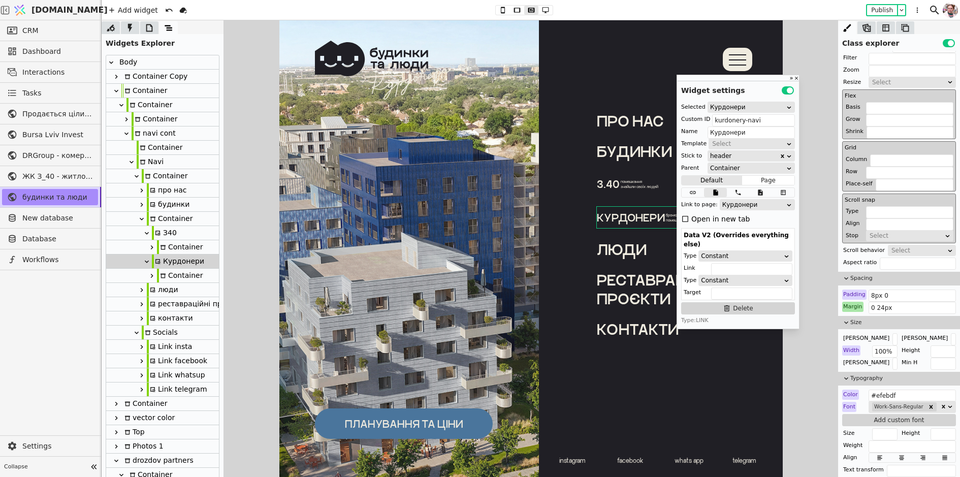
type input "З40"
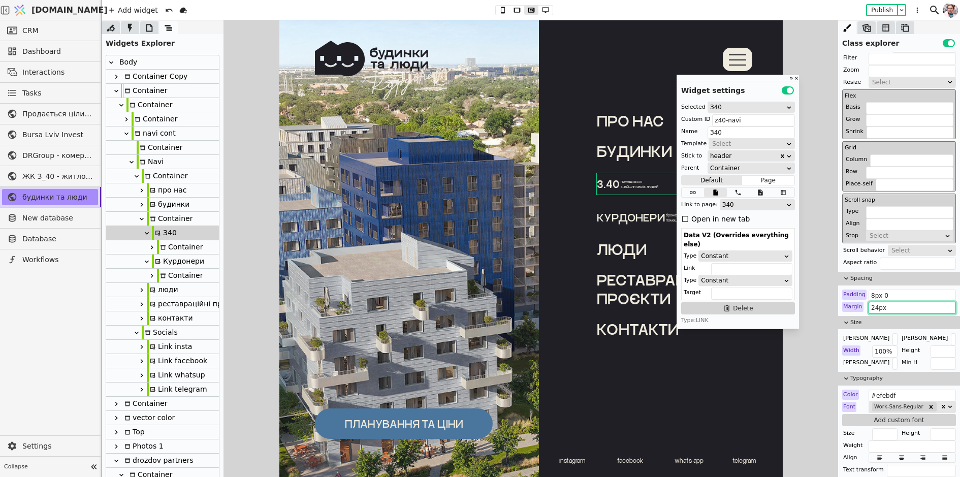
click at [871, 305] on input "24px" at bounding box center [912, 308] width 87 height 12
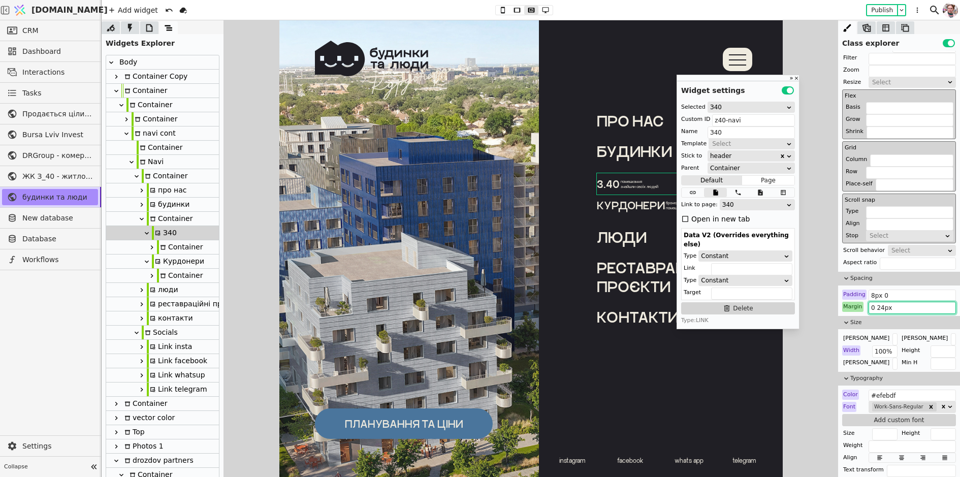
type input "0 24px"
click at [612, 225] on icon at bounding box center [632, 199] width 72 height 76
type input "Svg"
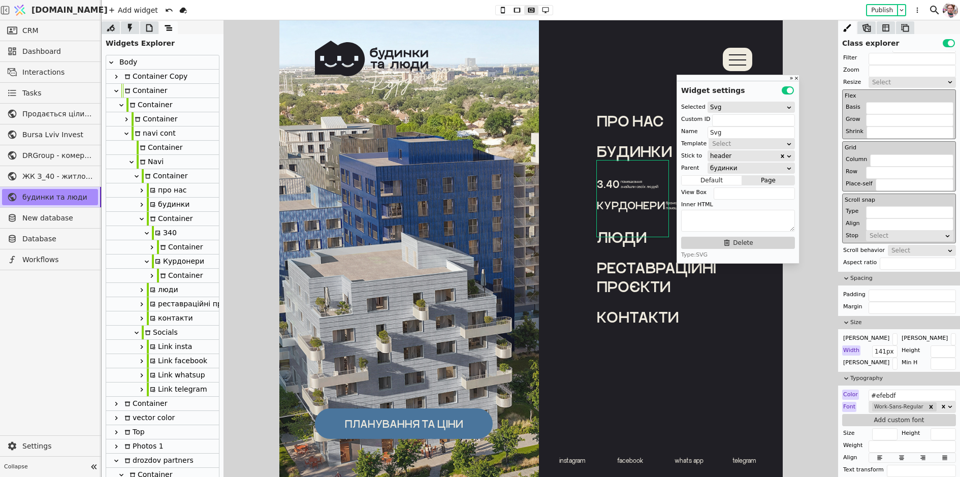
click at [606, 215] on link "Курдонери бронювання помешкань – відкрите" at bounding box center [672, 205] width 152 height 21
type input "kurdonery-navi"
type input "Курдонери"
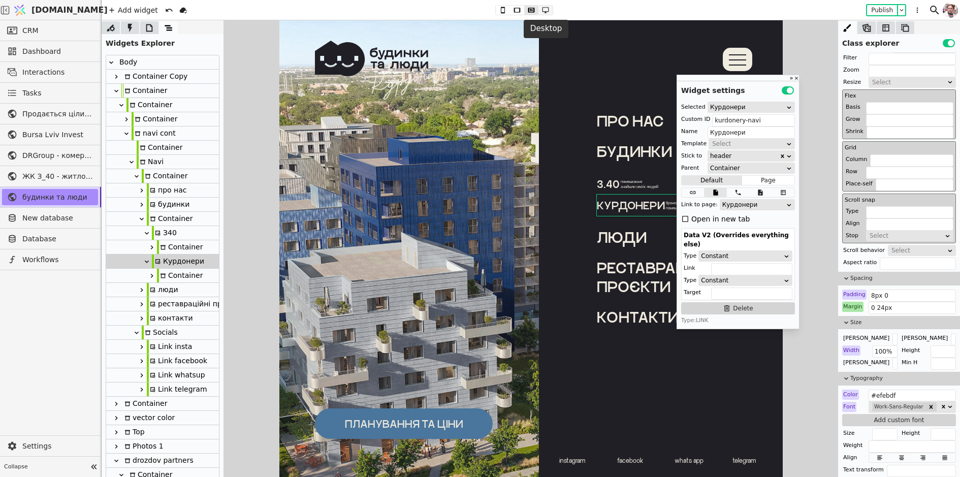
click at [546, 14] on button at bounding box center [546, 10] width 14 height 9
type input "0.3s ease-in-out"
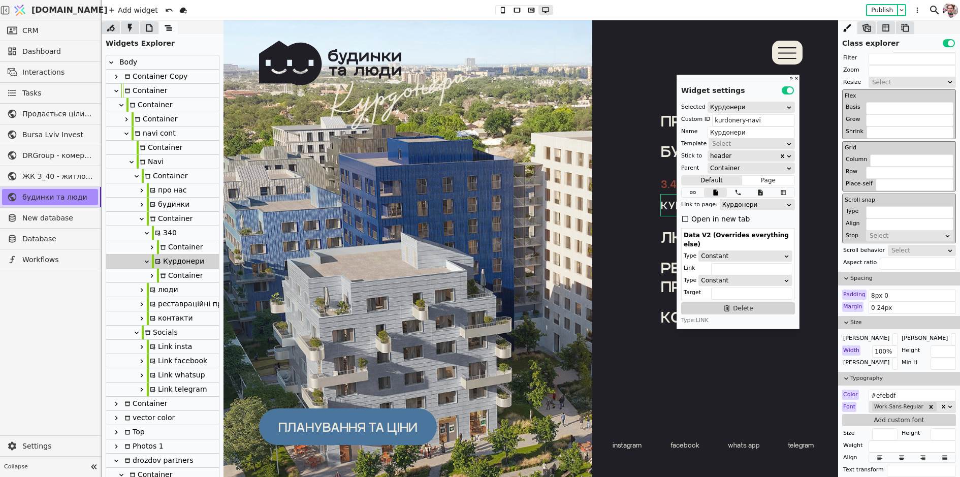
click at [666, 158] on p "будинки" at bounding box center [727, 151] width 133 height 18
type input "Text"
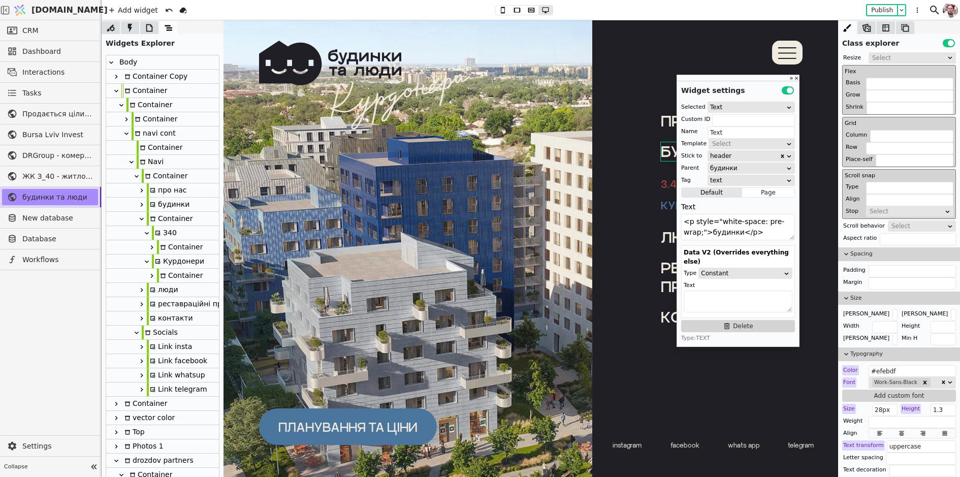
click at [666, 203] on div "Курдонери" at bounding box center [695, 205] width 68 height 13
click at [666, 182] on p "З.40" at bounding box center [672, 183] width 23 height 13
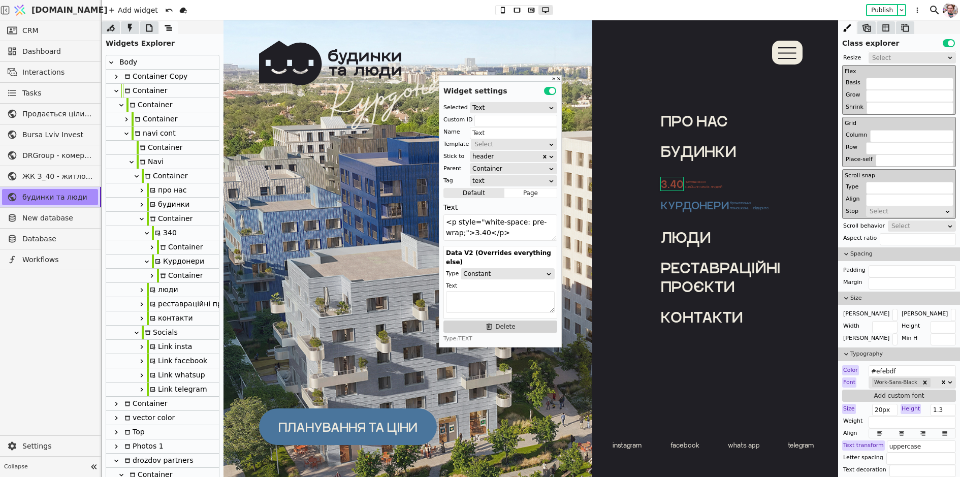
click at [682, 196] on link "Курдонери бронювання помешкань – відкрите" at bounding box center [727, 205] width 133 height 21
type input "kurdonery-navi"
type input "Курдонери"
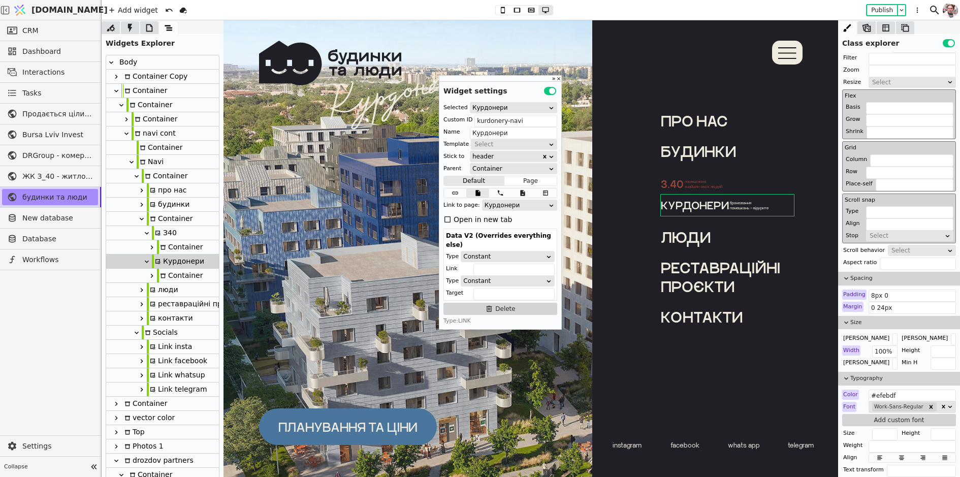
click at [163, 216] on div "Container" at bounding box center [170, 219] width 46 height 14
type input "budynky-cont"
type input "Container"
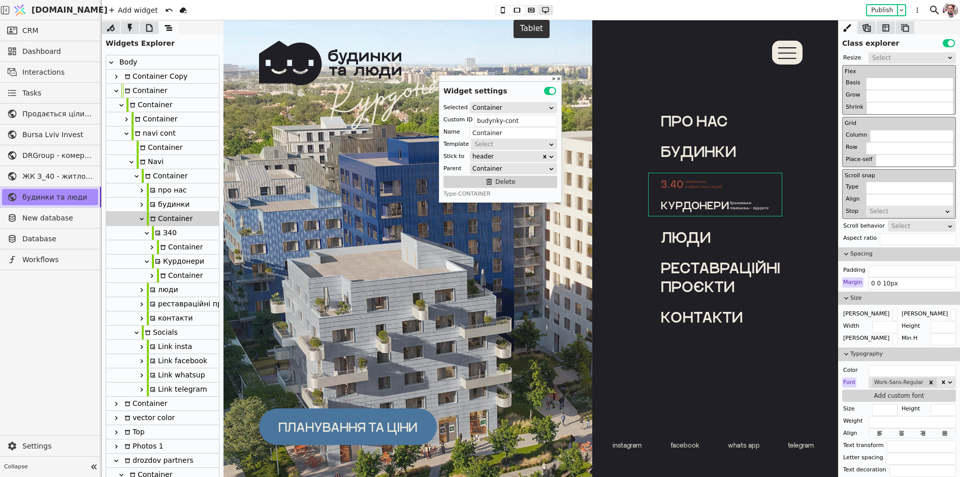
click at [531, 9] on icon at bounding box center [531, 10] width 7 height 5
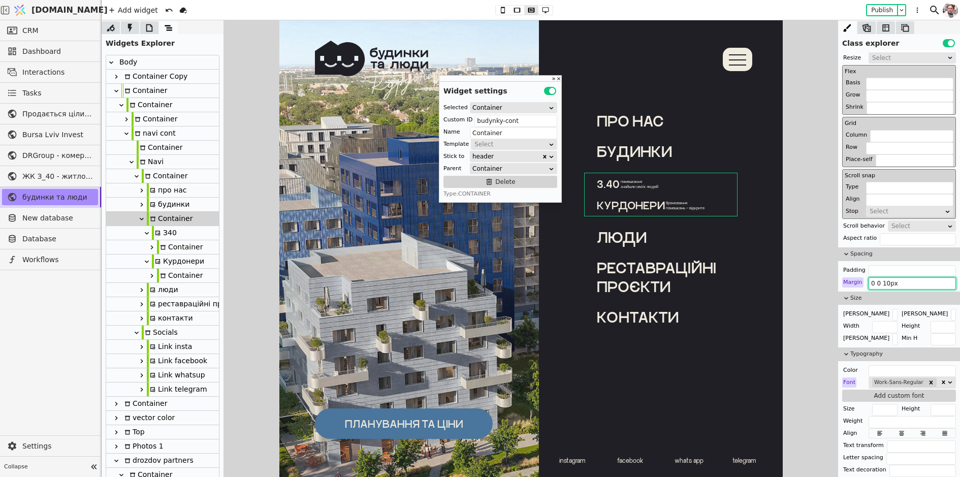
click at [885, 281] on input "0 0 10px" at bounding box center [912, 283] width 87 height 12
click at [856, 280] on div "Margin" at bounding box center [852, 282] width 21 height 10
click at [850, 296] on button "Reset" at bounding box center [853, 293] width 26 height 12
click at [881, 284] on input "0 0 10px" at bounding box center [912, 283] width 87 height 12
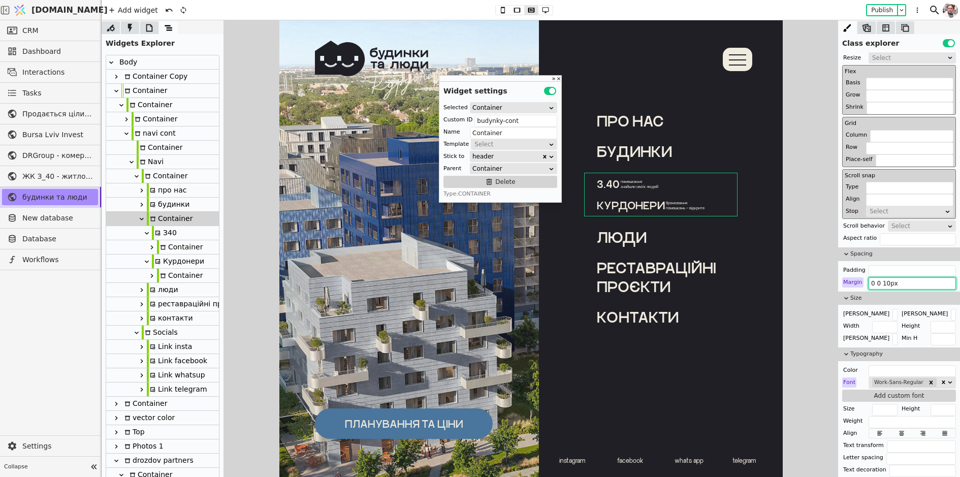
click at [881, 284] on input "0 0 10px" at bounding box center [912, 283] width 87 height 12
click at [858, 282] on div "Margin" at bounding box center [852, 282] width 21 height 10
click at [858, 291] on button "Reset" at bounding box center [853, 293] width 26 height 12
type input "0 0 10px"
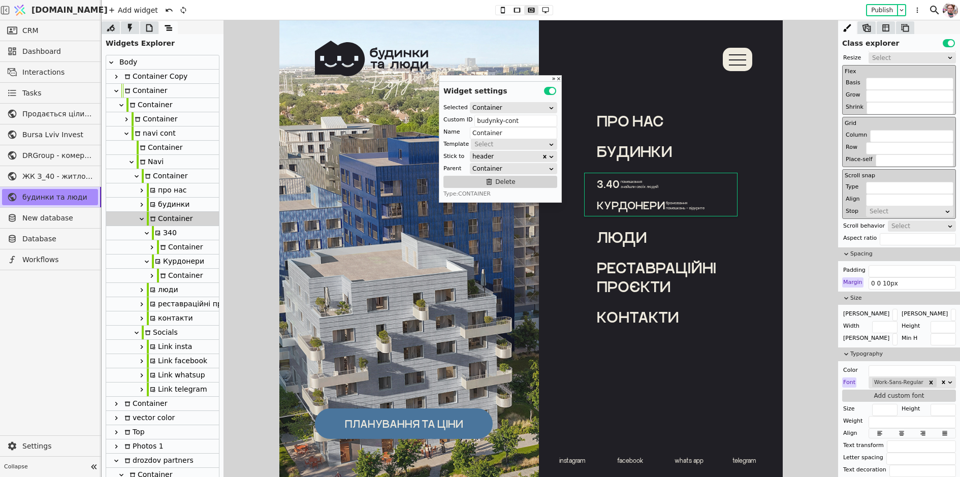
scroll to position [0, 0]
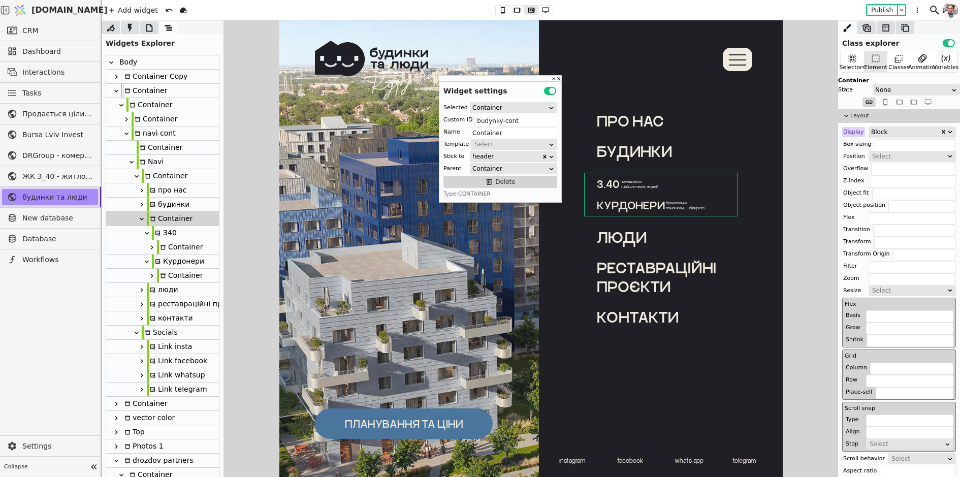
click at [168, 232] on div "З40" at bounding box center [164, 233] width 25 height 14
type input "z40-navi"
type input "З40"
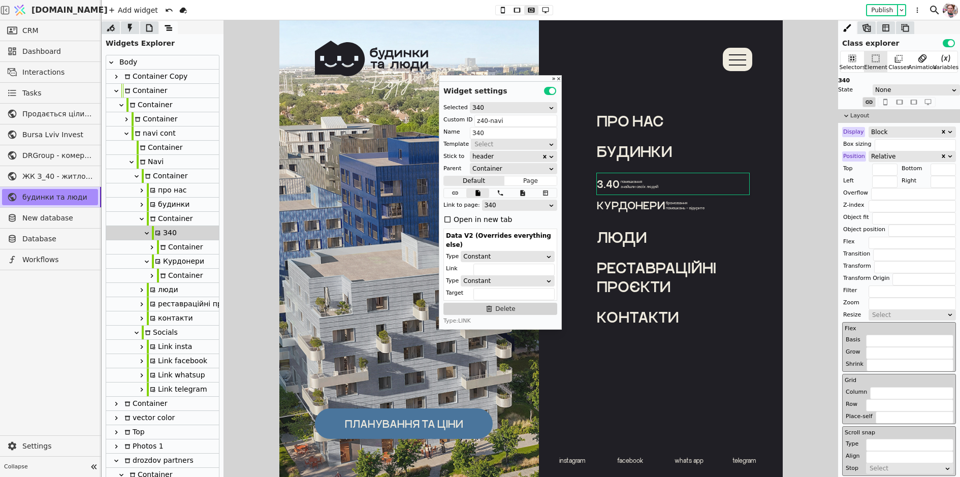
click at [147, 231] on icon at bounding box center [147, 233] width 8 height 8
click at [146, 245] on icon at bounding box center [147, 247] width 8 height 8
type input "kurdonery-navi"
type input "Курдонери"
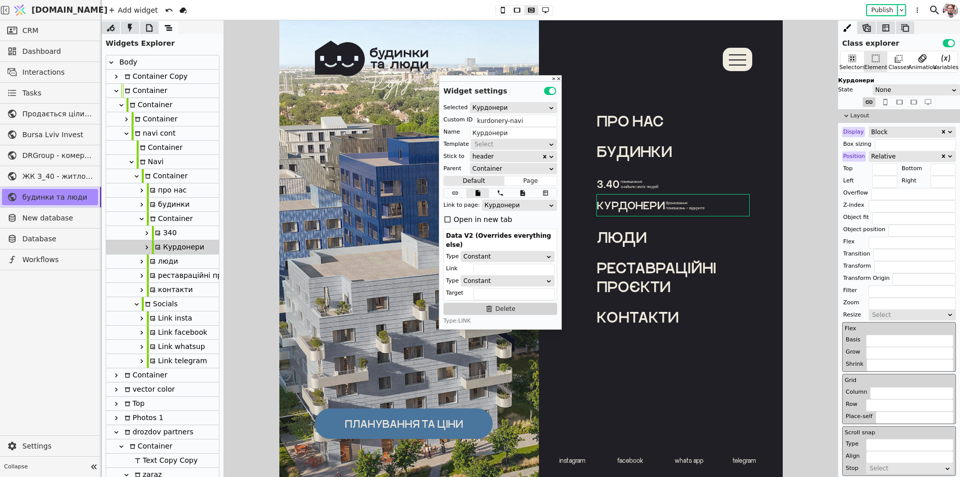
click at [161, 262] on div "люди" at bounding box center [163, 262] width 32 height 14
type input "liudy-navi"
type input "люди"
click at [505, 8] on icon at bounding box center [503, 10] width 12 height 7
type input "12px 0"
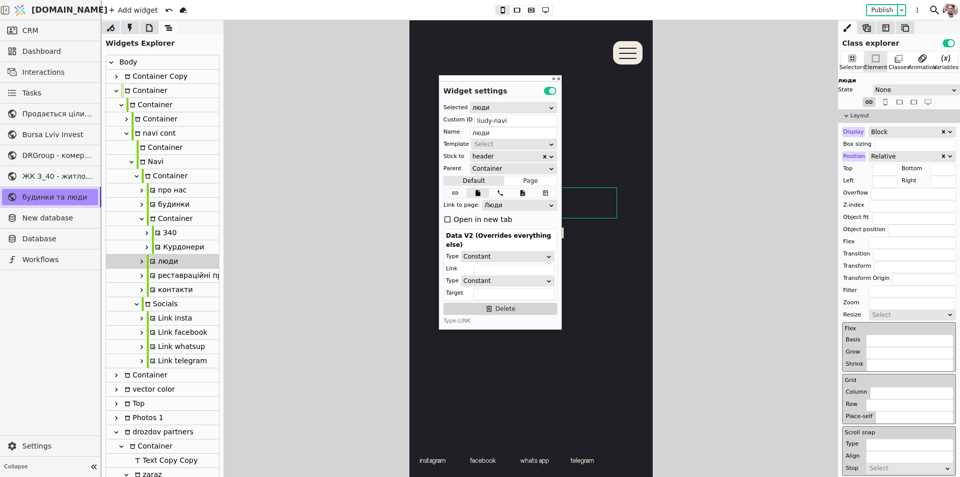
click at [494, 83] on div "Widget settings Use setting" at bounding box center [500, 89] width 122 height 15
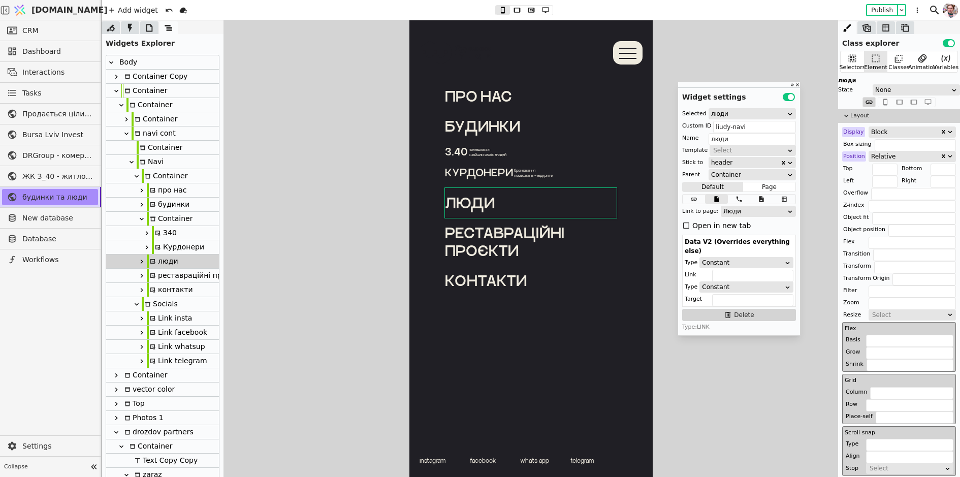
click at [162, 234] on div "З40" at bounding box center [164, 233] width 25 height 14
type input "z40-navi"
type input "З40"
